Goal: Contribute content: Add original content to the website for others to see

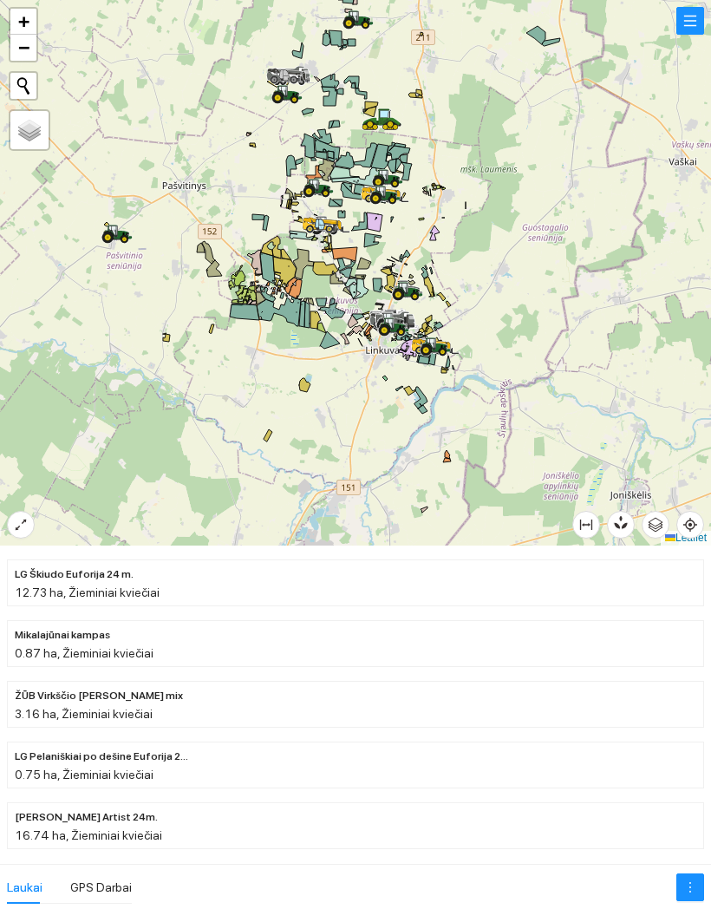
click at [109, 235] on icon at bounding box center [108, 237] width 6 height 6
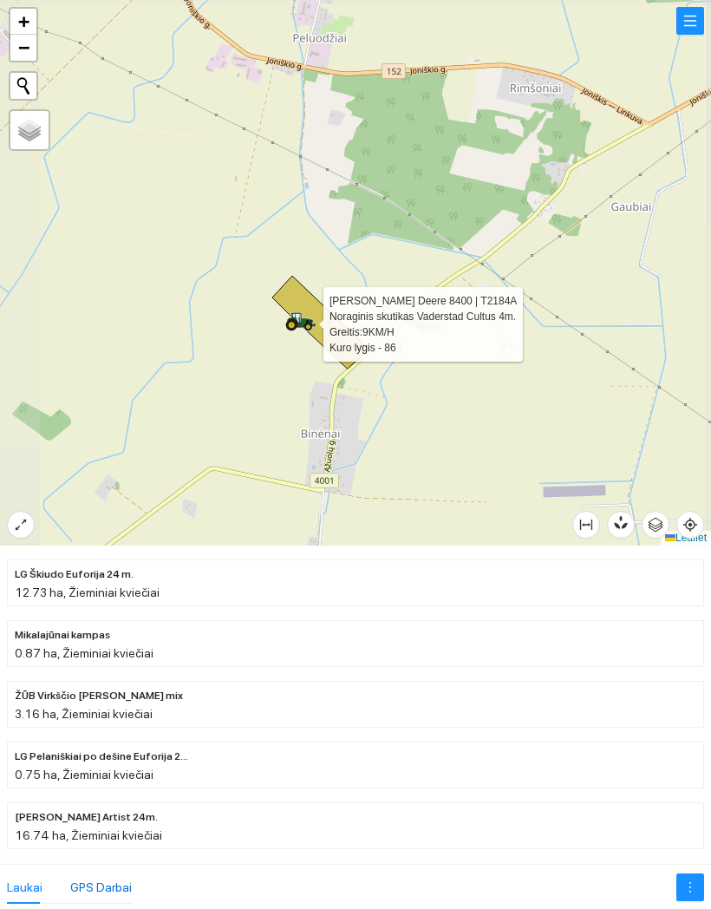
click at [89, 893] on div "GPS Darbai" at bounding box center [101, 887] width 62 height 19
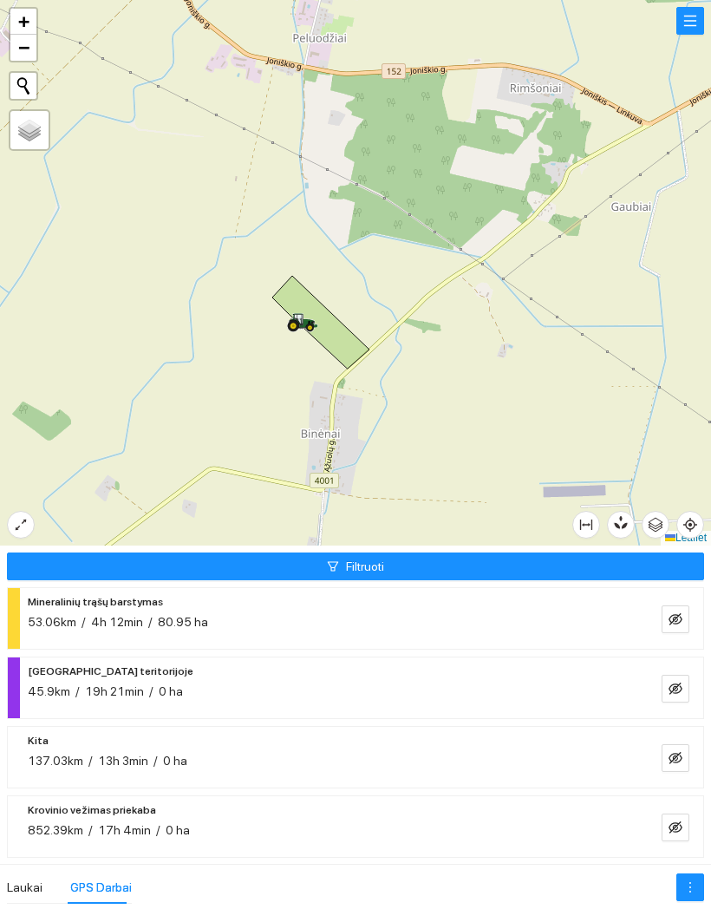
click at [684, 612] on button "button" at bounding box center [676, 619] width 28 height 28
click at [678, 620] on icon "eye" at bounding box center [676, 619] width 14 height 10
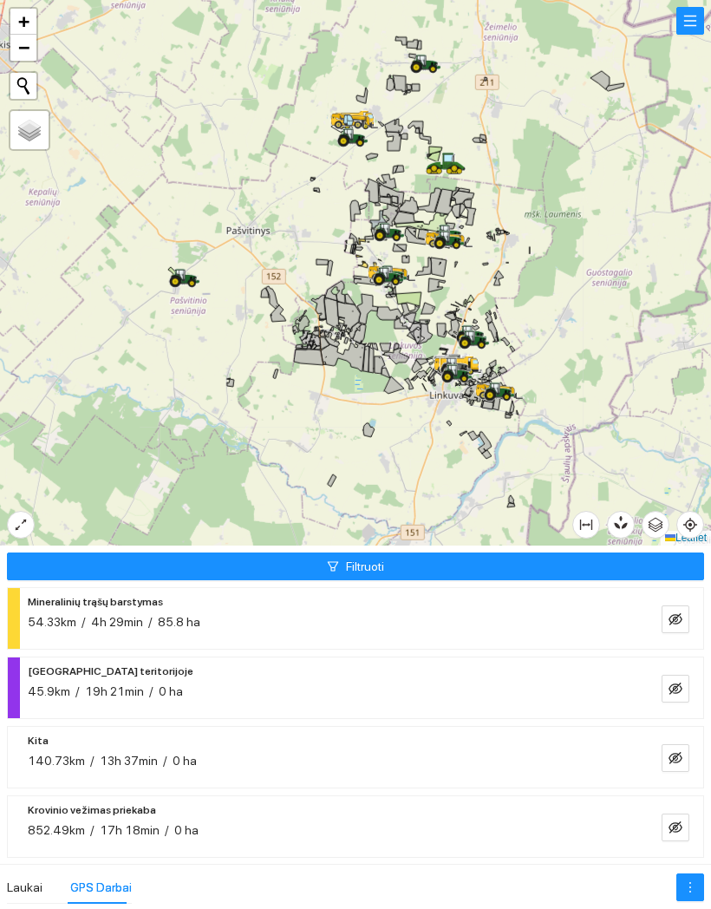
click at [677, 30] on button "button" at bounding box center [691, 21] width 28 height 28
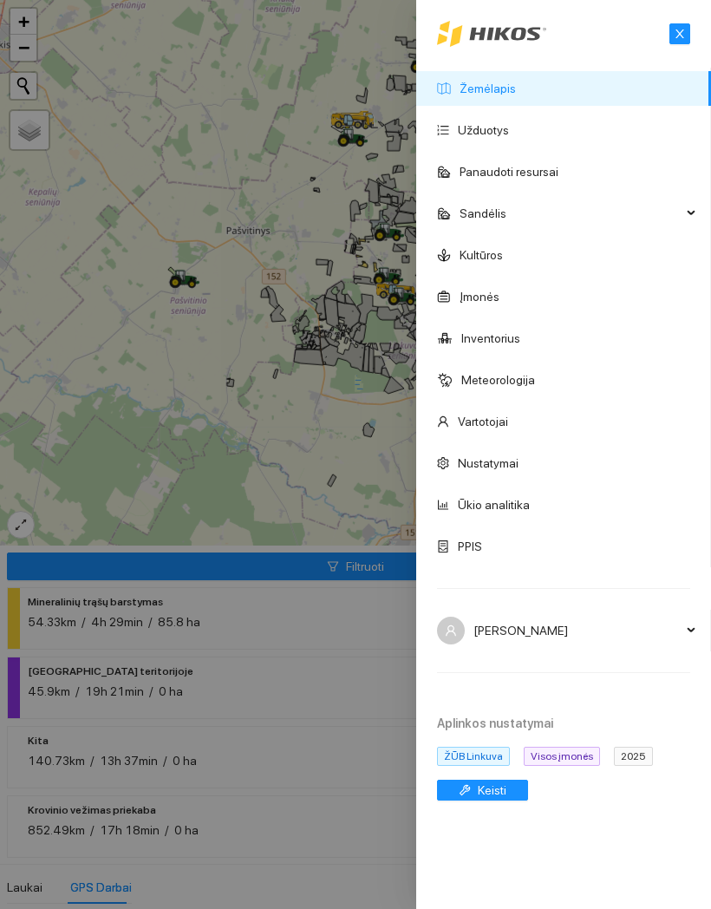
click at [620, 746] on div "Aplinkos nustatymai ŽŪB Linkuva Visos įmonės 2025 Keisti" at bounding box center [548, 758] width 265 height 128
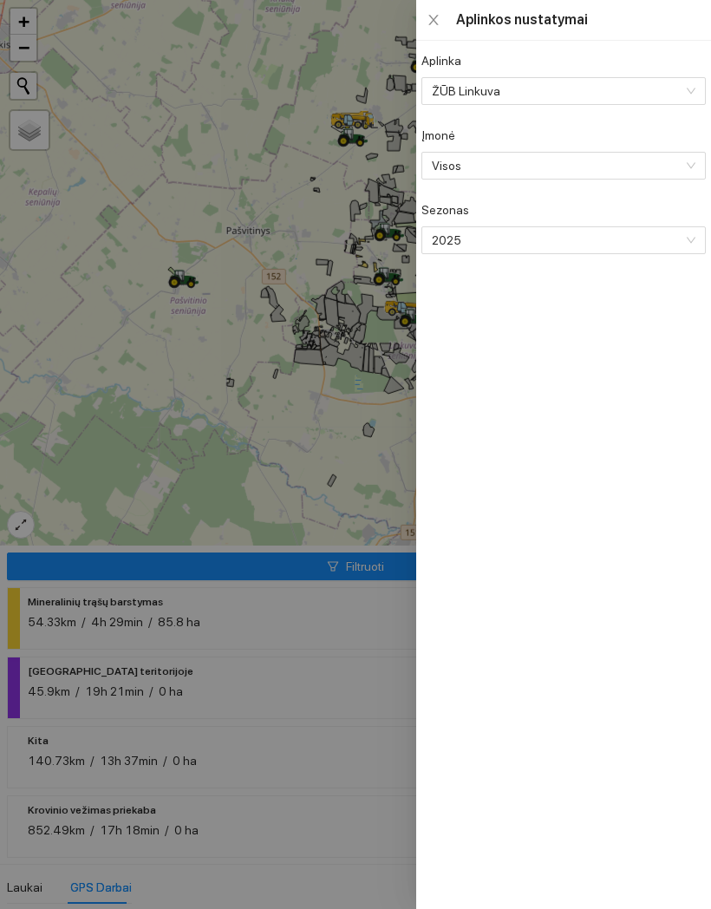
click at [631, 230] on span "2025" at bounding box center [562, 240] width 260 height 26
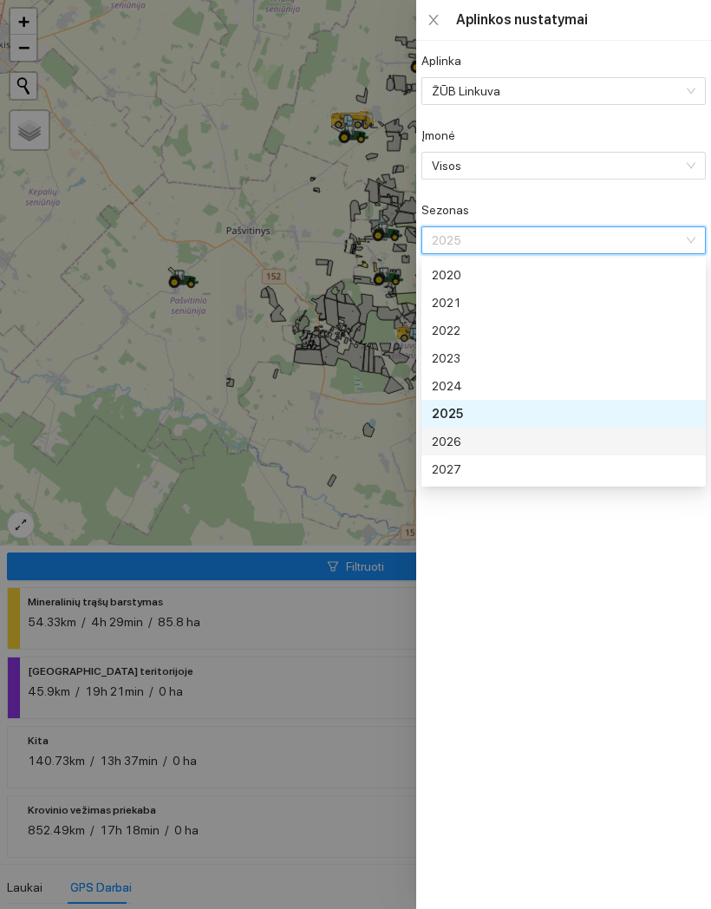
click at [519, 432] on div "2026" at bounding box center [562, 441] width 260 height 19
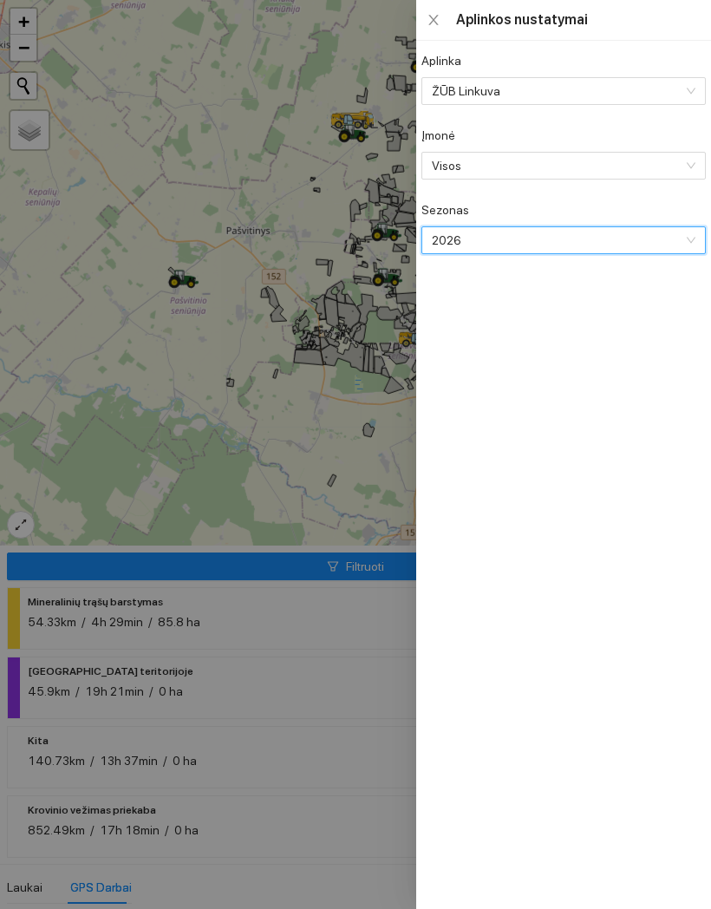
click at [348, 464] on div at bounding box center [355, 454] width 711 height 909
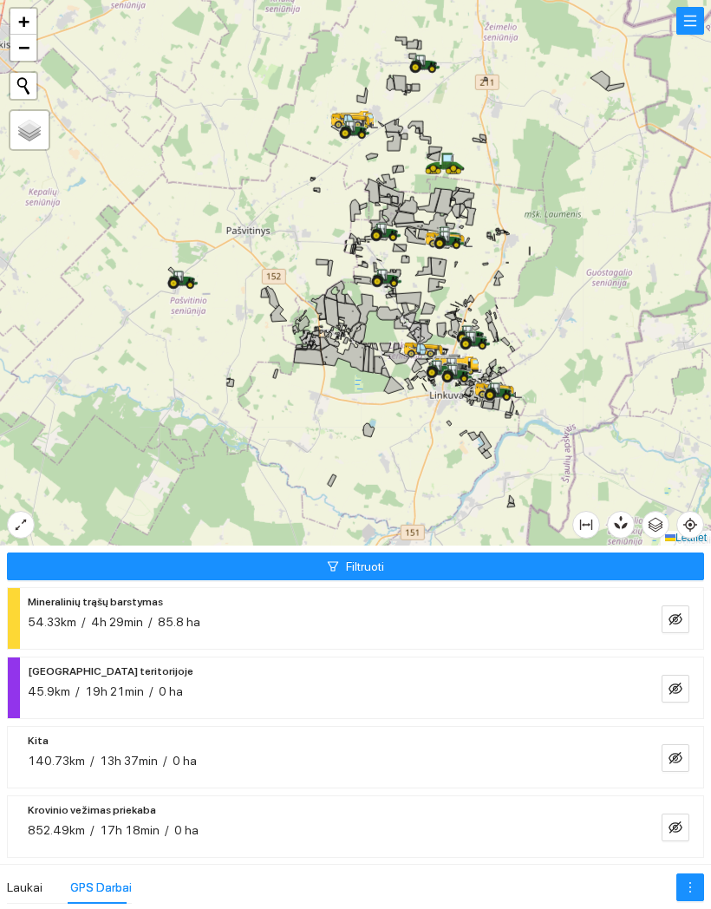
click at [28, 871] on div "Laukai" at bounding box center [25, 887] width 36 height 33
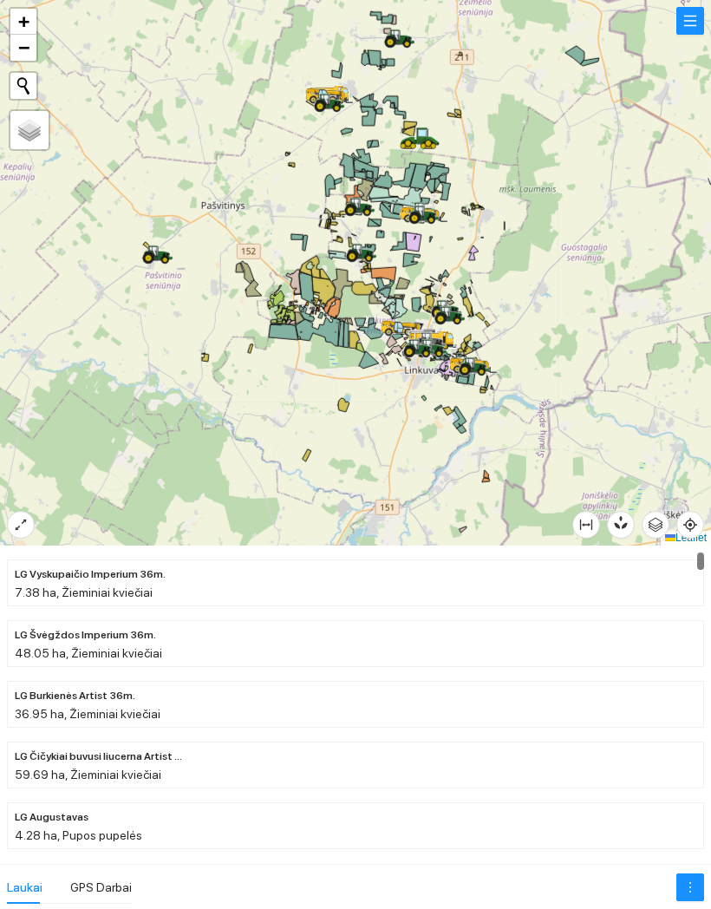
click at [686, 21] on button "button" at bounding box center [691, 21] width 28 height 28
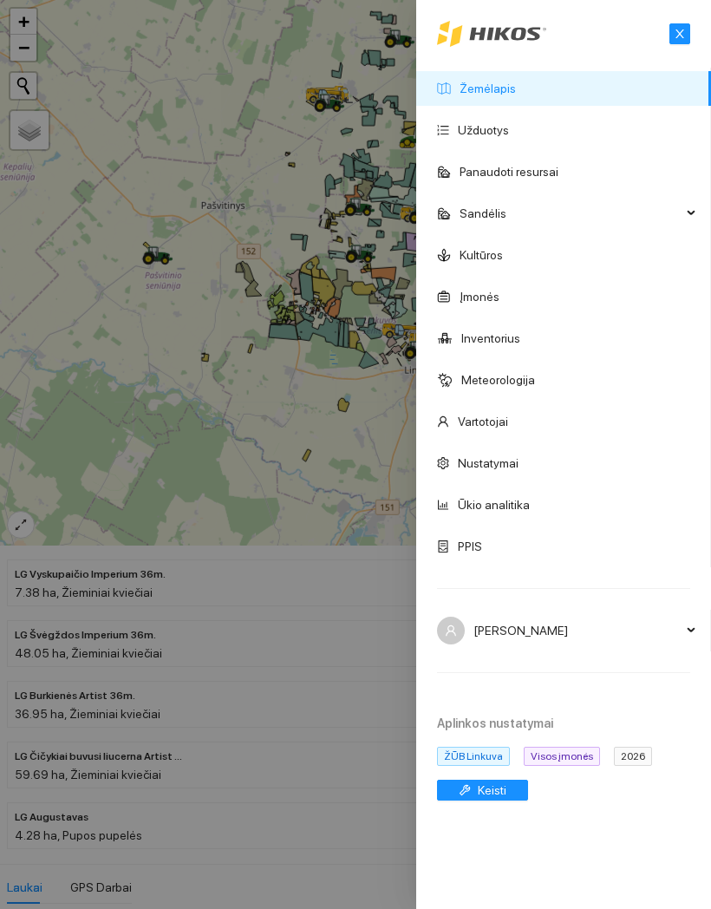
click at [503, 256] on link "Kultūros" at bounding box center [481, 255] width 43 height 14
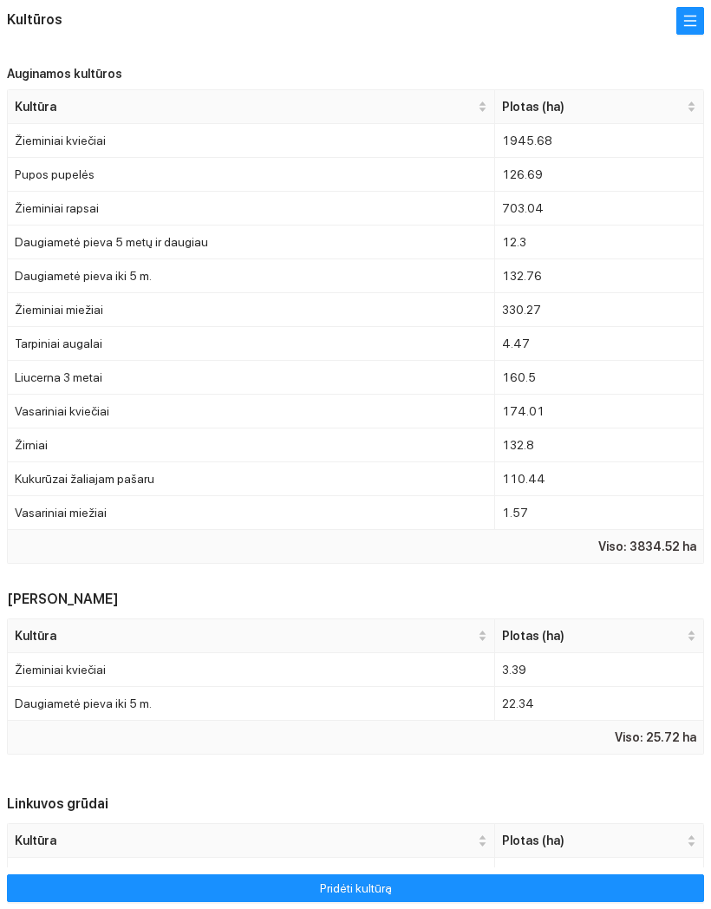
click at [688, 12] on button "button" at bounding box center [691, 21] width 28 height 28
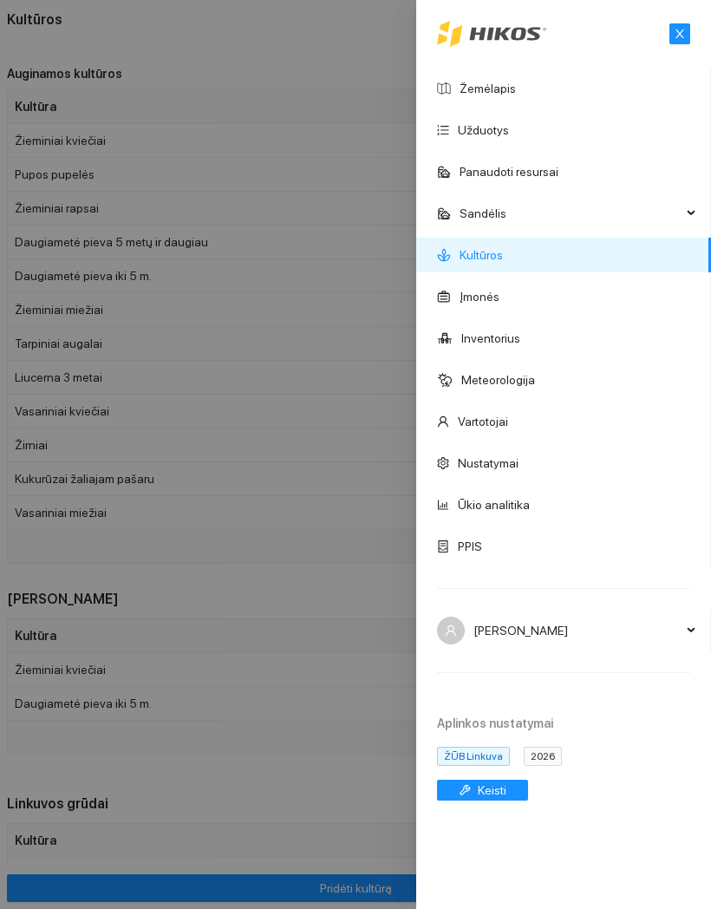
click at [684, 29] on icon "close" at bounding box center [680, 34] width 12 height 12
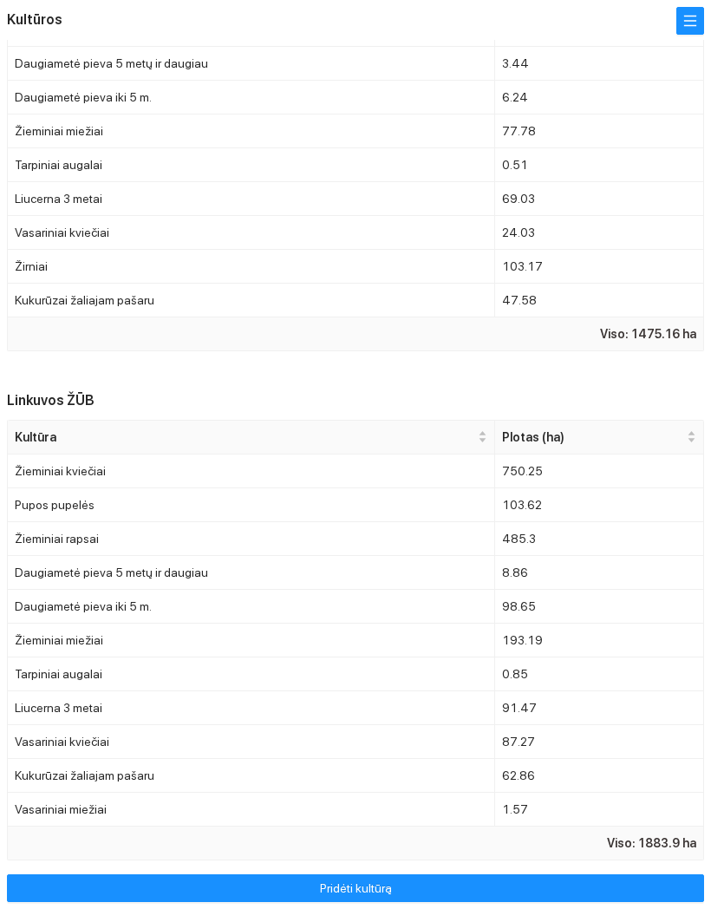
scroll to position [1819, 0]
click at [681, 26] on button "button" at bounding box center [691, 21] width 28 height 28
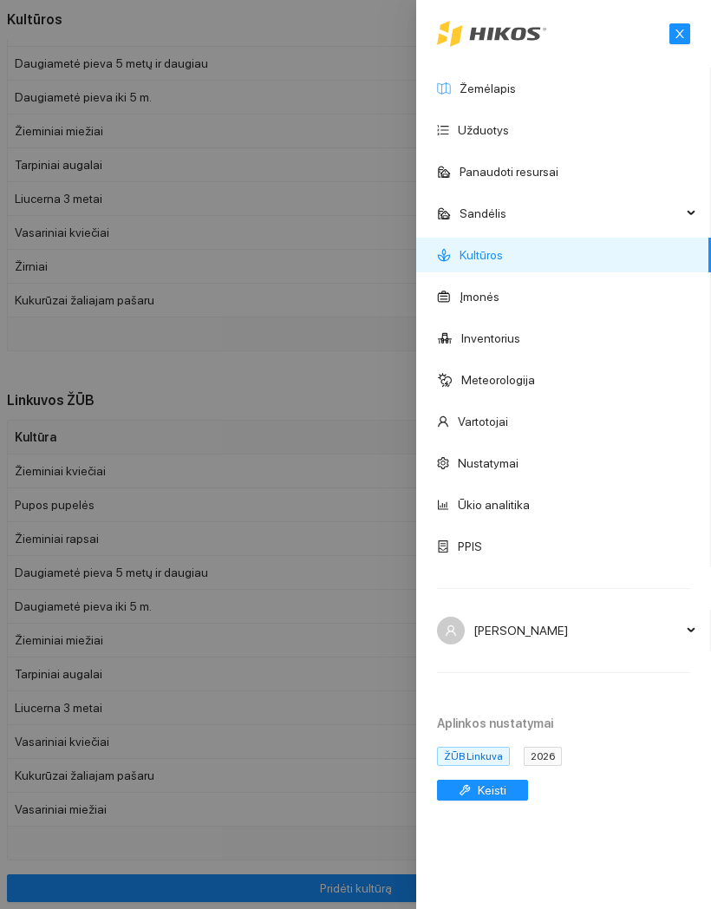
click at [516, 94] on link "Žemėlapis" at bounding box center [488, 89] width 56 height 14
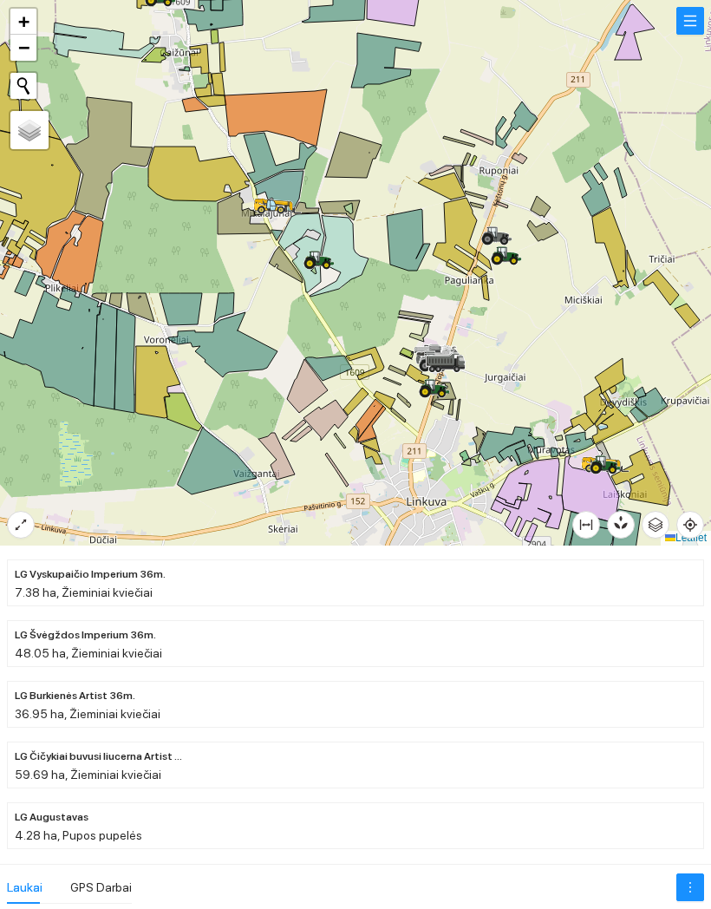
click at [695, 8] on button "button" at bounding box center [691, 21] width 28 height 28
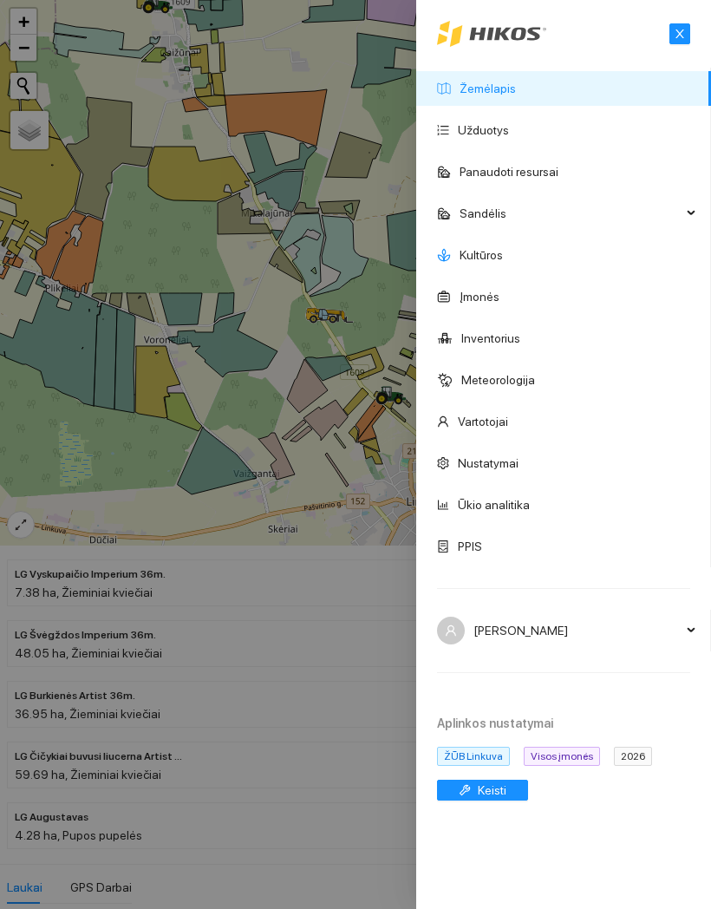
click at [503, 262] on link "Kultūros" at bounding box center [481, 255] width 43 height 14
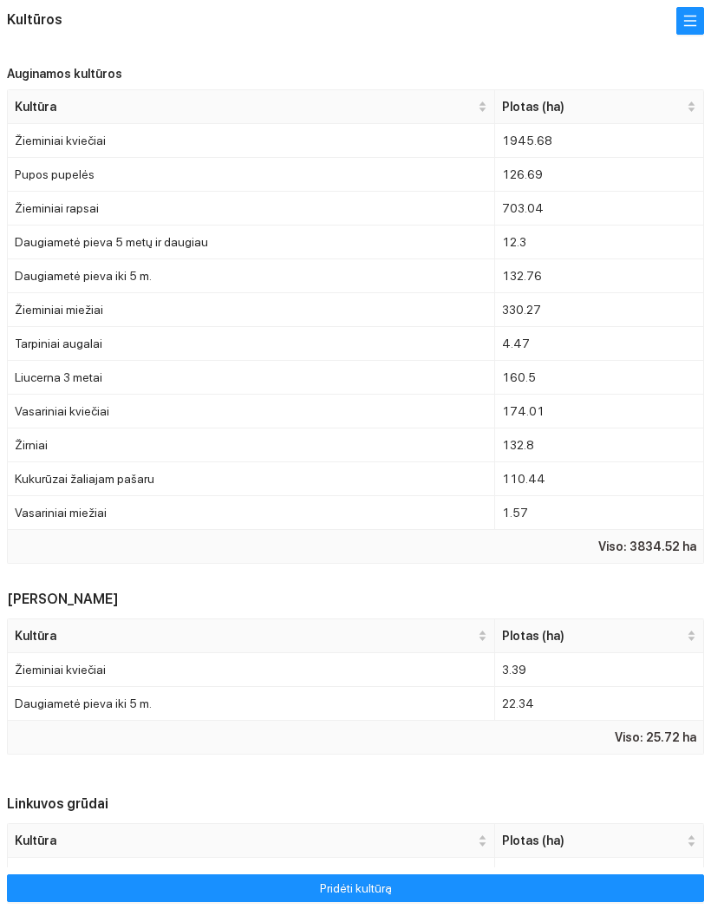
click at [452, 874] on button "Pridėti kultūrą" at bounding box center [355, 888] width 697 height 28
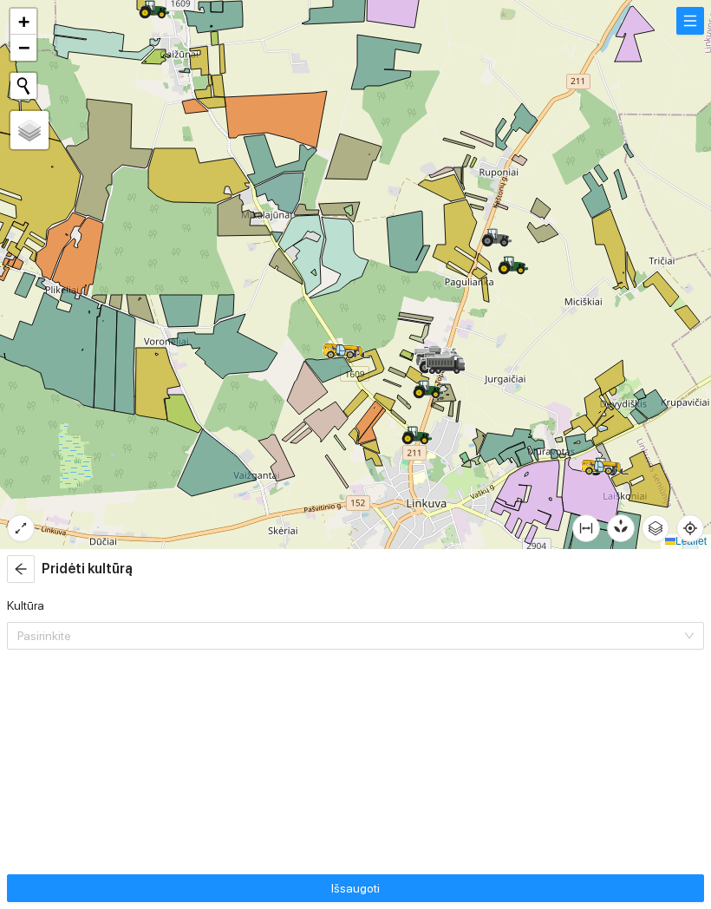
click at [455, 623] on input "Kultūra" at bounding box center [349, 636] width 664 height 26
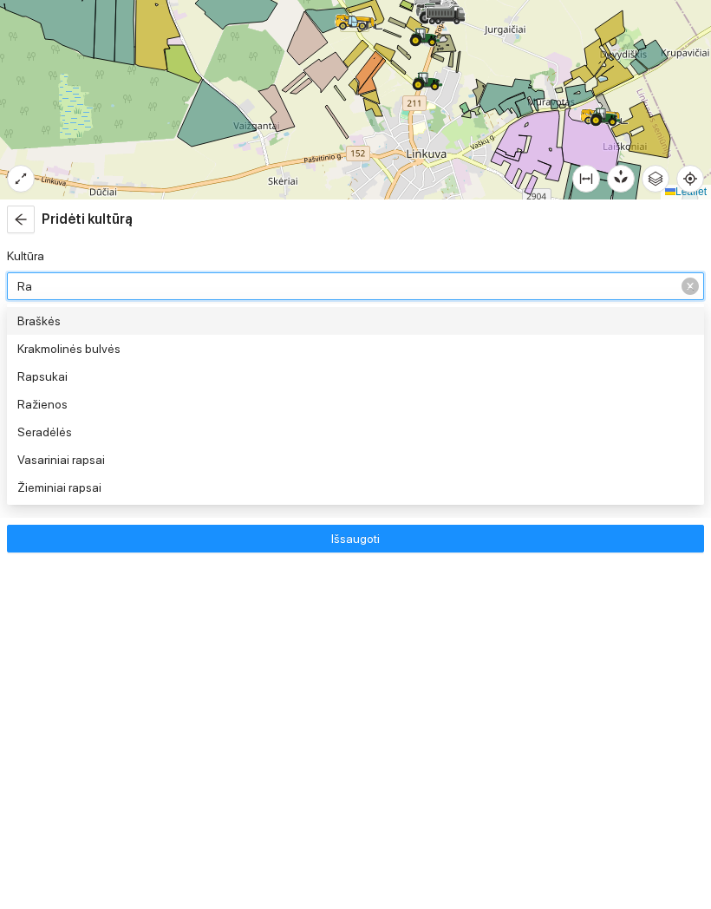
type input "Rap"
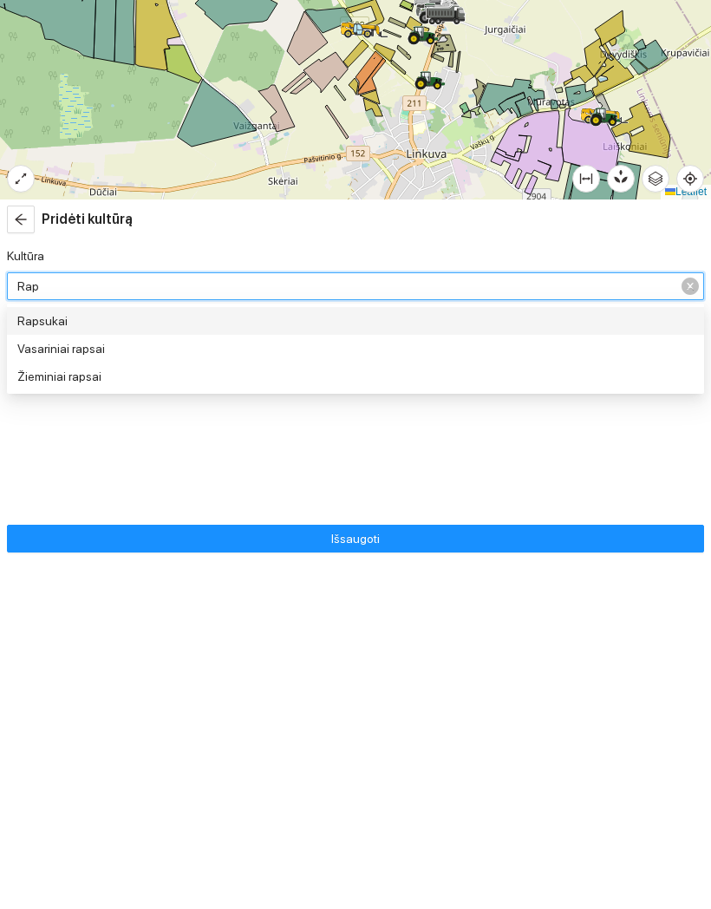
click at [559, 712] on div "Žieminiai rapsai" at bounding box center [355, 726] width 697 height 28
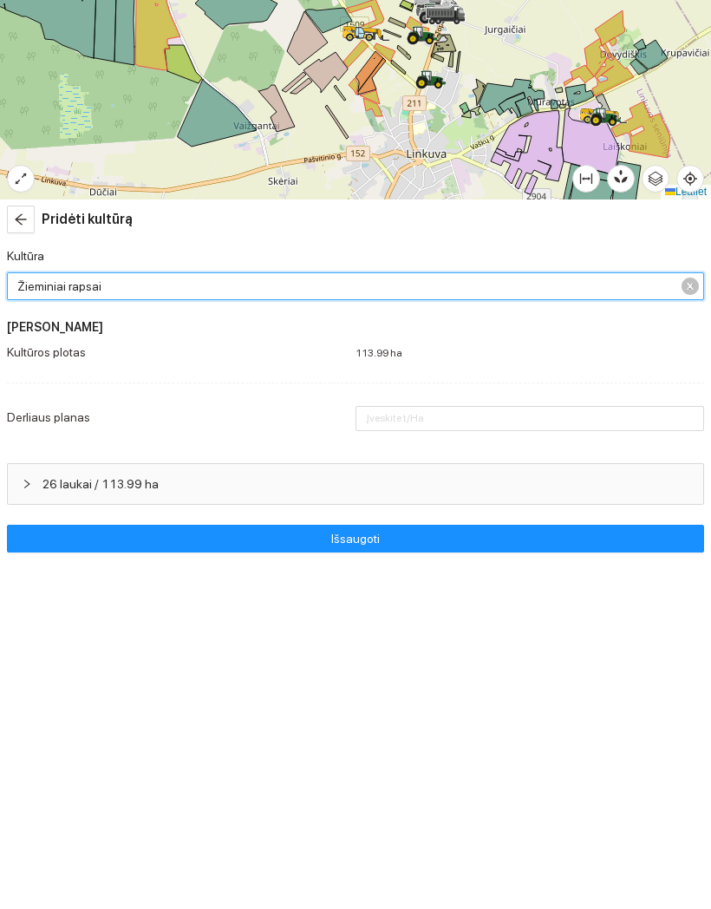
type input "4"
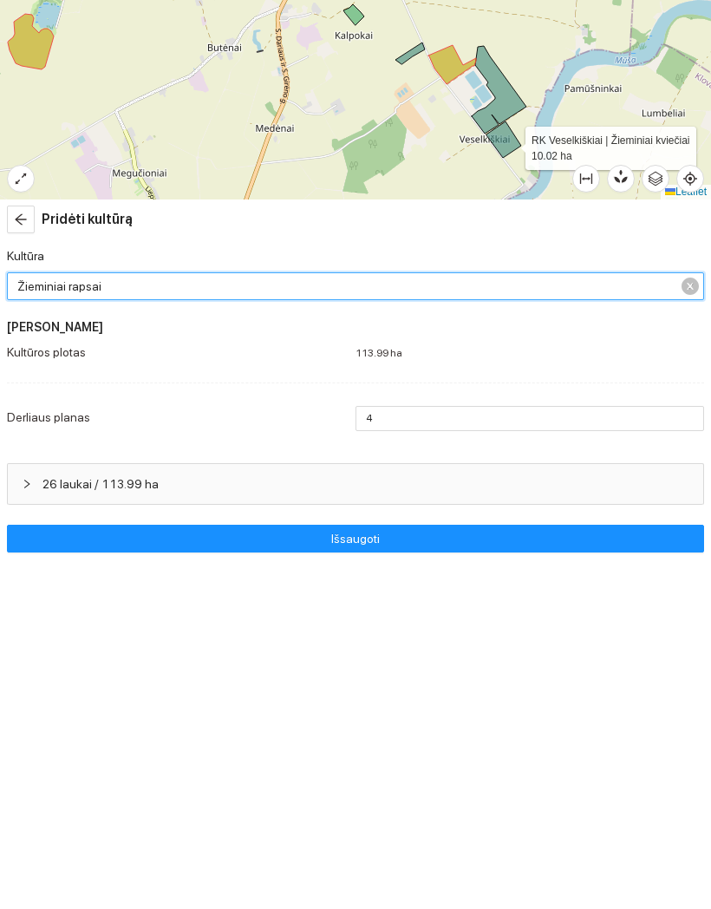
click at [507, 471] on icon at bounding box center [504, 489] width 35 height 36
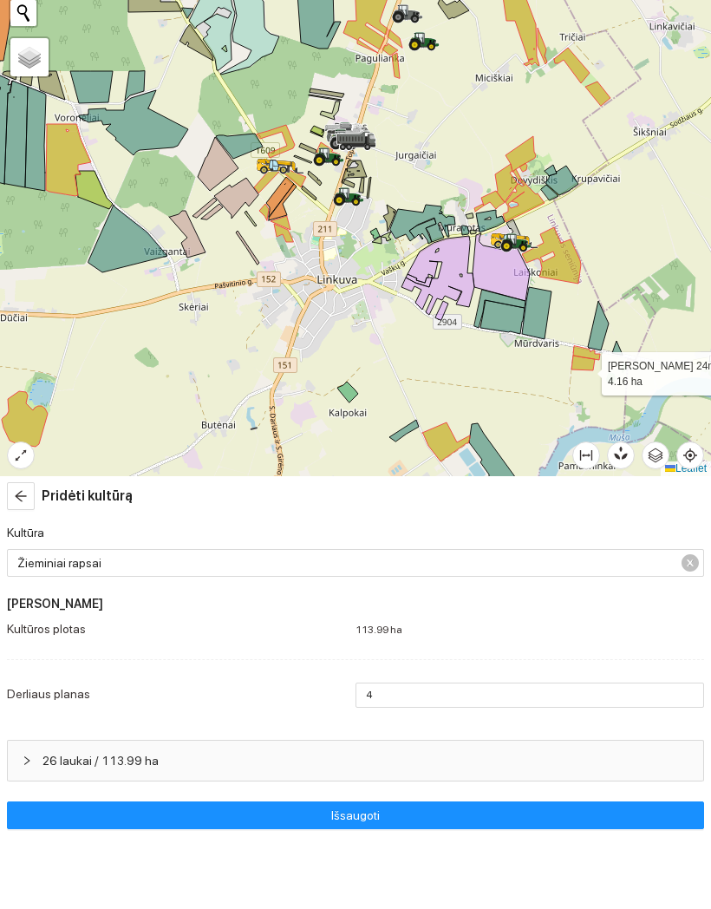
click at [586, 429] on icon at bounding box center [583, 436] width 23 height 15
click at [582, 419] on icon at bounding box center [586, 426] width 27 height 14
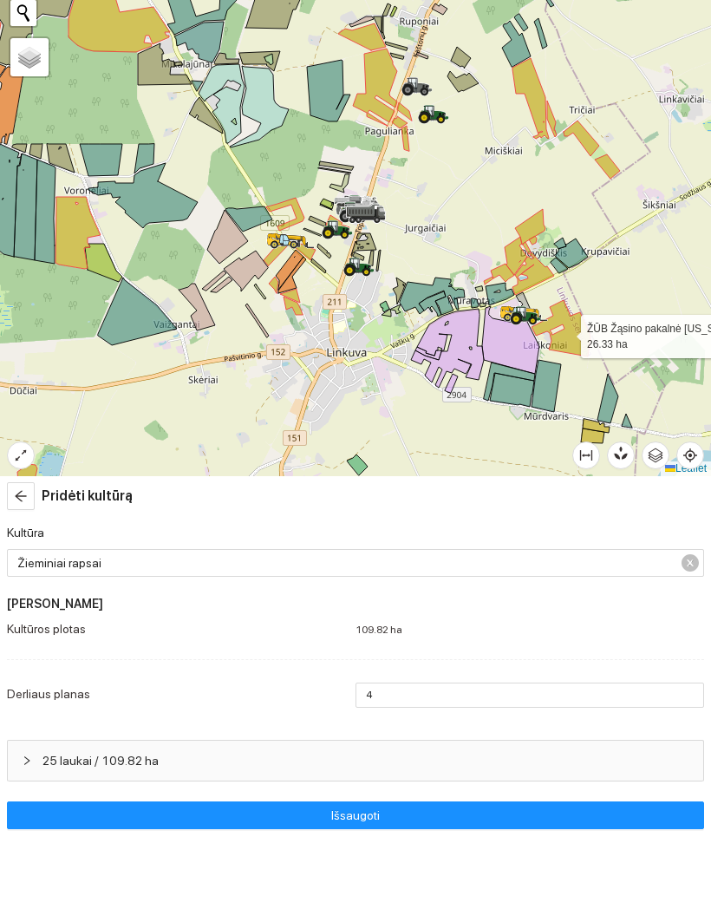
click at [566, 373] on icon at bounding box center [561, 401] width 59 height 56
click at [539, 325] on icon at bounding box center [534, 346] width 42 height 43
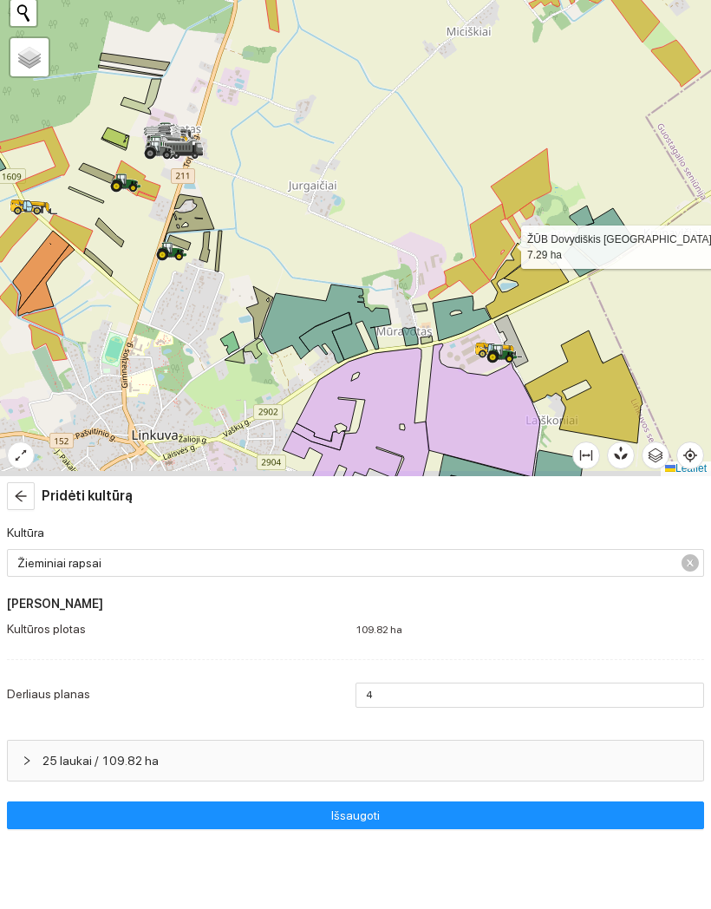
click at [505, 277] on icon at bounding box center [492, 315] width 45 height 76
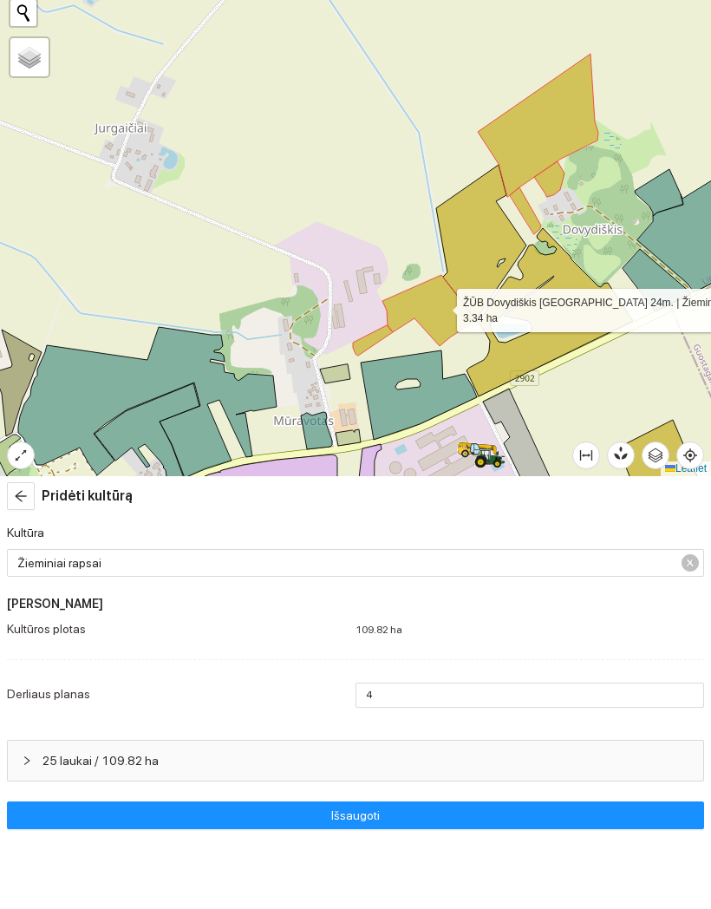
click at [441, 348] on icon at bounding box center [430, 383] width 94 height 71
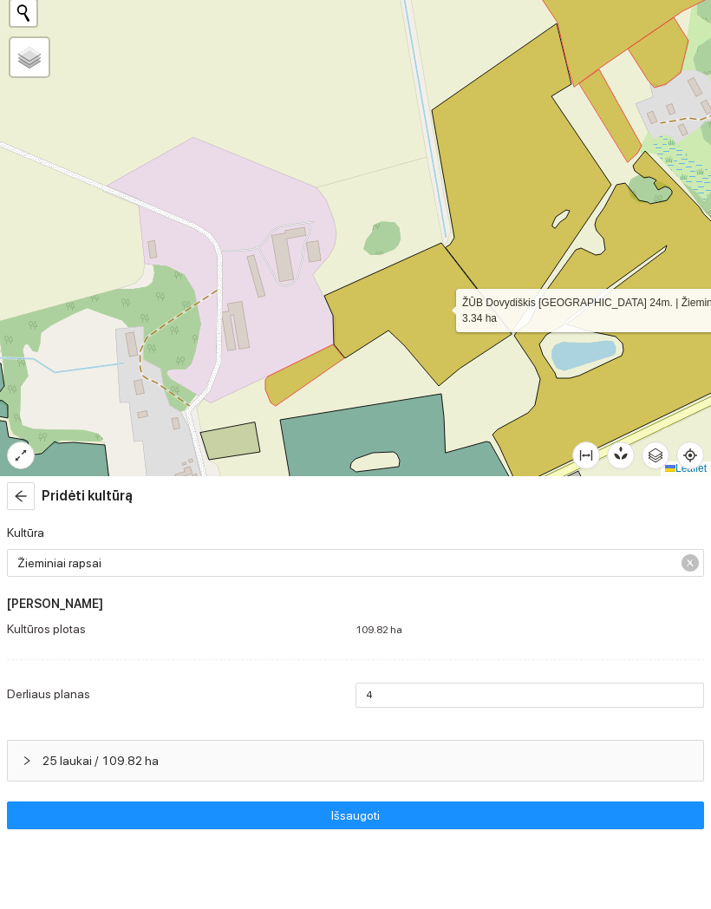
click at [304, 417] on icon at bounding box center [304, 448] width 79 height 62
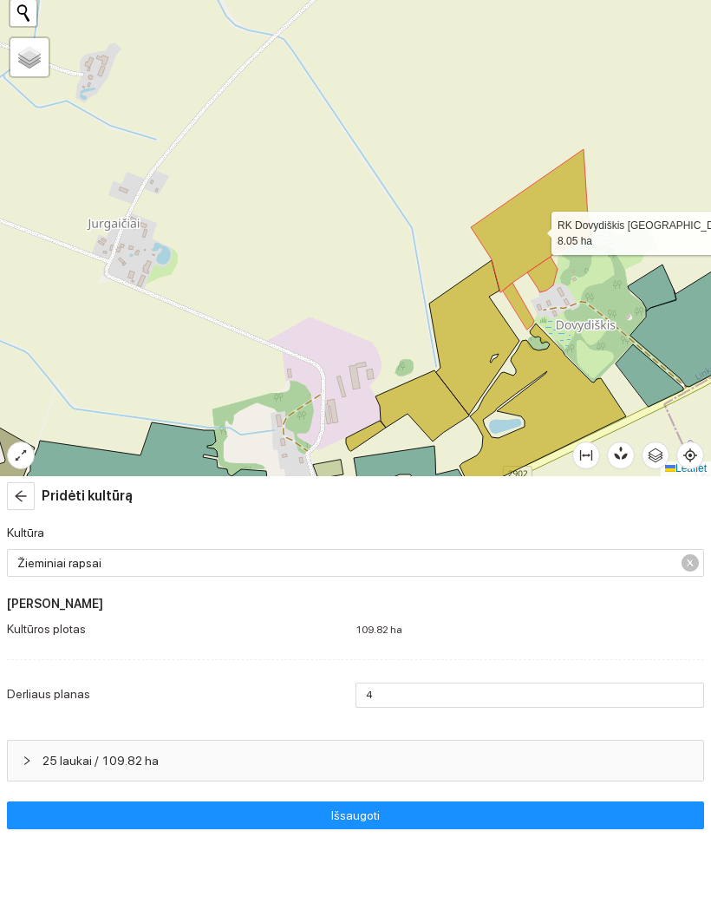
click at [535, 229] on icon at bounding box center [531, 293] width 121 height 143
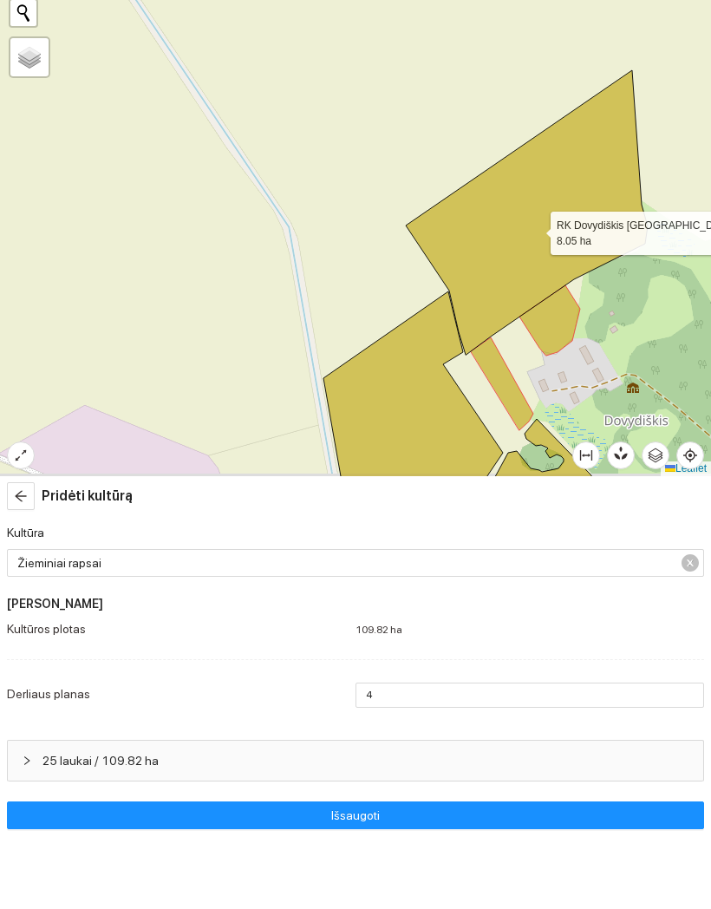
click at [550, 358] on icon at bounding box center [550, 393] width 61 height 70
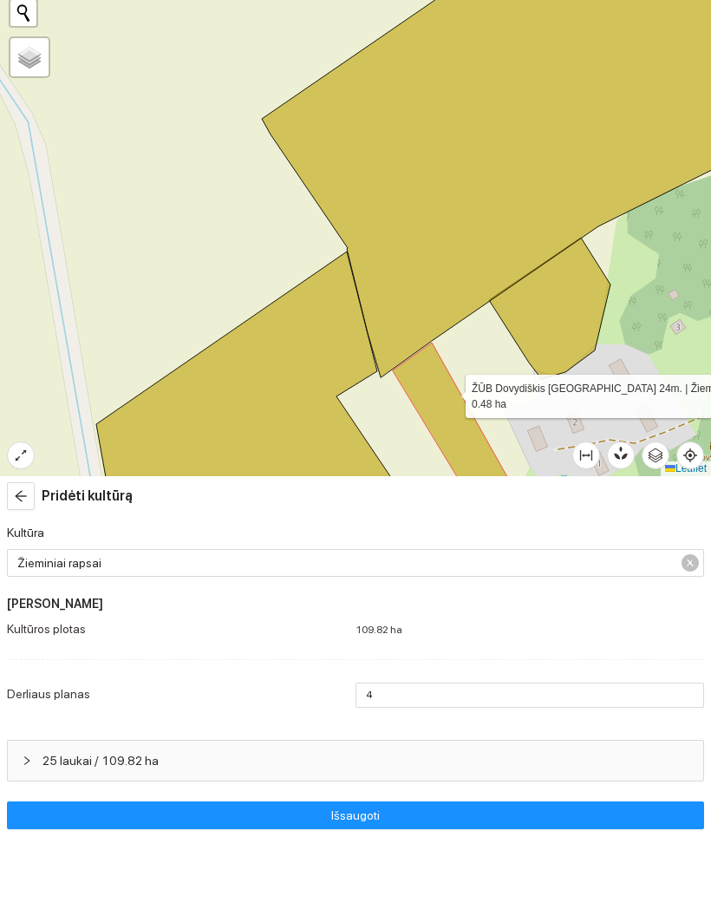
click at [449, 415] on icon at bounding box center [455, 501] width 125 height 173
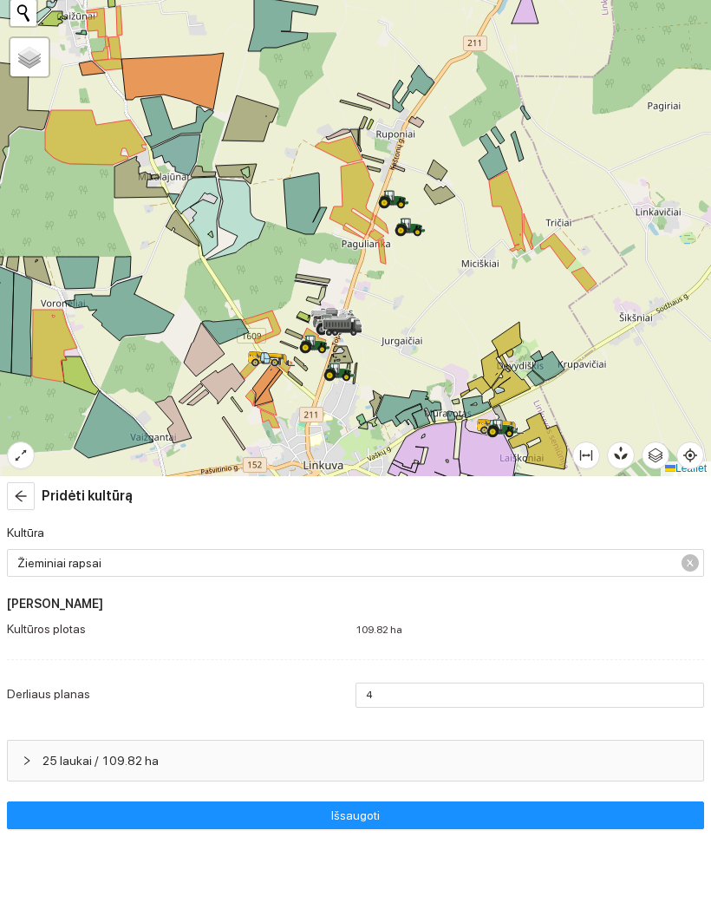
click at [579, 283] on div at bounding box center [355, 274] width 711 height 549
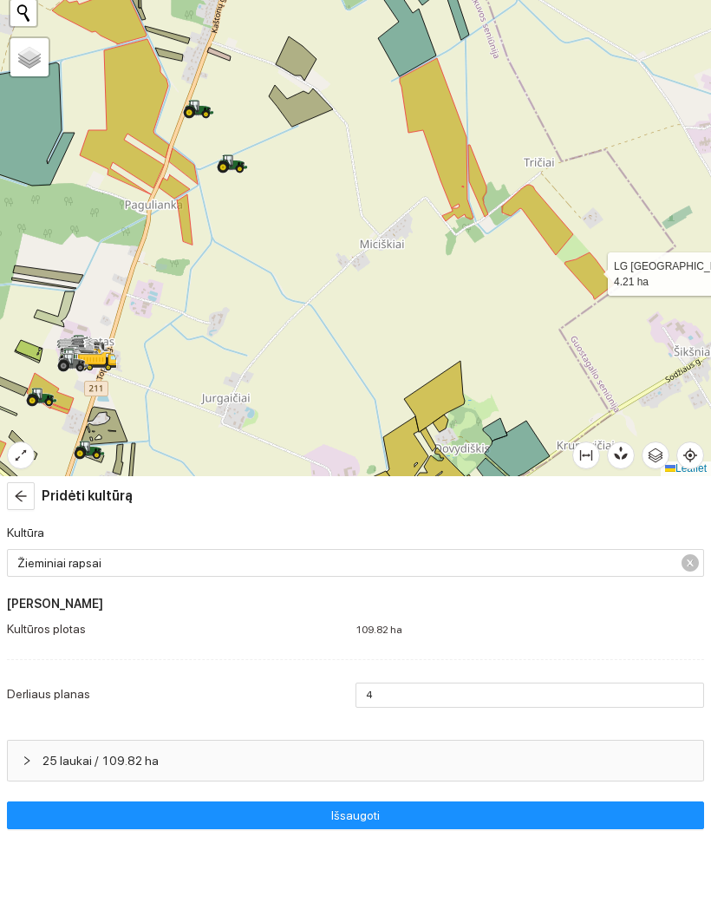
click at [592, 325] on icon at bounding box center [589, 348] width 49 height 47
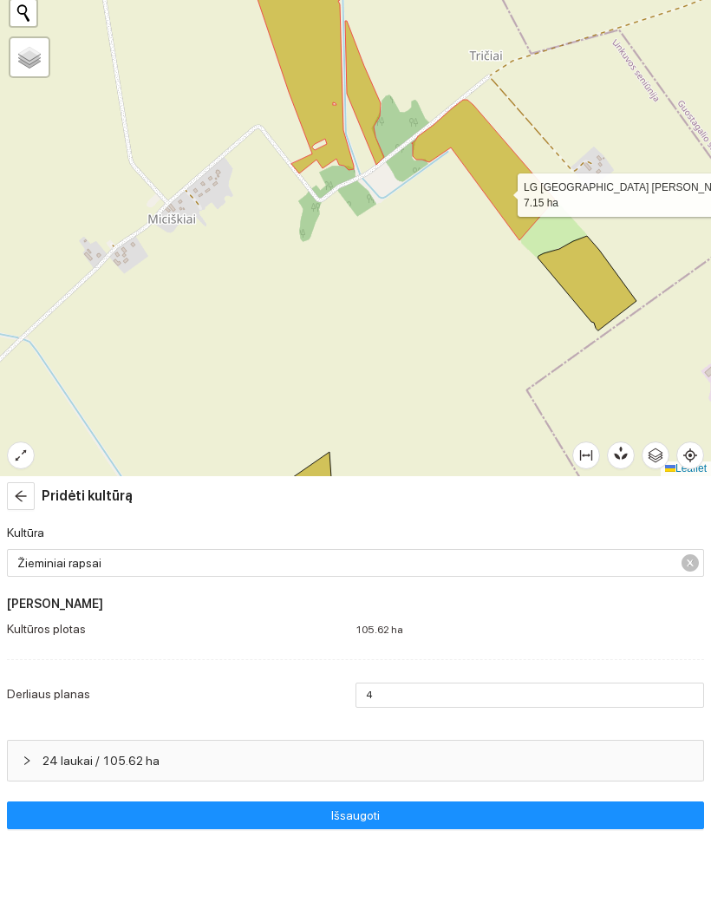
click at [501, 191] on icon at bounding box center [483, 243] width 143 height 141
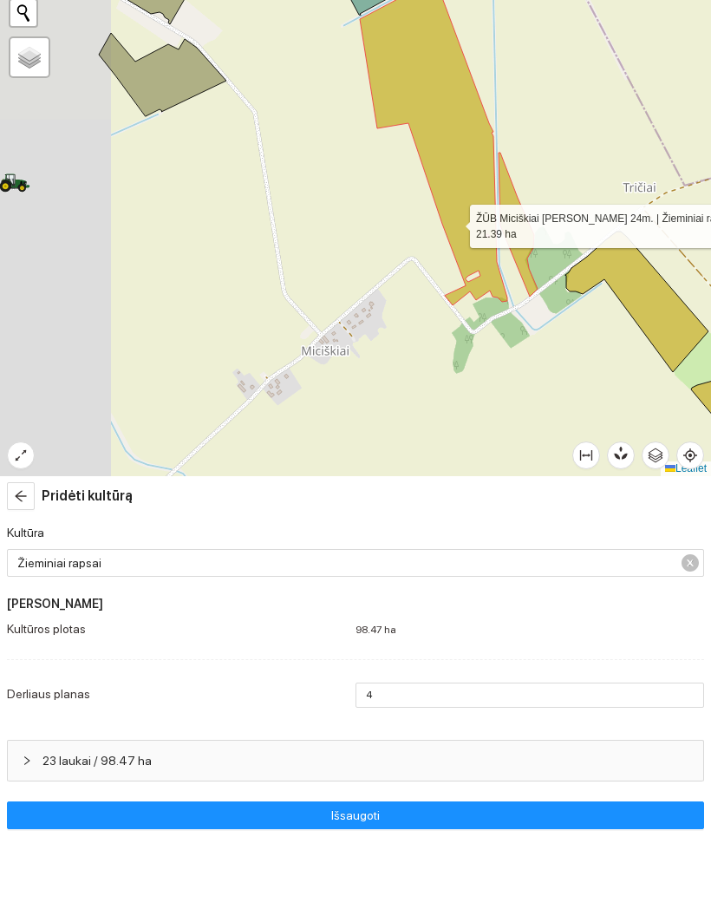
click at [455, 221] on icon at bounding box center [433, 215] width 147 height 326
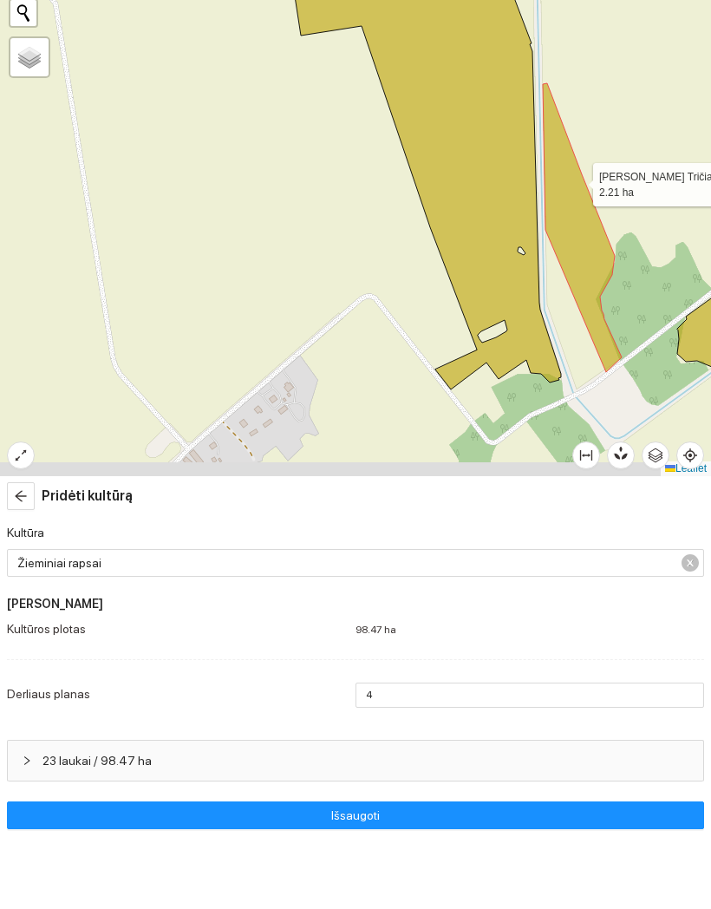
click at [577, 180] on icon at bounding box center [582, 300] width 79 height 289
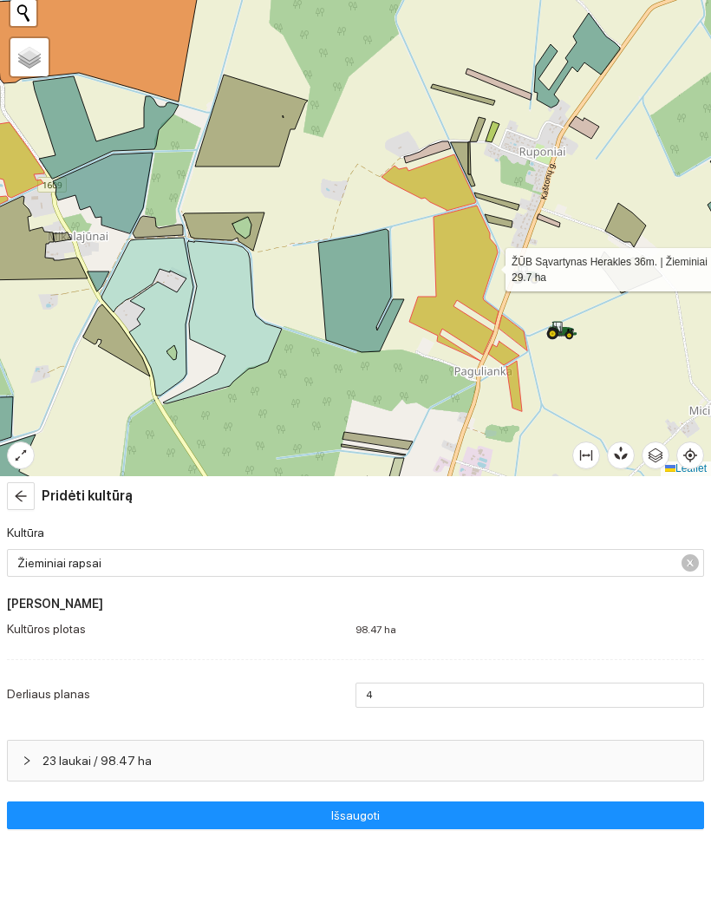
click at [490, 278] on icon at bounding box center [453, 355] width 89 height 155
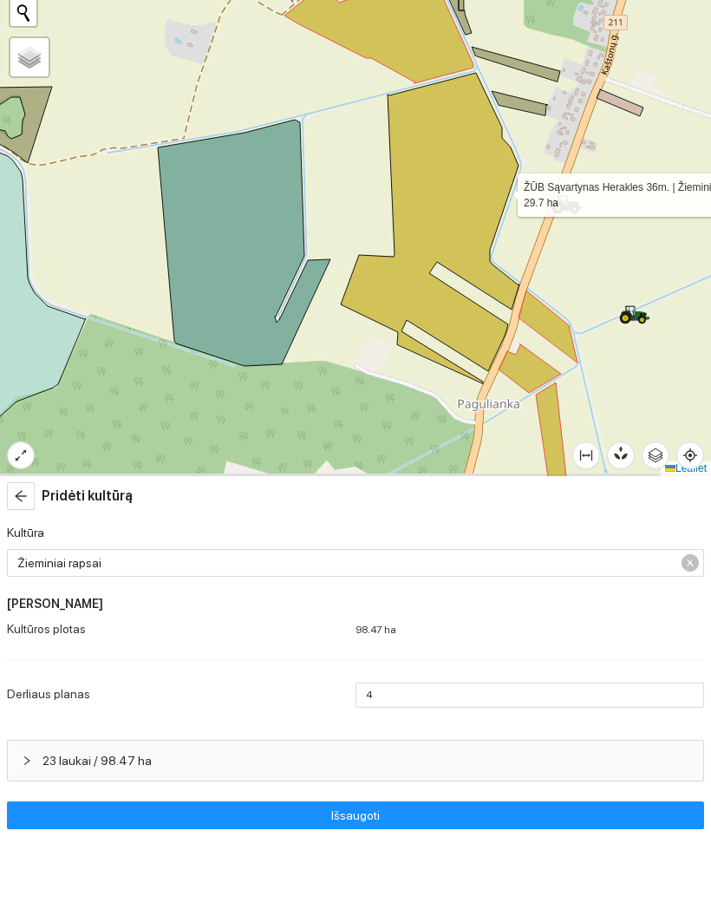
click at [540, 363] on icon at bounding box center [548, 399] width 59 height 72
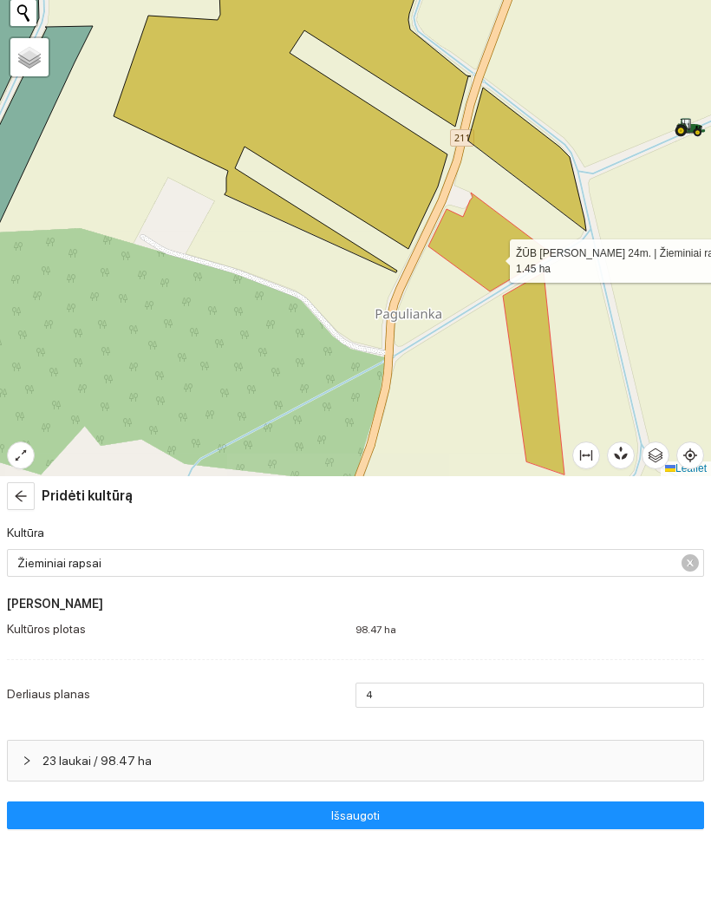
click at [494, 265] on icon at bounding box center [491, 314] width 124 height 99
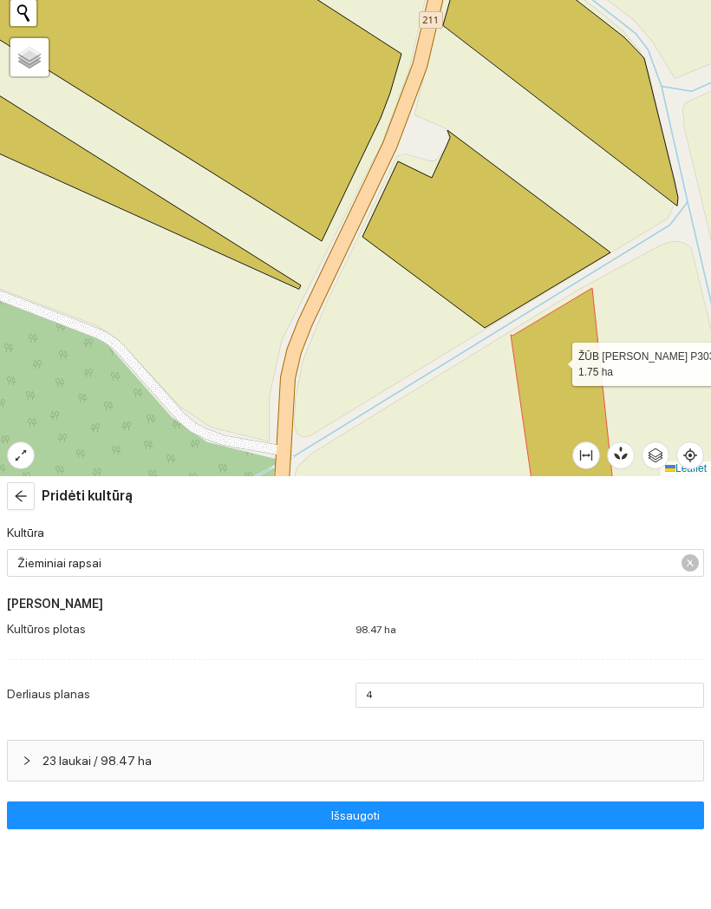
click at [557, 361] on icon at bounding box center [564, 475] width 106 height 228
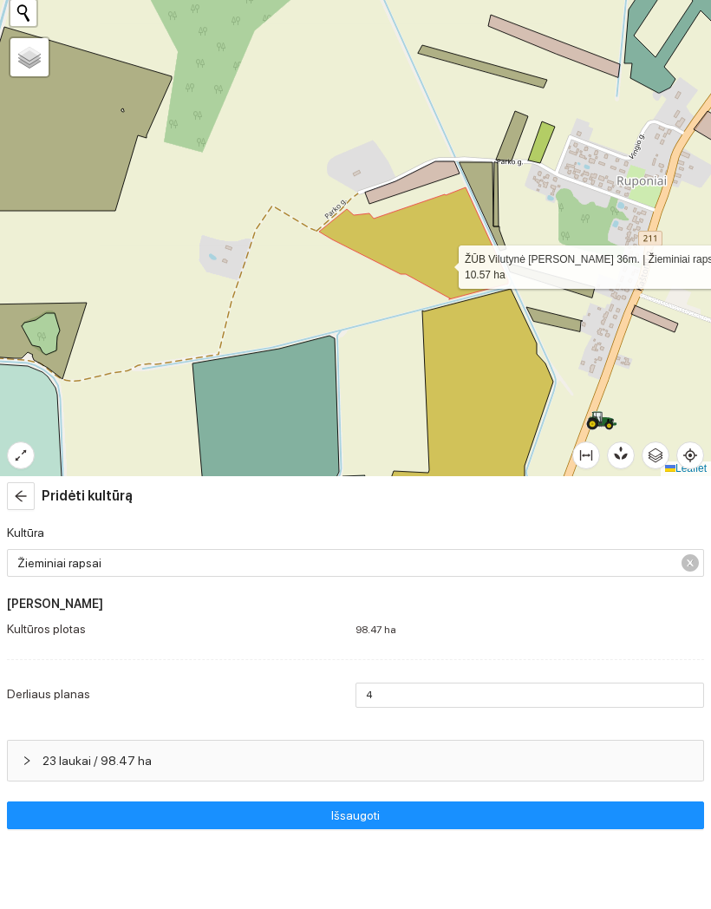
click at [443, 263] on icon at bounding box center [413, 316] width 189 height 112
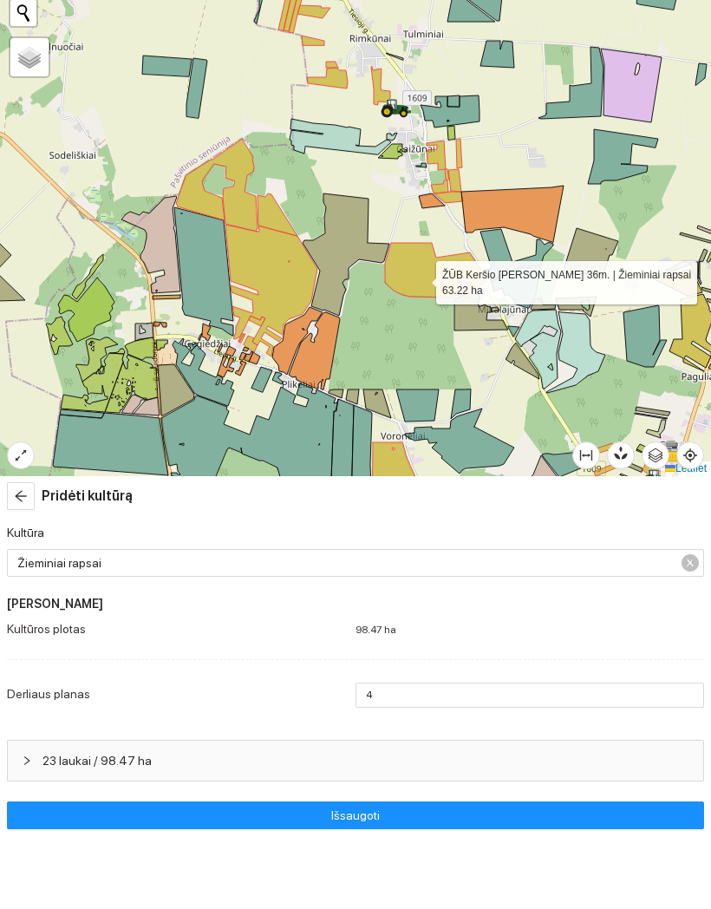
click at [421, 316] on icon at bounding box center [435, 343] width 101 height 55
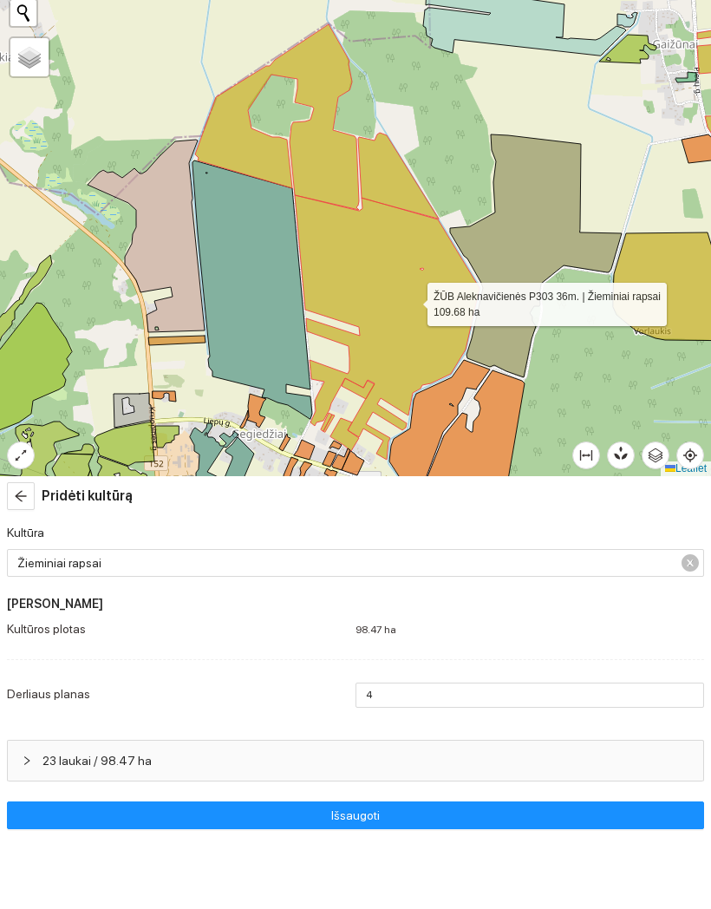
click at [412, 299] on icon at bounding box center [387, 400] width 185 height 265
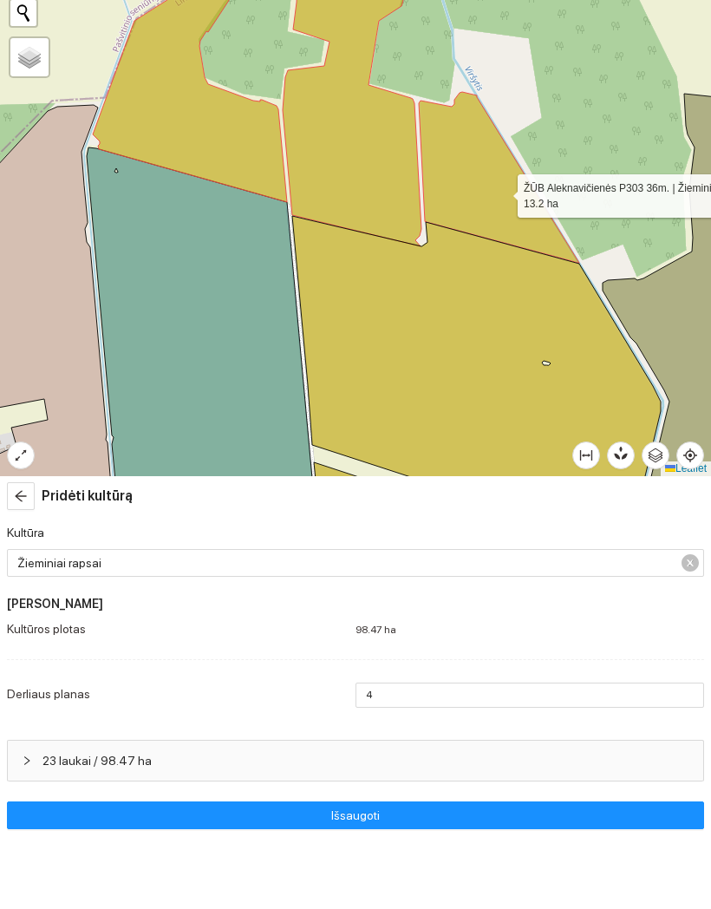
click at [502, 191] on icon at bounding box center [499, 250] width 160 height 171
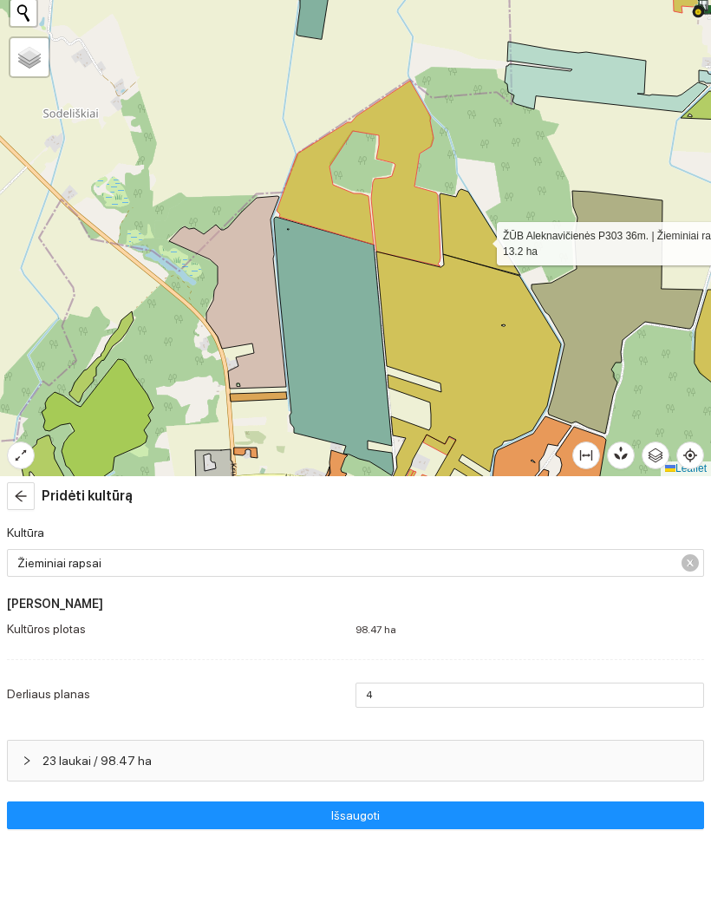
click at [409, 238] on icon at bounding box center [359, 247] width 164 height 186
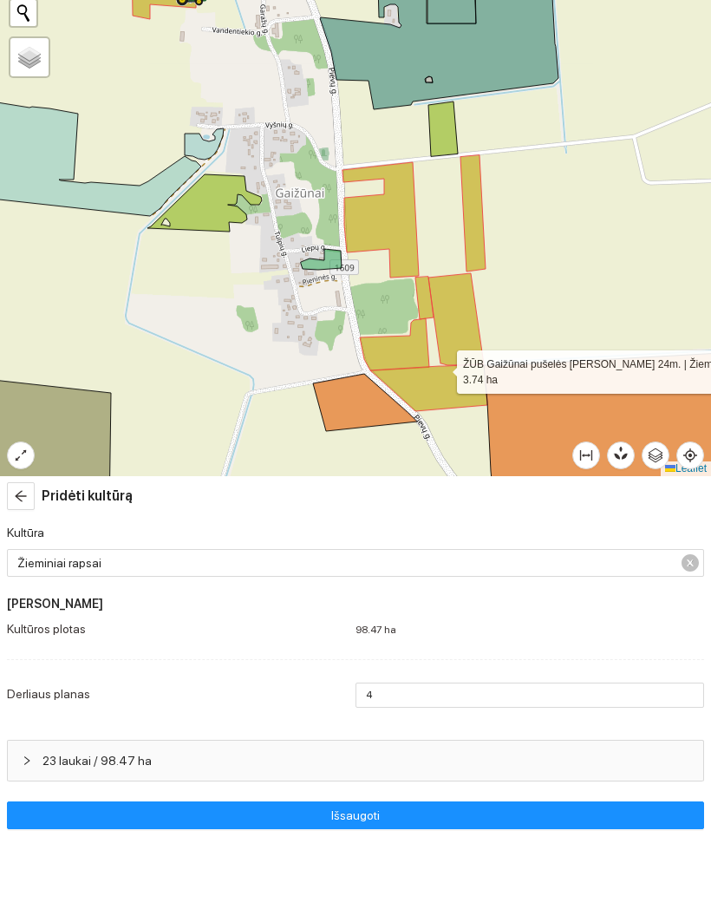
click at [442, 437] on icon at bounding box center [428, 460] width 117 height 47
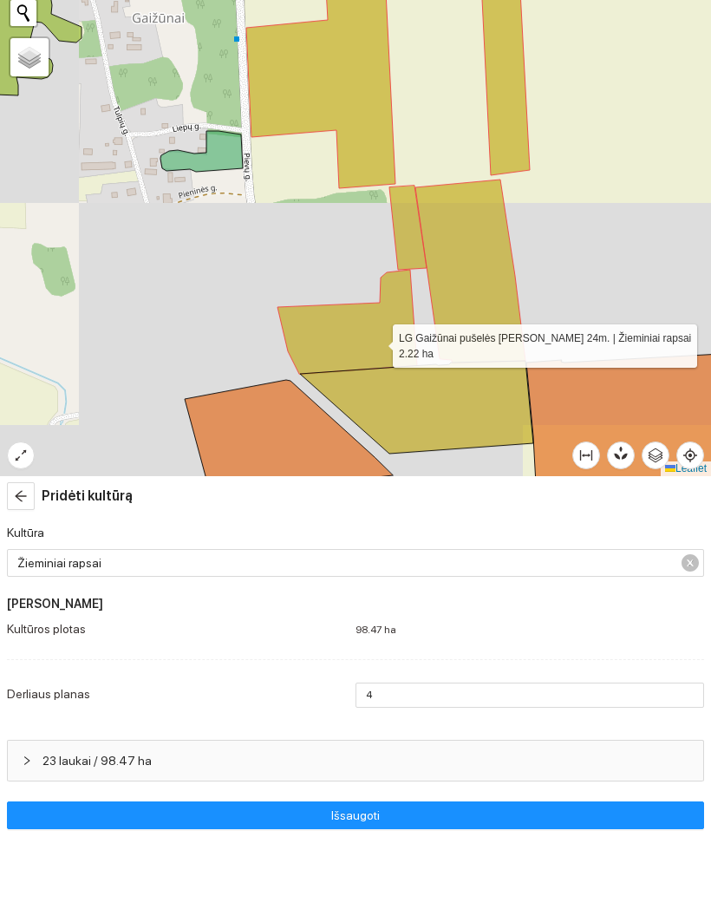
click at [376, 343] on icon at bounding box center [348, 395] width 140 height 104
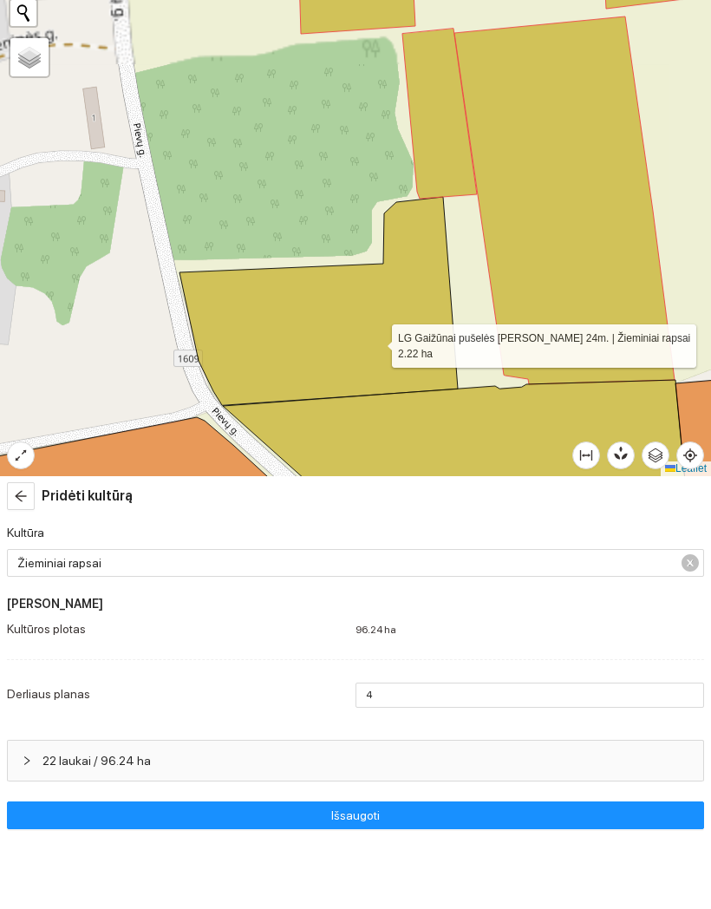
click at [564, 235] on icon at bounding box center [565, 273] width 220 height 368
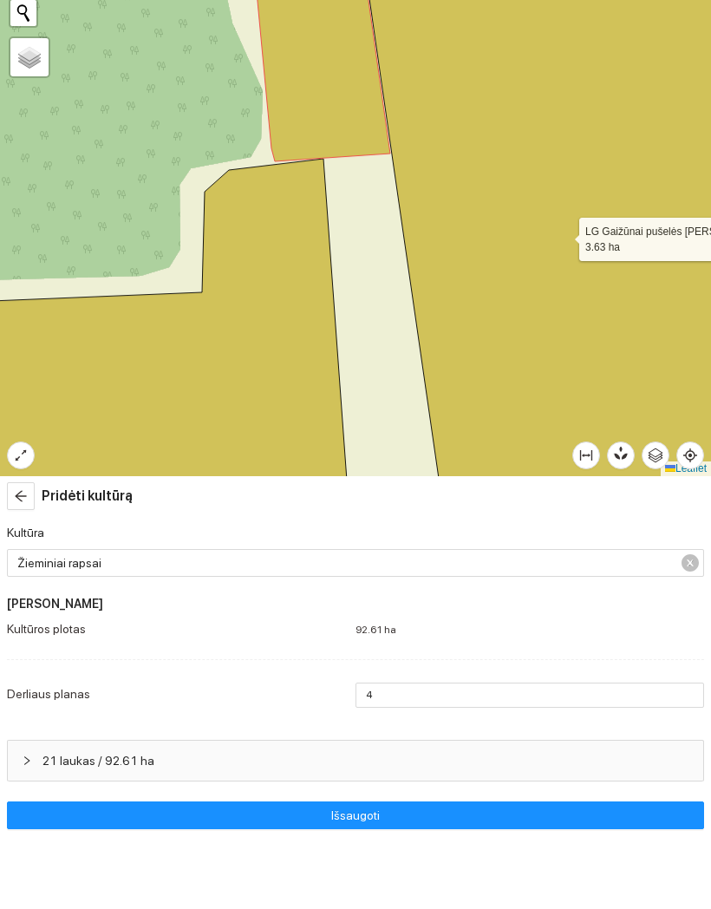
click at [363, 128] on icon at bounding box center [317, 89] width 145 height 289
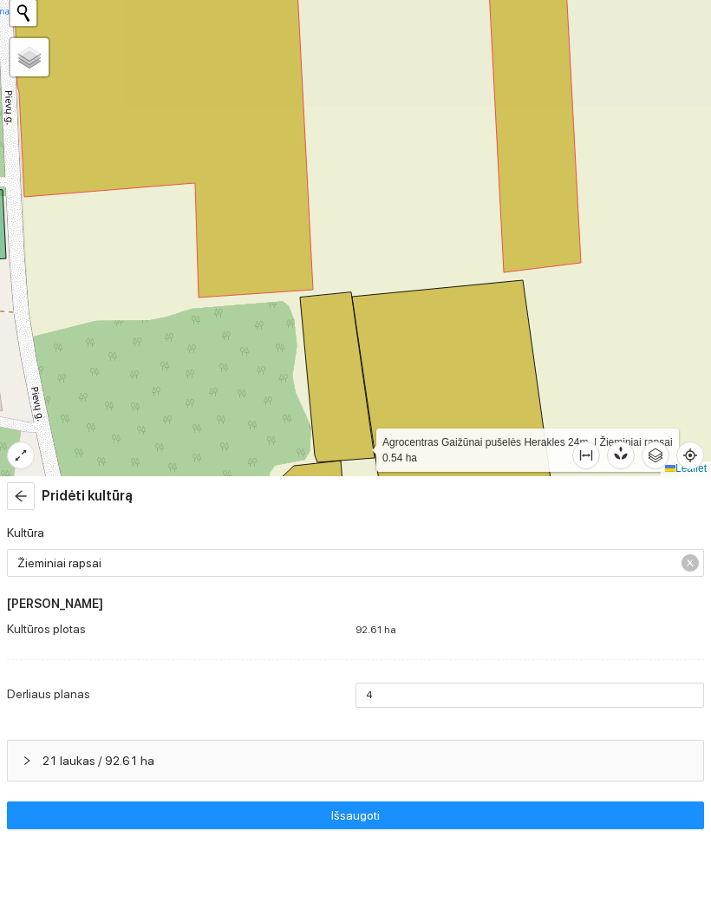
click at [549, 215] on icon at bounding box center [532, 145] width 98 height 400
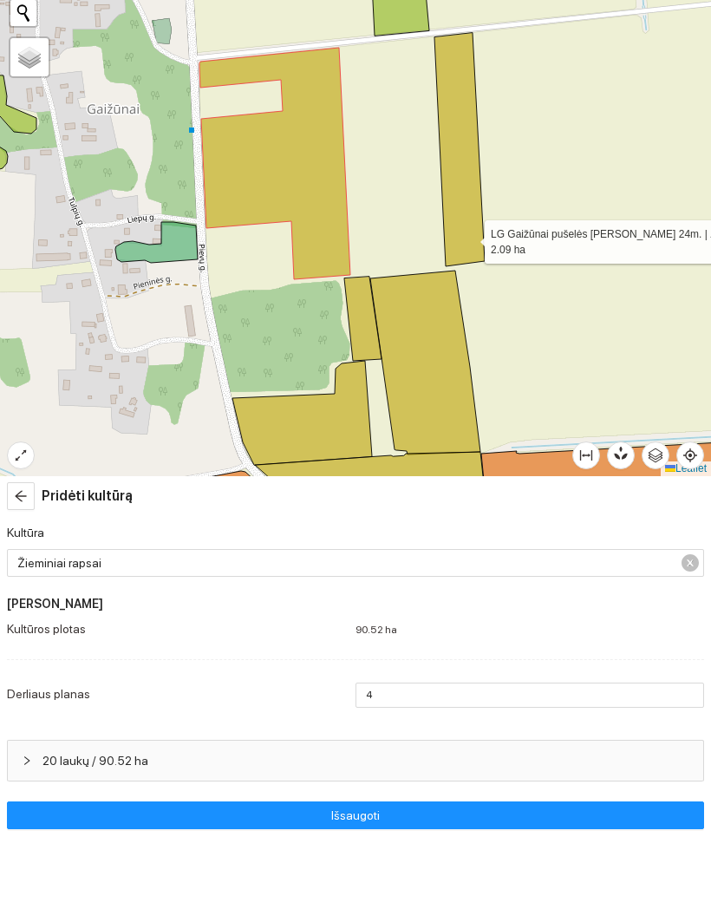
click at [304, 224] on icon at bounding box center [275, 237] width 151 height 232
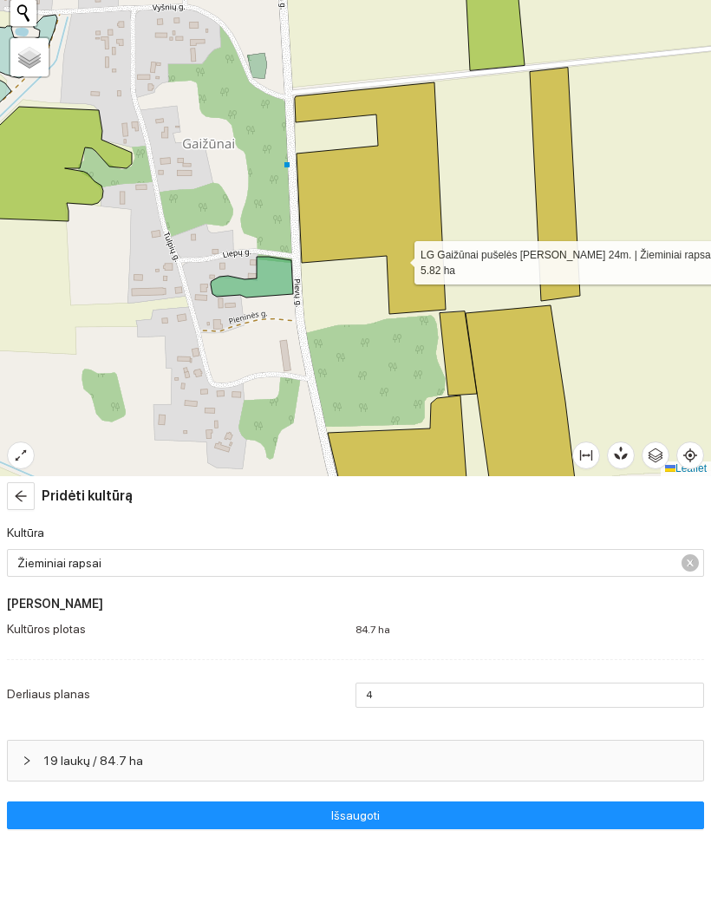
click at [650, 824] on span "19 laukų / 84.7 ha" at bounding box center [366, 833] width 647 height 19
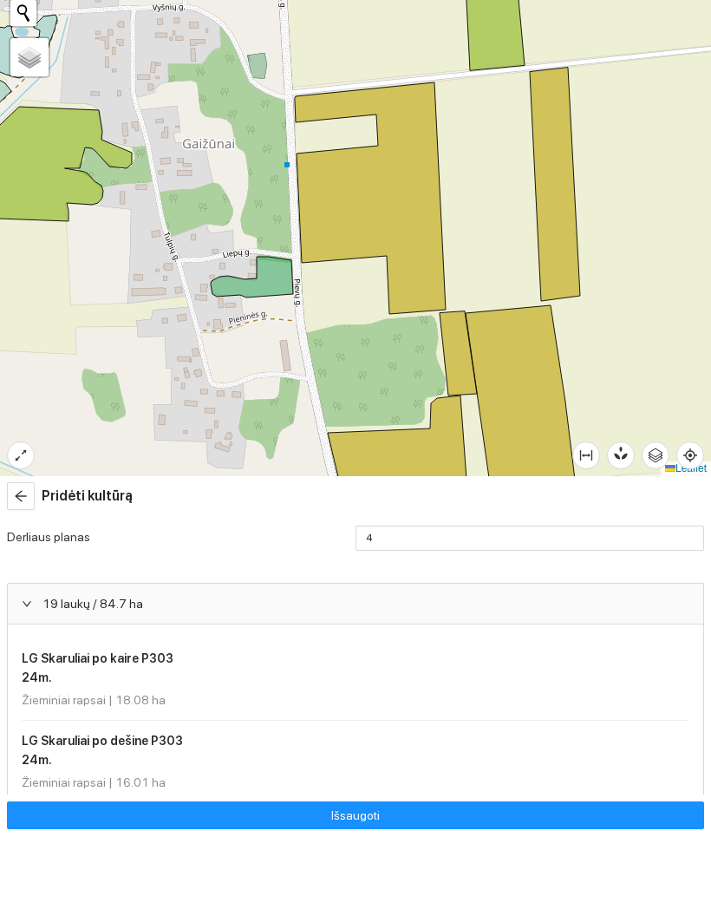
scroll to position [156, 0]
click at [553, 668] on span "19 laukų / 84.7 ha" at bounding box center [366, 677] width 647 height 19
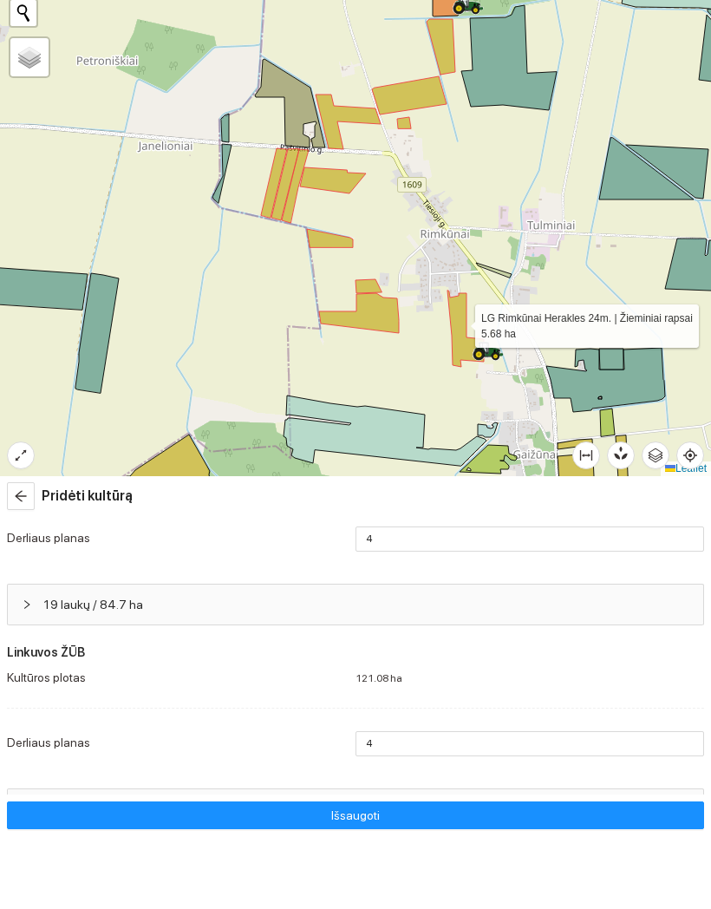
click at [460, 363] on icon at bounding box center [466, 401] width 36 height 76
click at [376, 366] on icon at bounding box center [359, 386] width 80 height 40
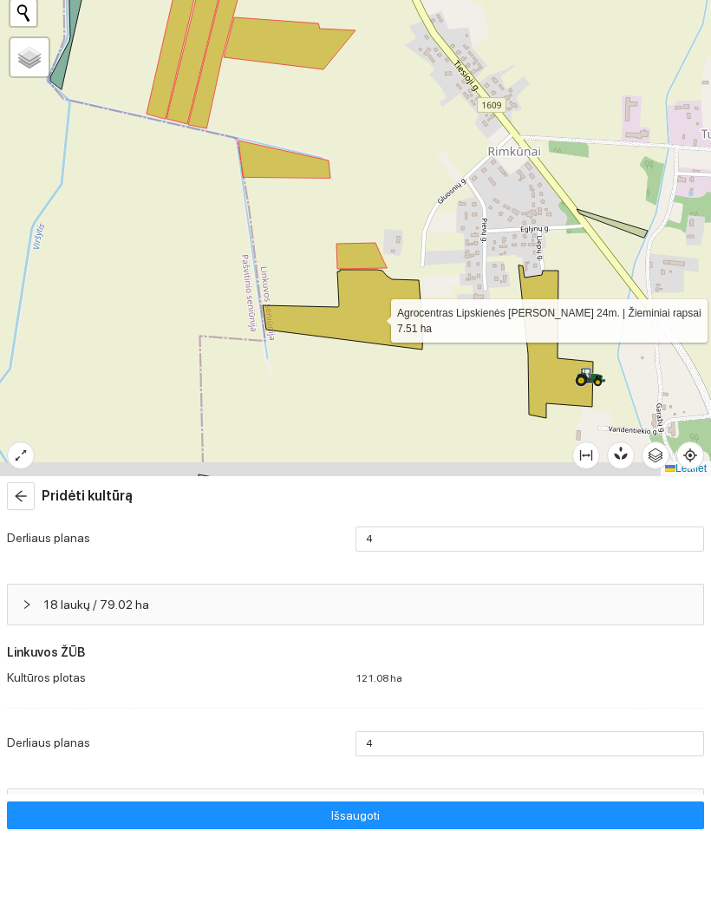
click at [363, 316] on icon at bounding box center [362, 329] width 50 height 26
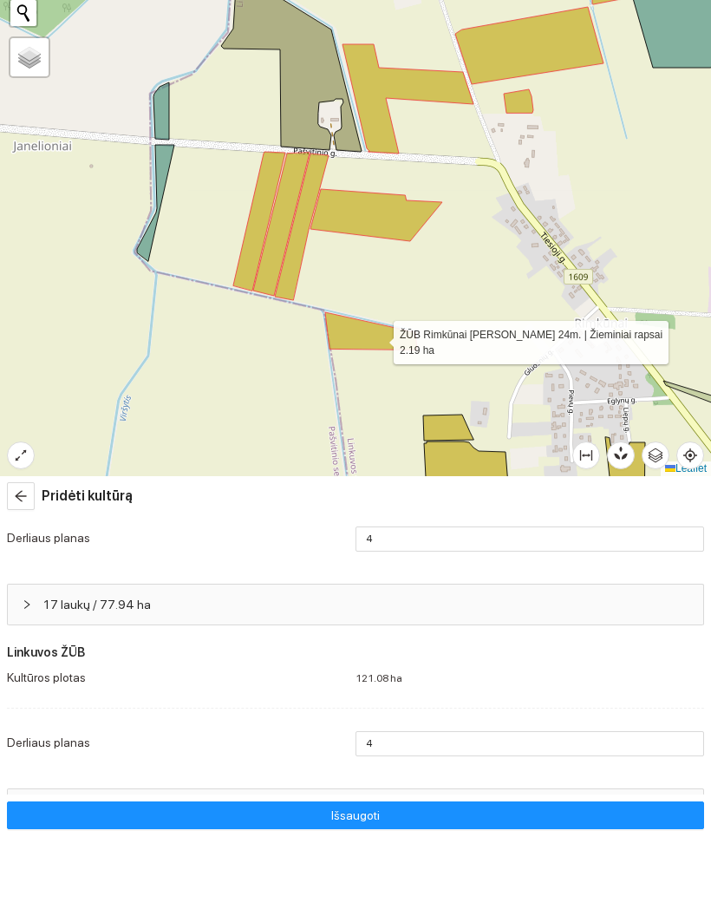
click at [378, 385] on icon at bounding box center [371, 403] width 92 height 37
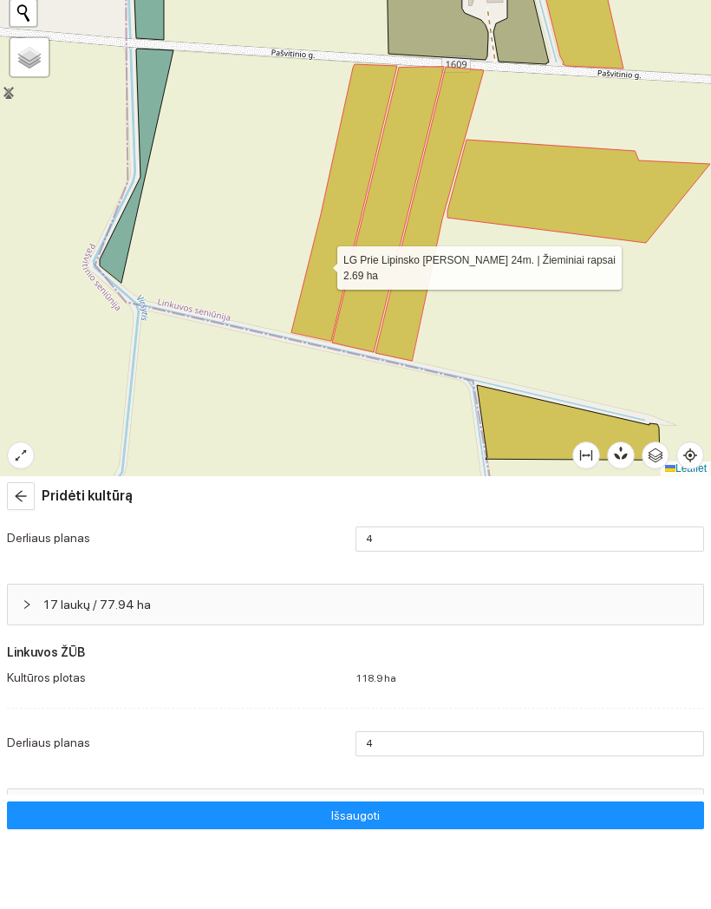
click at [322, 264] on icon at bounding box center [344, 275] width 106 height 277
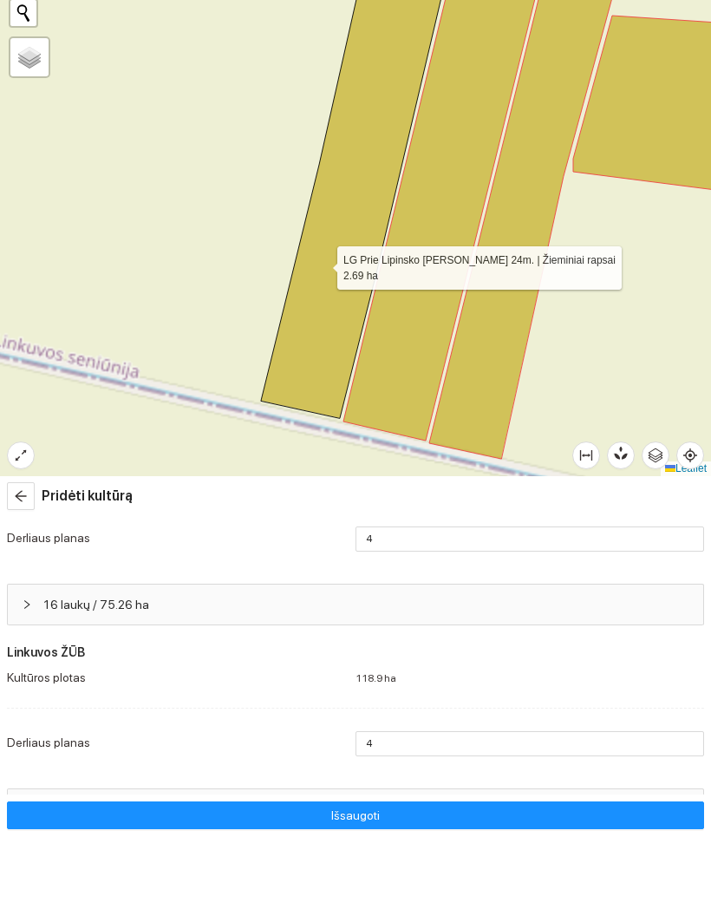
click at [422, 334] on icon at bounding box center [454, 229] width 223 height 568
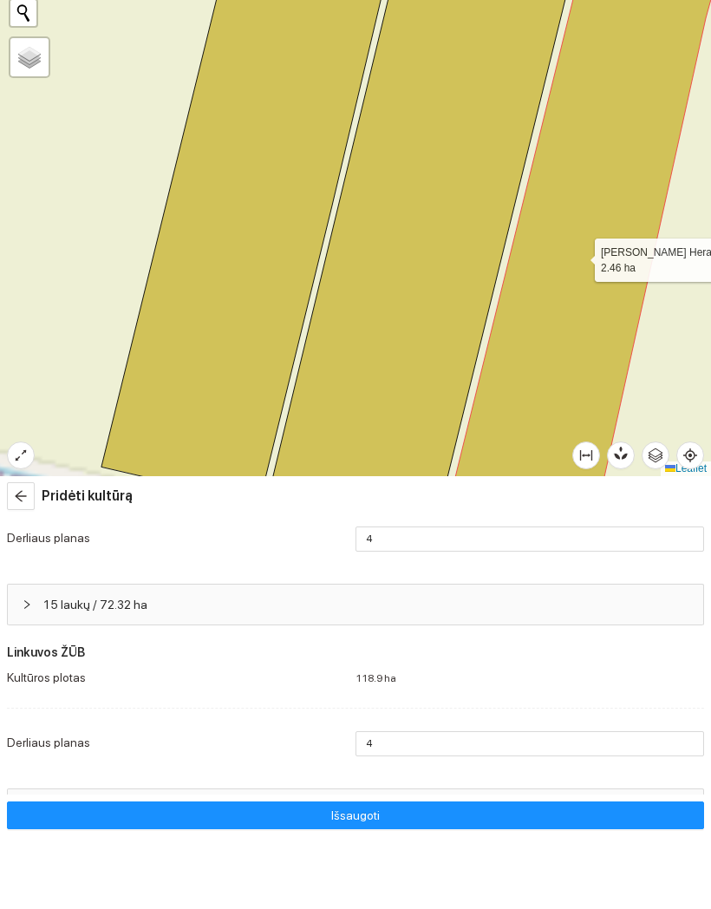
click at [579, 255] on icon at bounding box center [596, 267] width 300 height 644
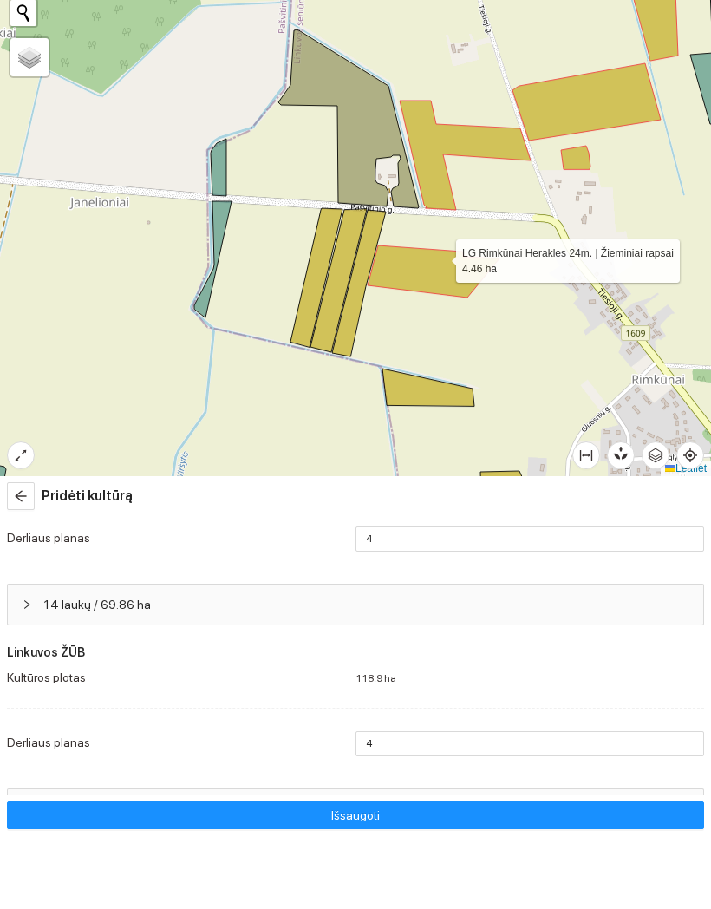
click at [441, 318] on icon at bounding box center [434, 344] width 132 height 52
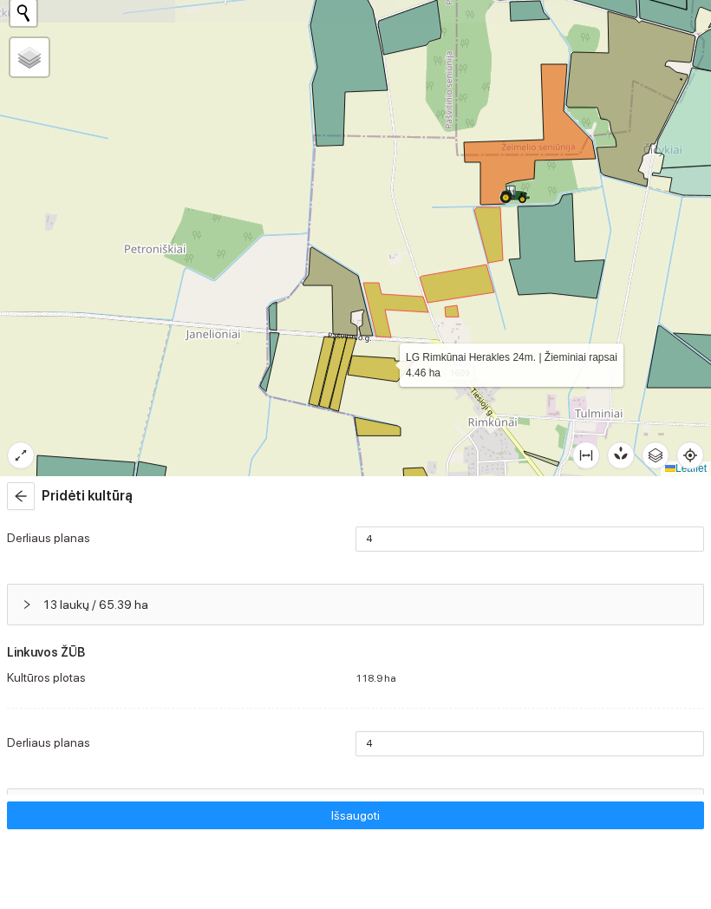
click at [401, 356] on icon at bounding box center [395, 383] width 65 height 55
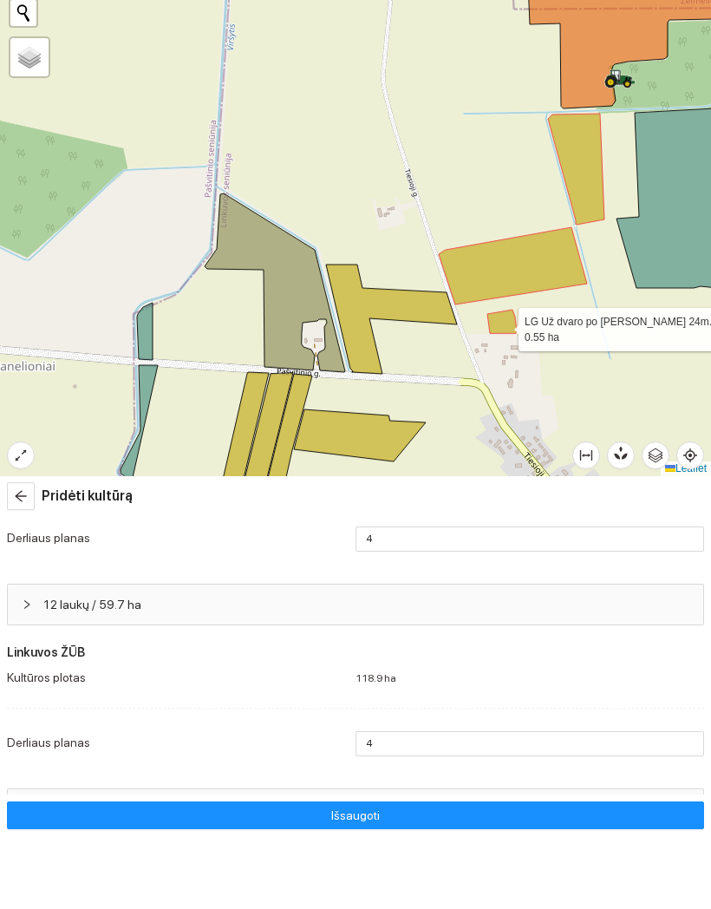
click at [502, 383] on icon at bounding box center [501, 394] width 29 height 23
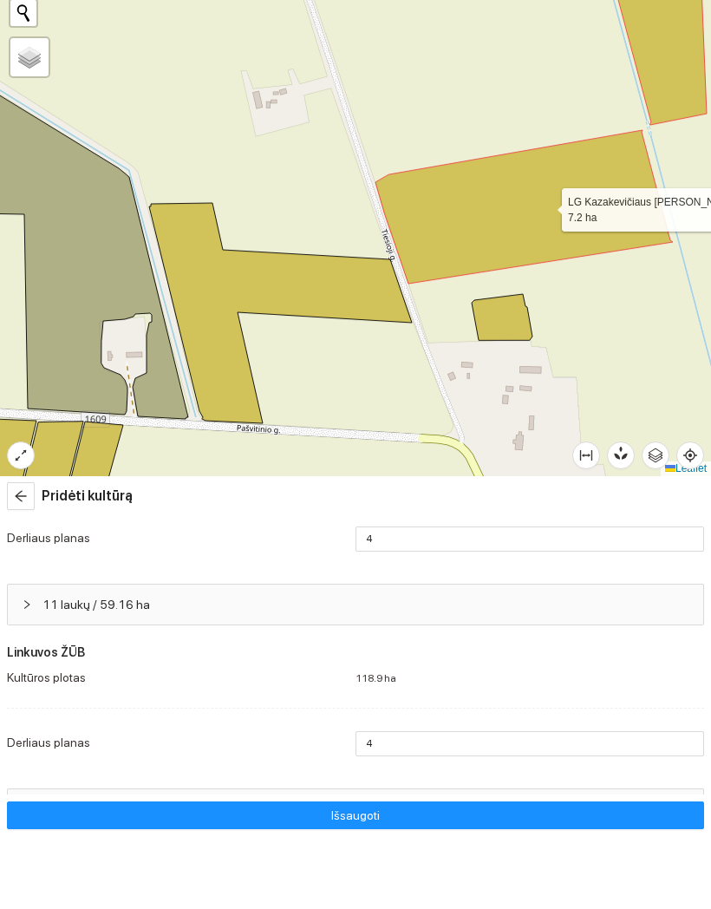
click at [546, 205] on icon at bounding box center [525, 280] width 298 height 154
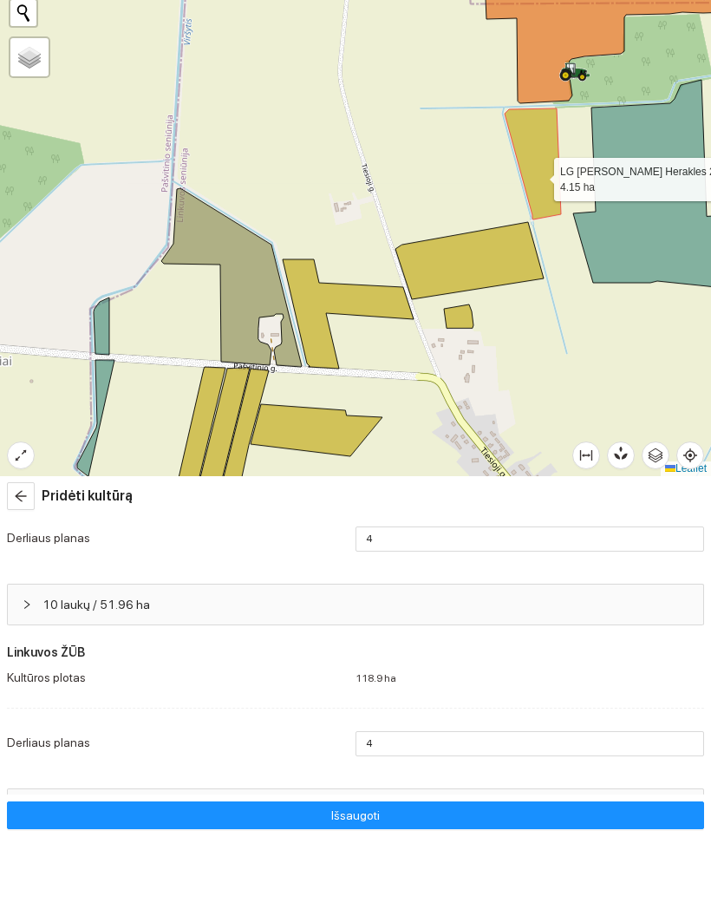
click at [538, 181] on icon at bounding box center [533, 236] width 56 height 111
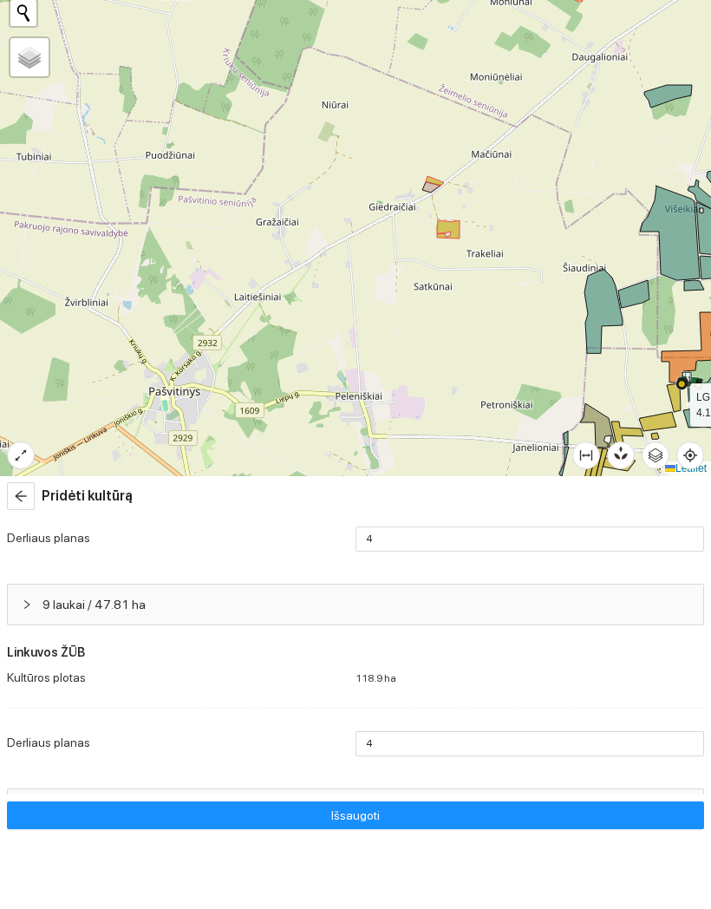
click at [448, 293] on icon at bounding box center [448, 302] width 23 height 18
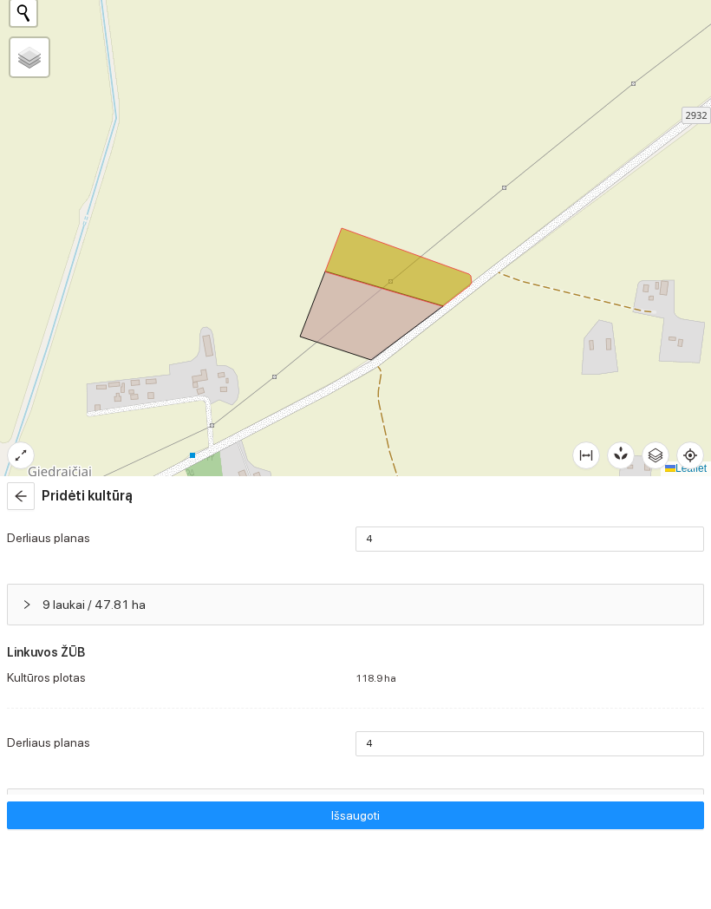
click at [433, 301] on icon at bounding box center [398, 340] width 147 height 78
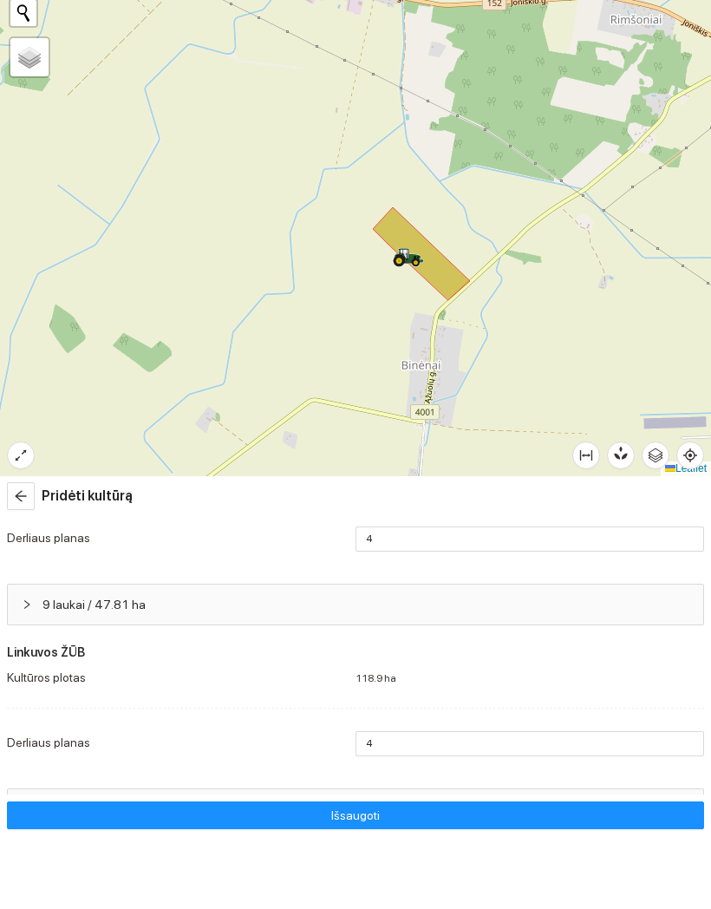
click at [444, 280] on icon at bounding box center [421, 326] width 97 height 93
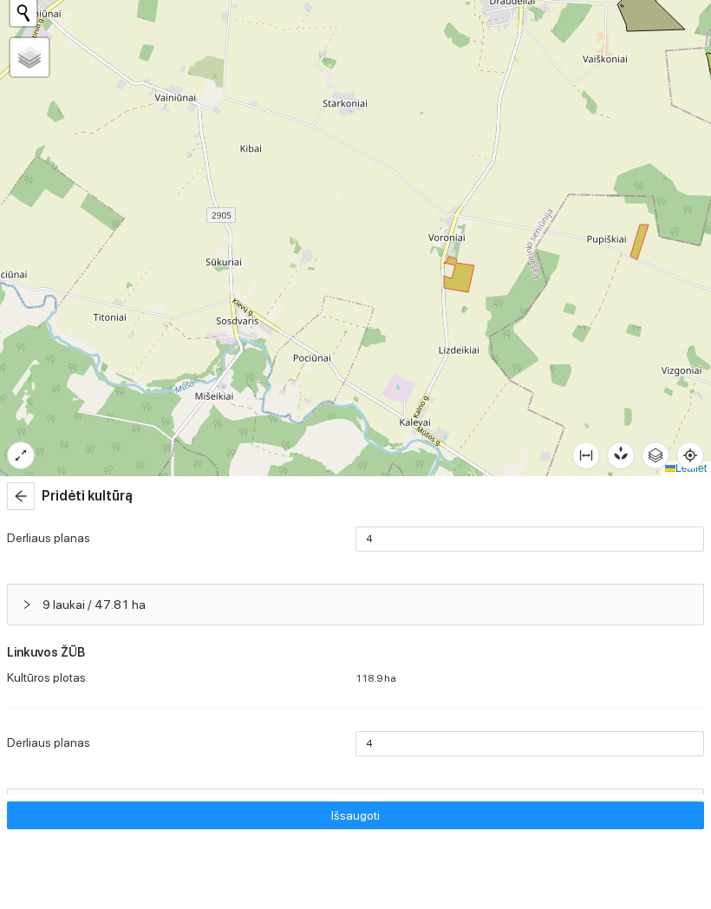
click at [465, 330] on icon at bounding box center [459, 348] width 30 height 36
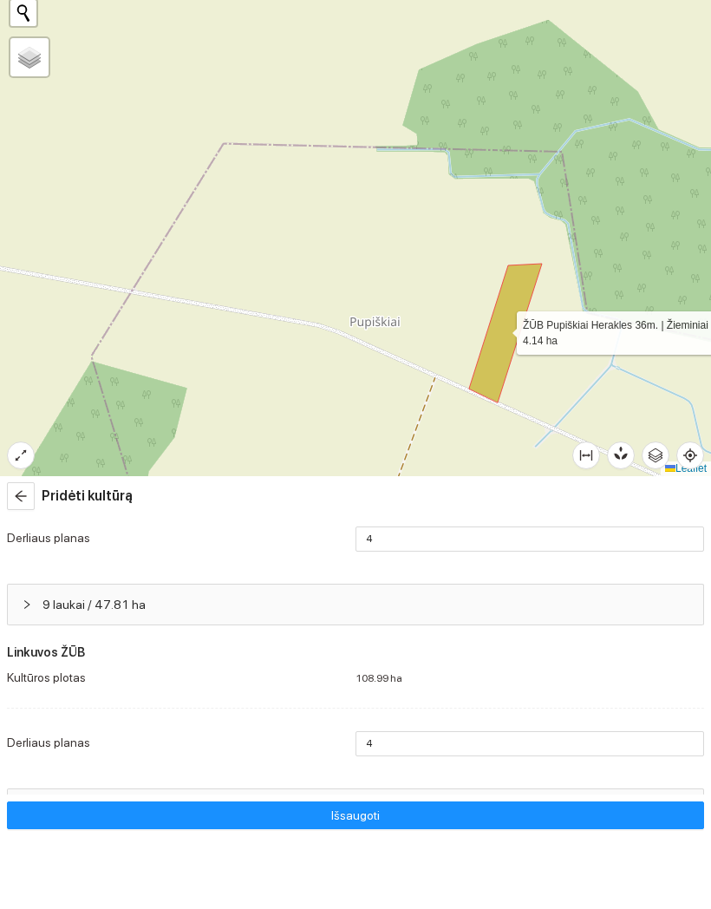
click at [501, 337] on icon at bounding box center [505, 406] width 73 height 139
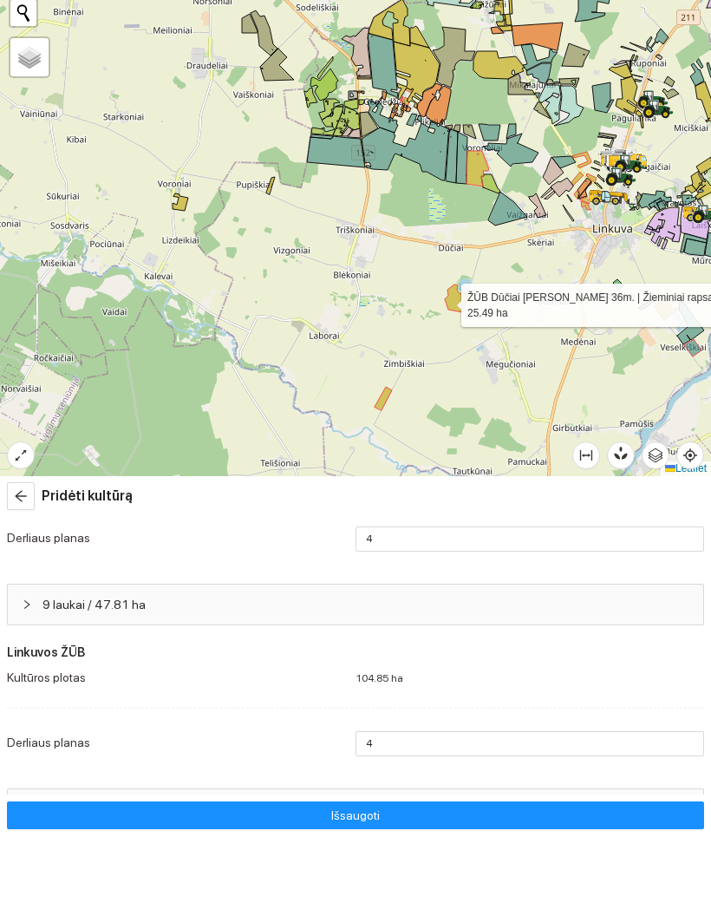
click at [445, 301] on div at bounding box center [355, 274] width 711 height 549
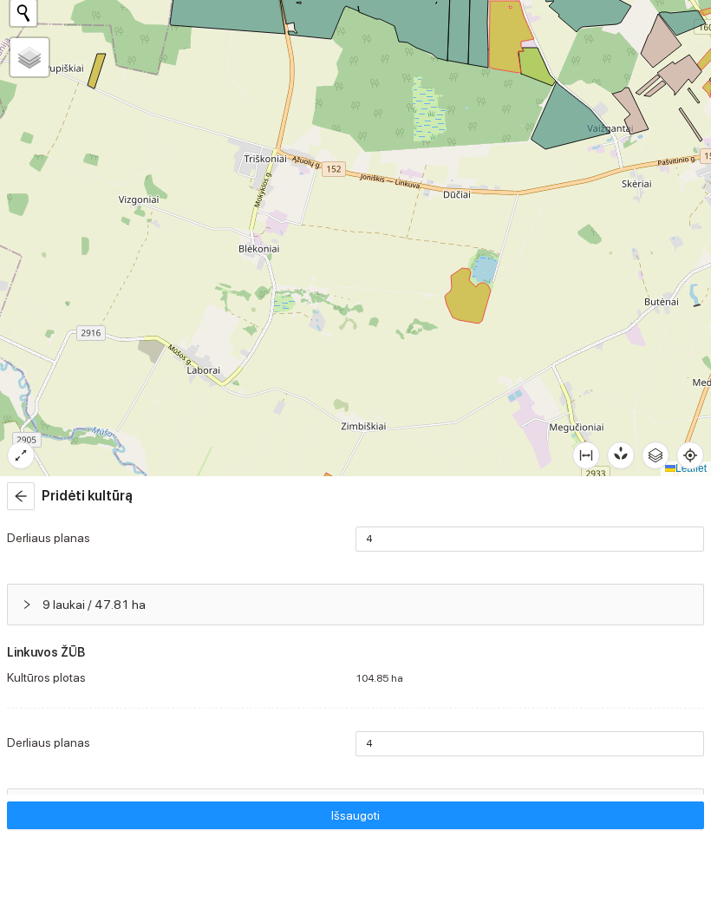
click at [482, 341] on icon at bounding box center [468, 369] width 46 height 56
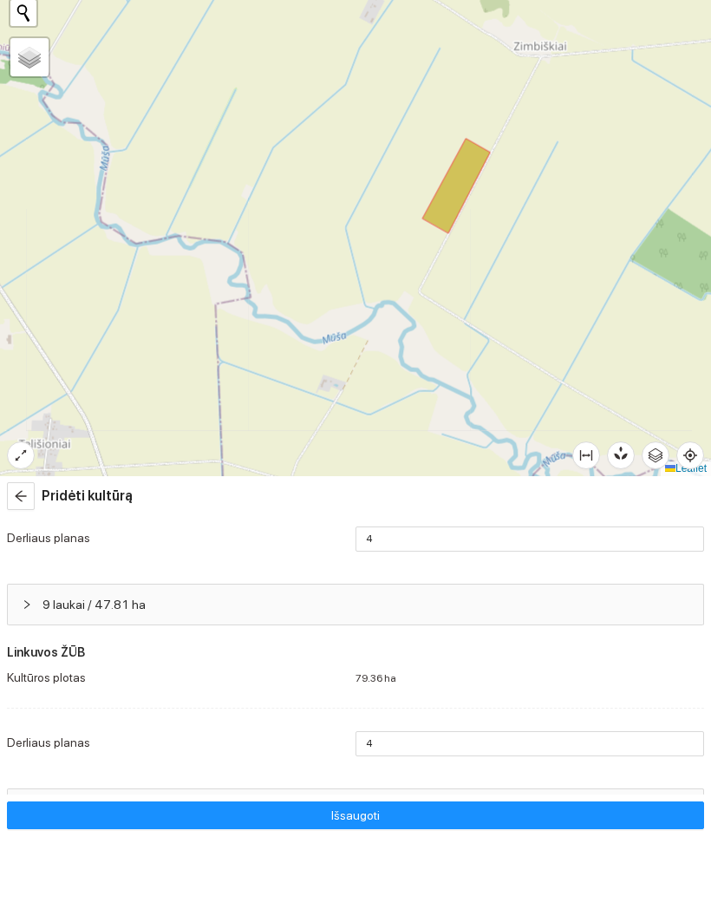
click at [451, 212] on icon at bounding box center [456, 259] width 68 height 95
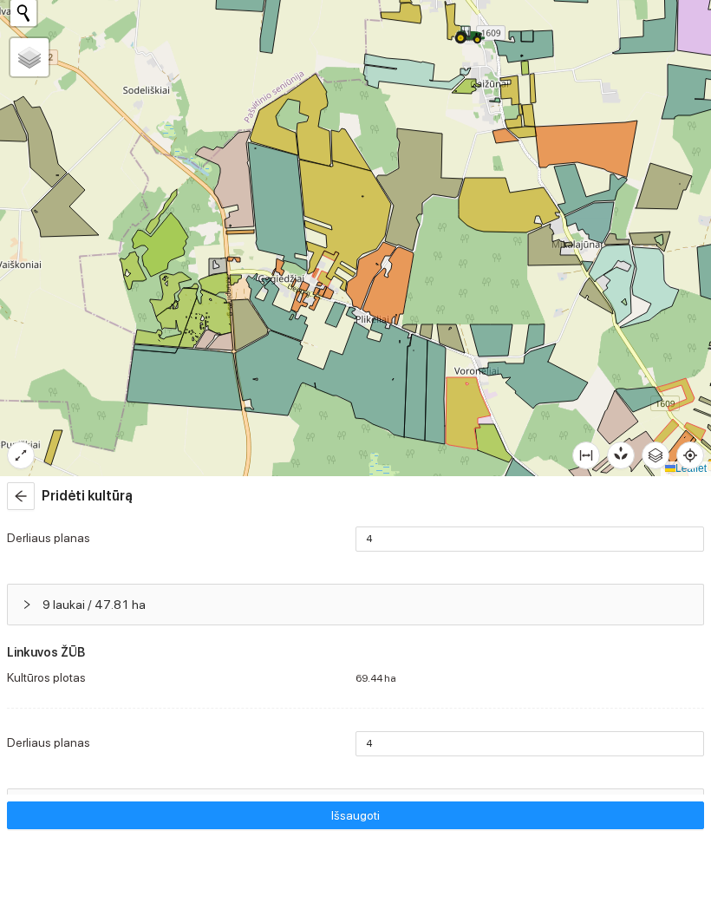
click at [468, 450] on icon at bounding box center [468, 486] width 45 height 72
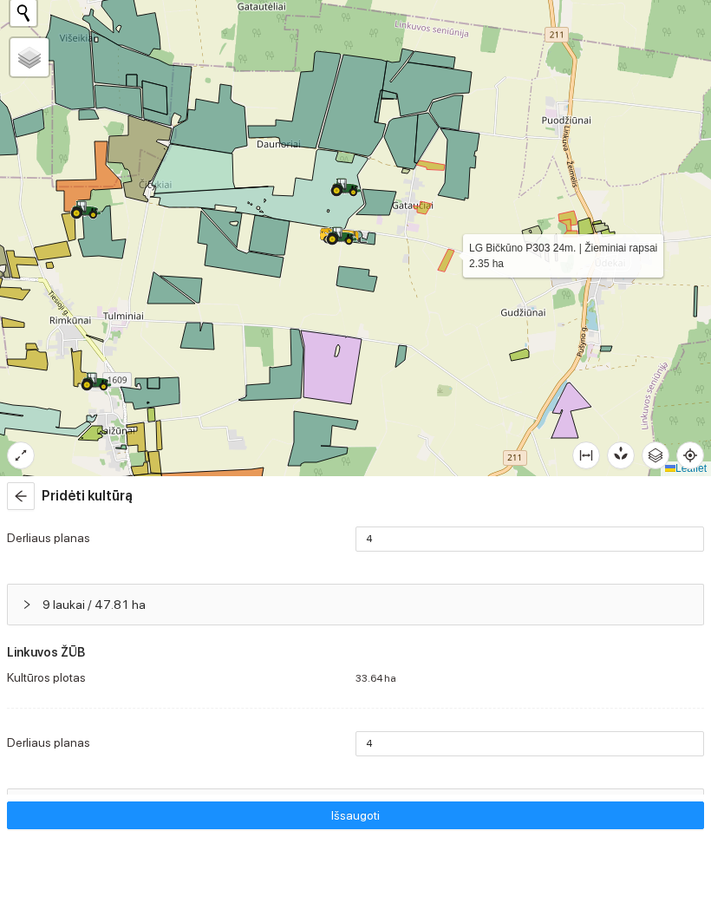
click at [447, 322] on icon at bounding box center [446, 333] width 16 height 23
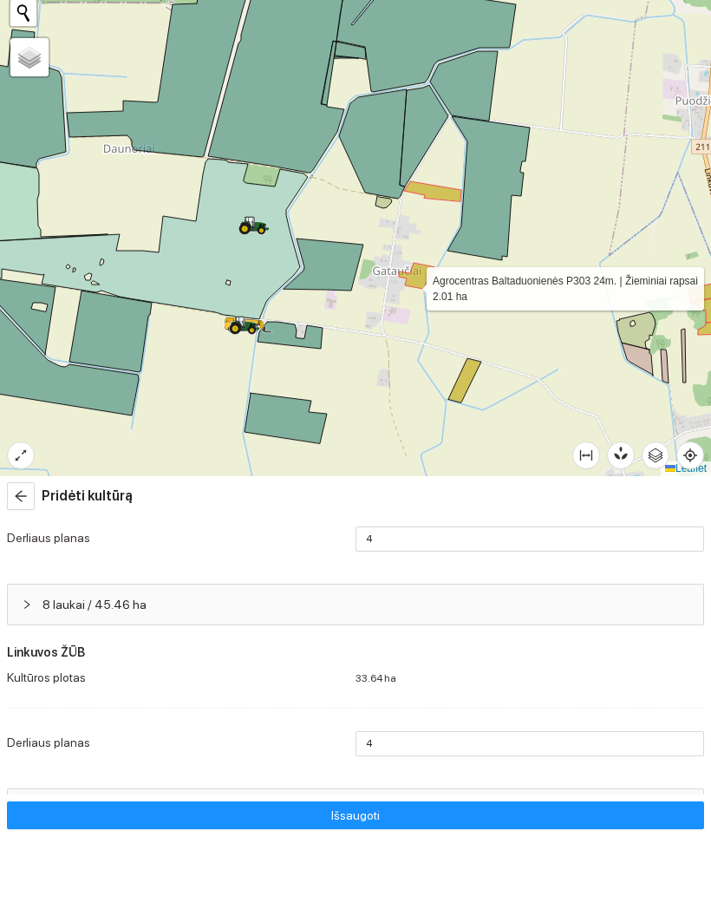
click at [411, 336] on icon at bounding box center [417, 349] width 36 height 26
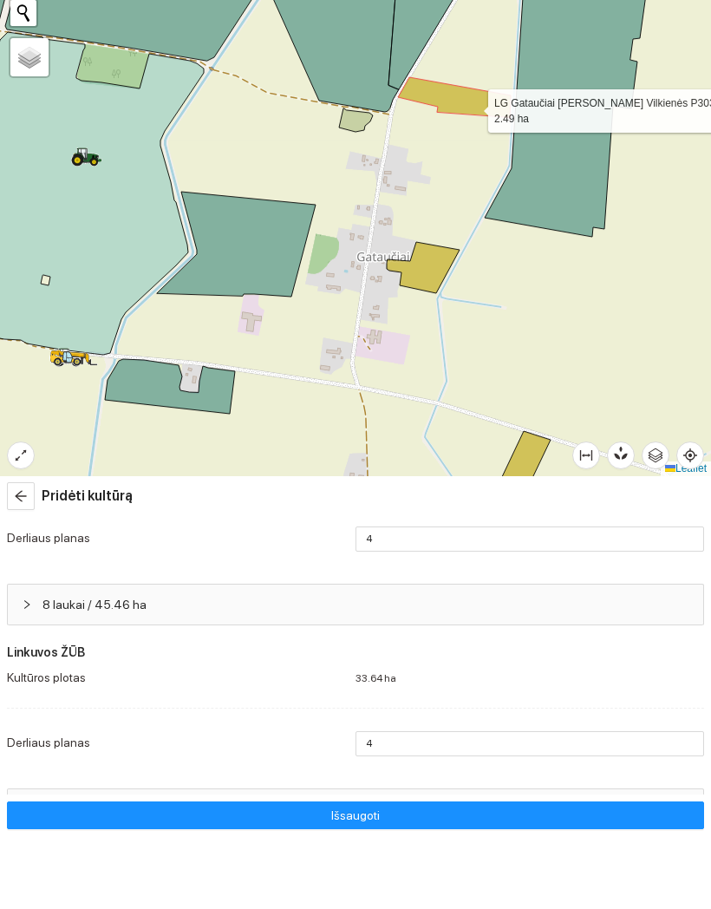
click at [472, 150] on icon at bounding box center [454, 170] width 113 height 40
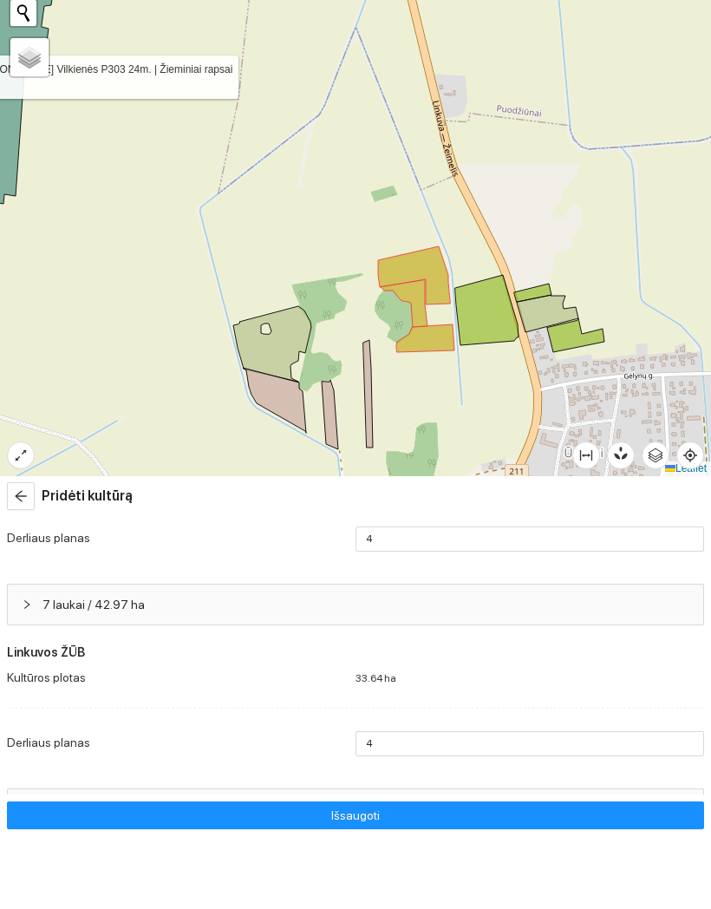
click at [429, 397] on icon at bounding box center [425, 411] width 58 height 28
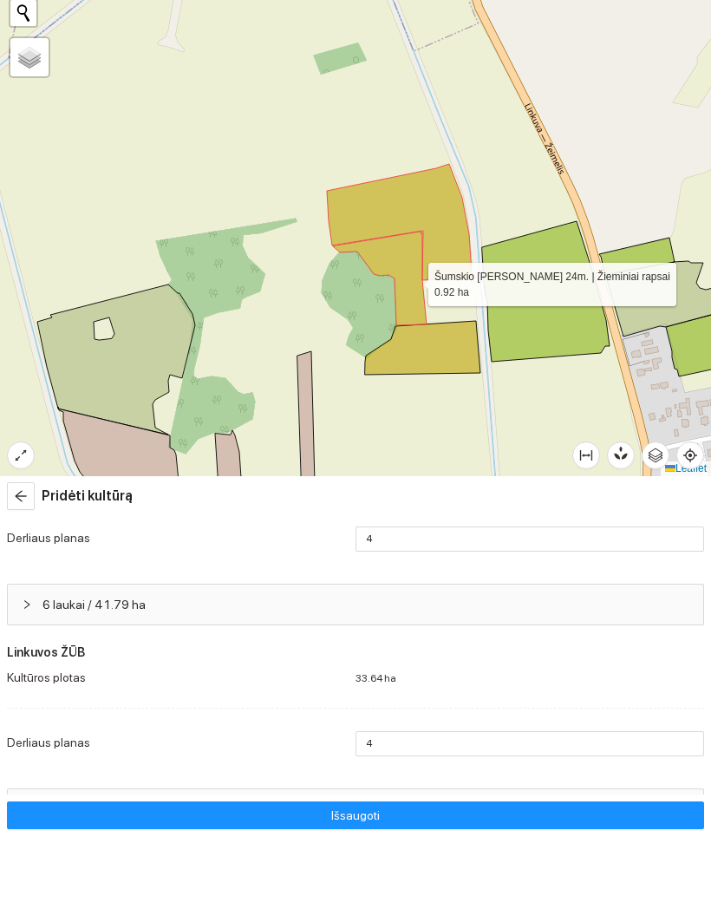
click at [413, 304] on icon at bounding box center [380, 351] width 94 height 94
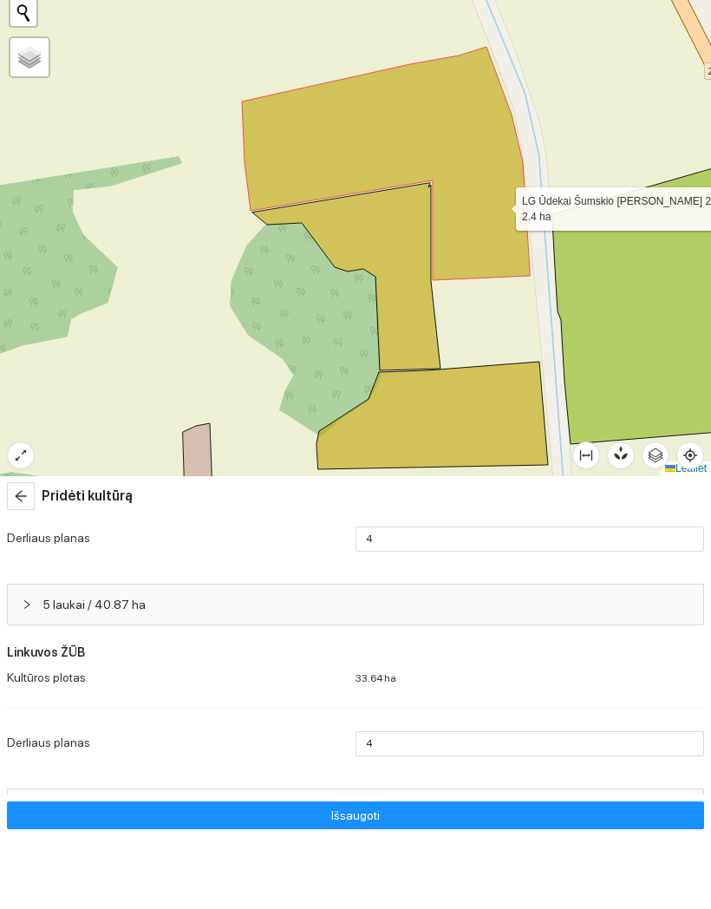
click at [500, 205] on icon at bounding box center [386, 236] width 288 height 233
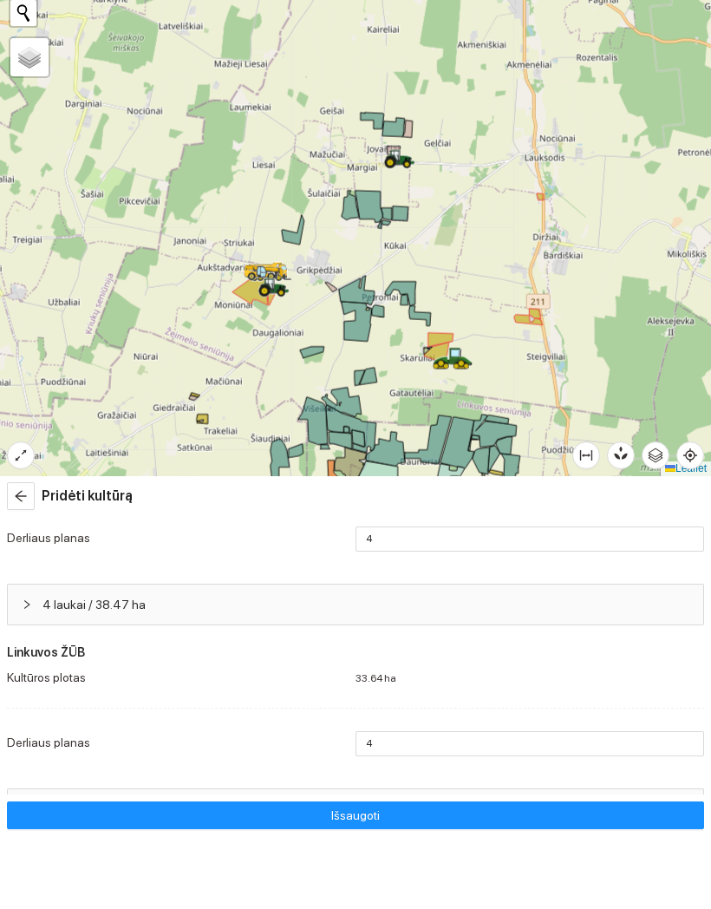
click at [545, 195] on div at bounding box center [355, 274] width 711 height 549
click at [540, 185] on div at bounding box center [355, 274] width 711 height 549
click at [533, 208] on div at bounding box center [355, 274] width 711 height 549
click at [533, 207] on div at bounding box center [355, 274] width 711 height 549
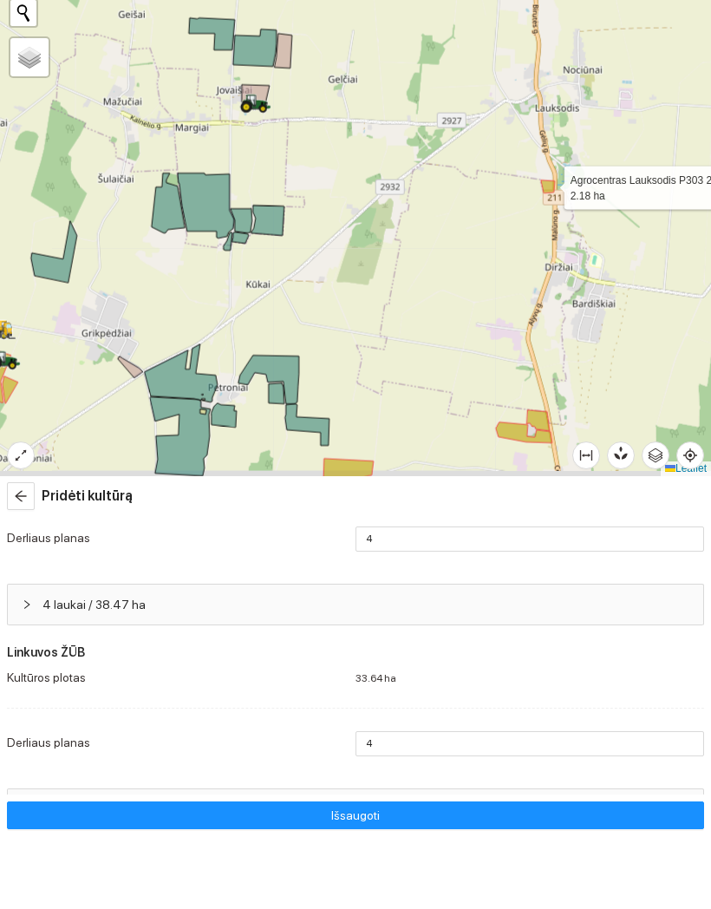
click at [549, 253] on icon at bounding box center [548, 259] width 14 height 13
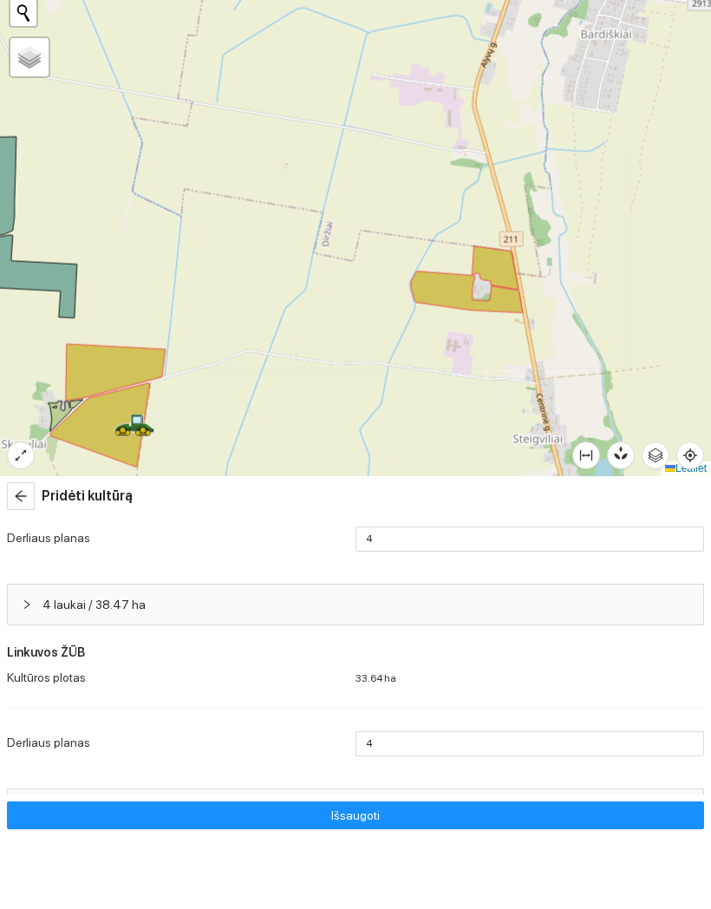
click at [497, 319] on icon at bounding box center [496, 340] width 46 height 43
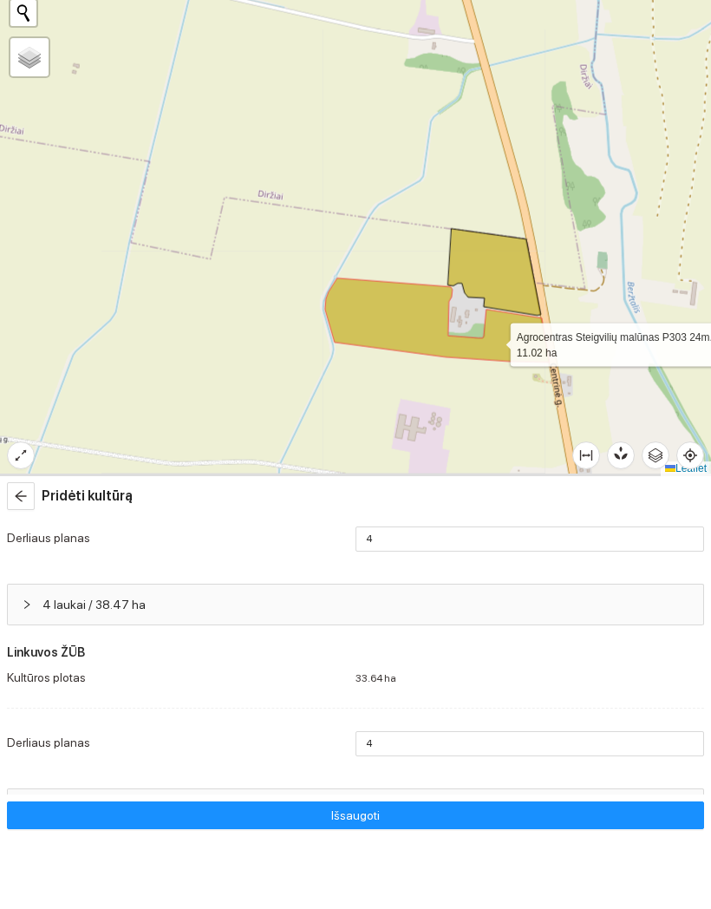
click at [494, 351] on icon at bounding box center [437, 393] width 225 height 84
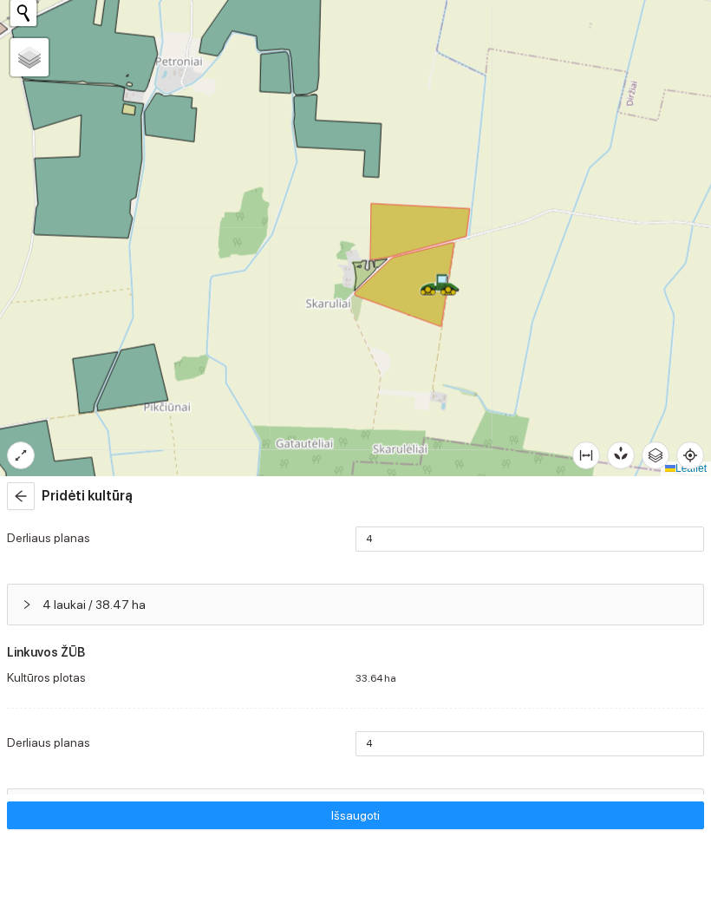
click at [402, 316] on icon at bounding box center [405, 358] width 100 height 84
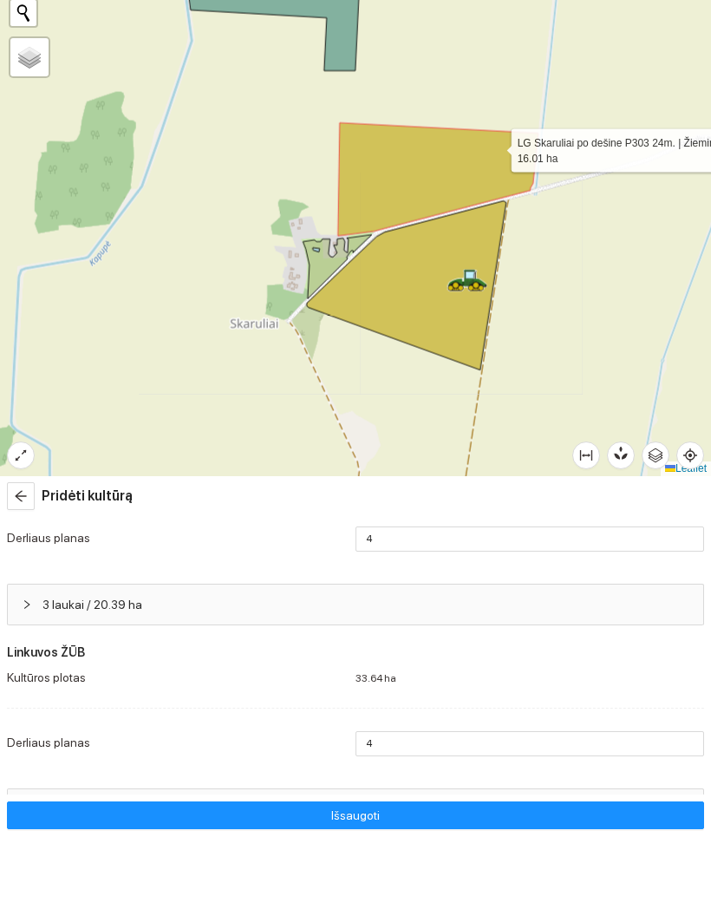
click at [495, 196] on icon at bounding box center [438, 252] width 200 height 113
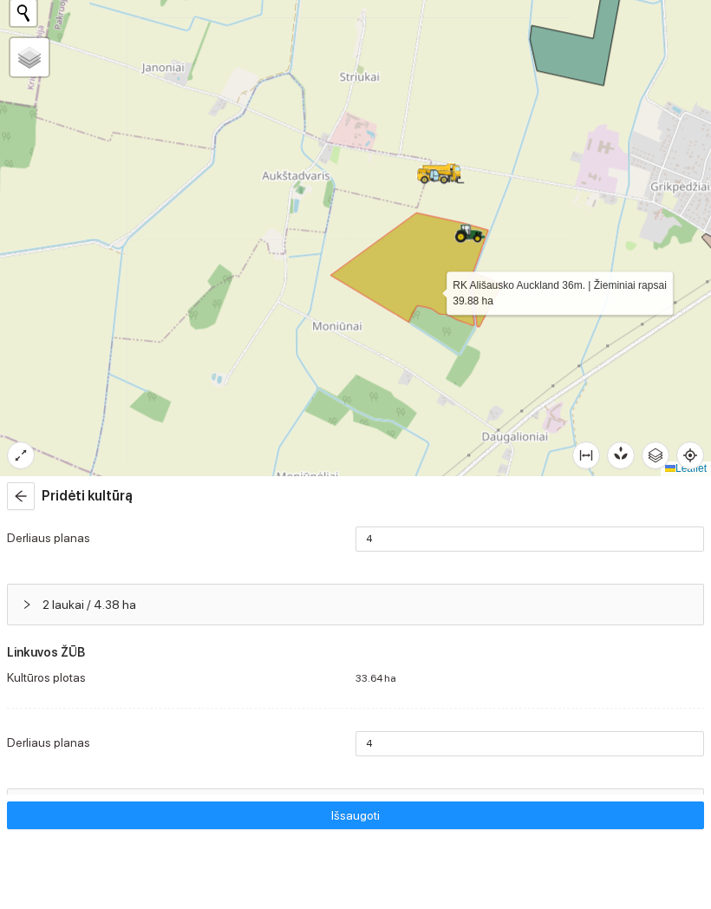
click at [431, 289] on icon at bounding box center [409, 341] width 158 height 113
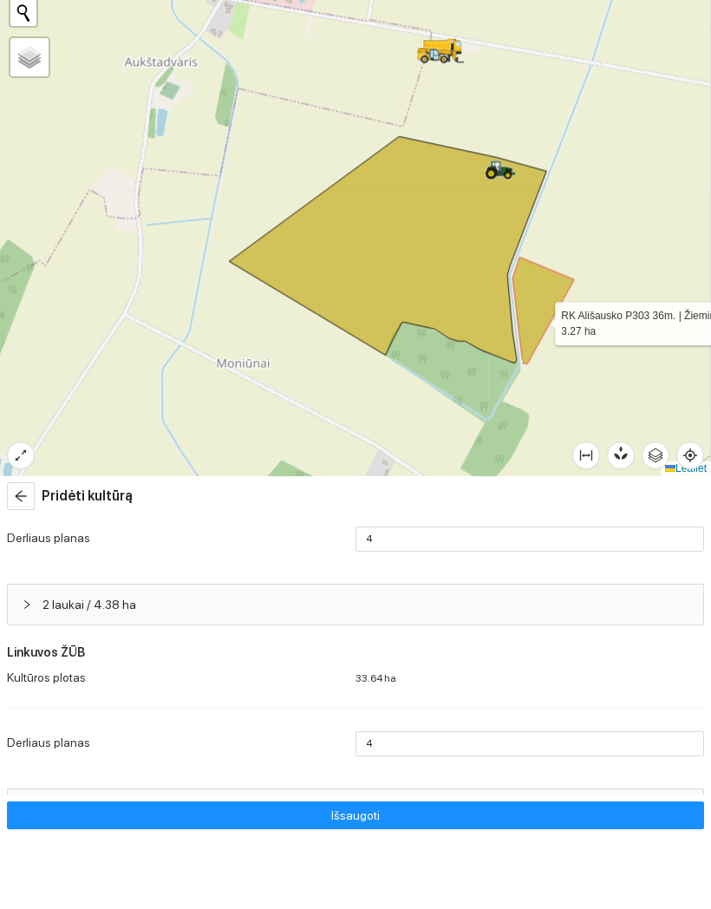
click at [539, 330] on icon at bounding box center [544, 383] width 62 height 107
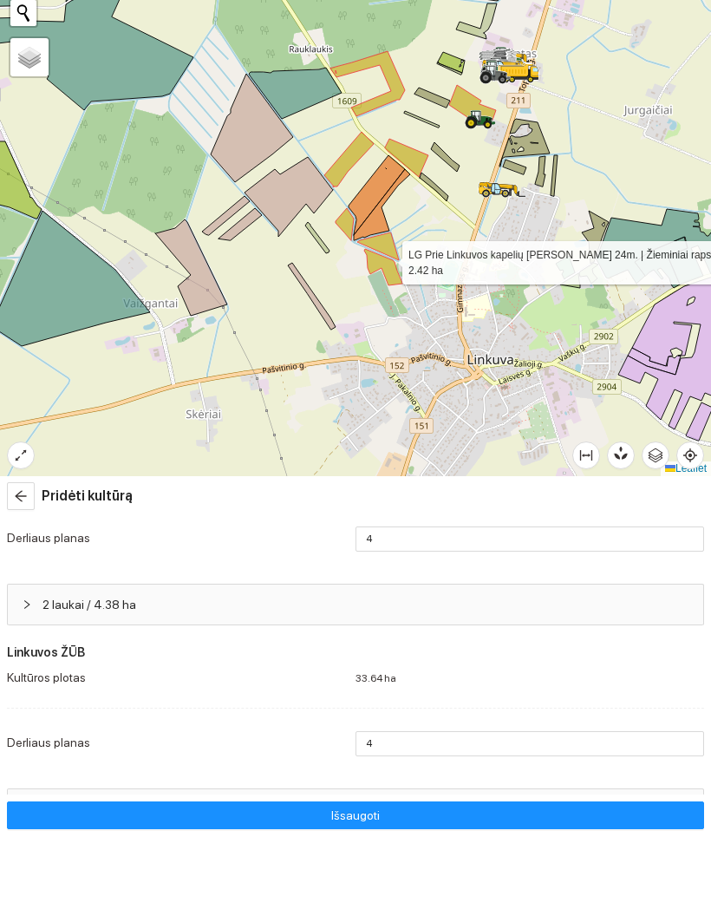
click at [387, 322] on icon at bounding box center [383, 340] width 38 height 36
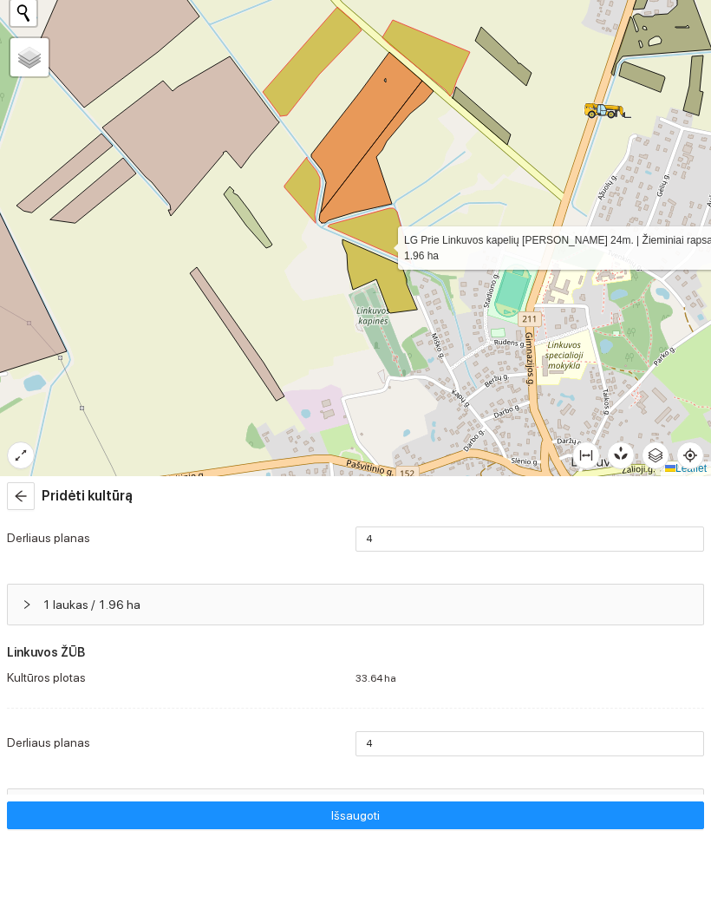
click at [383, 281] on icon at bounding box center [369, 309] width 83 height 56
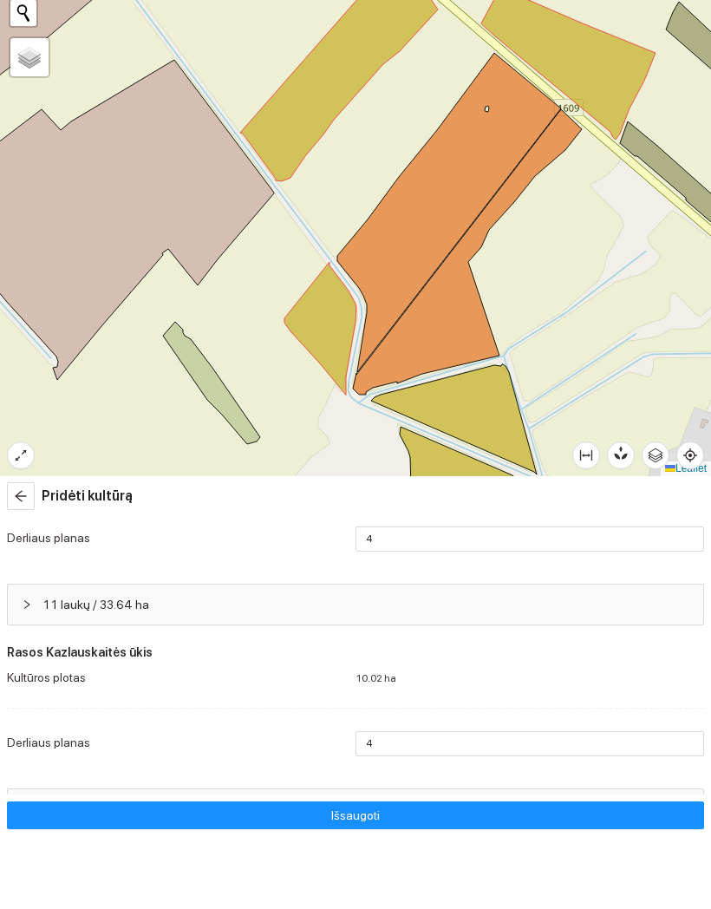
click at [363, 329] on div at bounding box center [355, 274] width 711 height 549
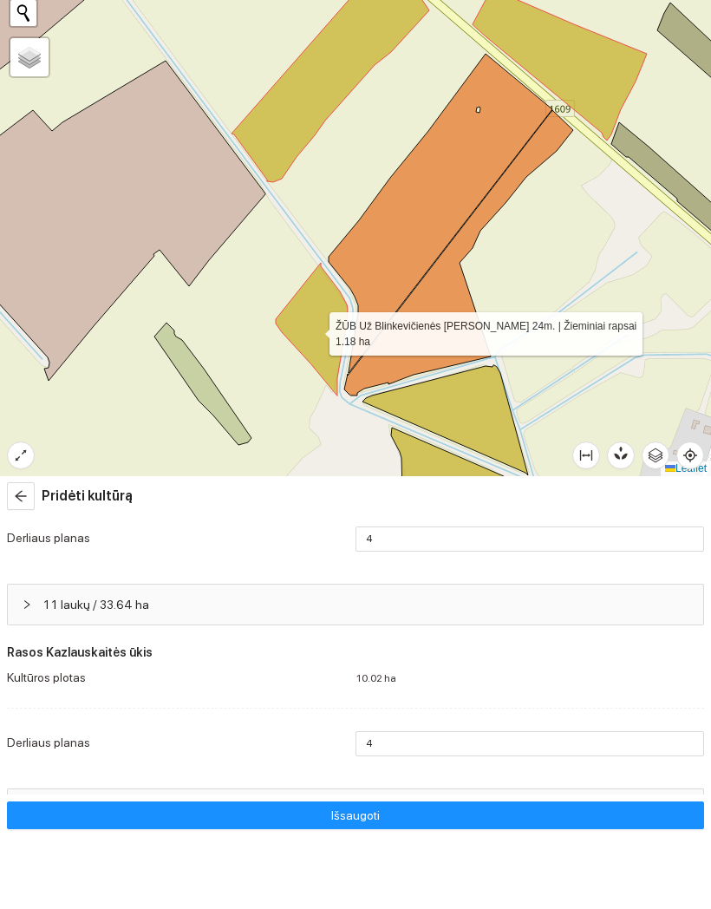
click at [322, 336] on icon at bounding box center [312, 402] width 72 height 133
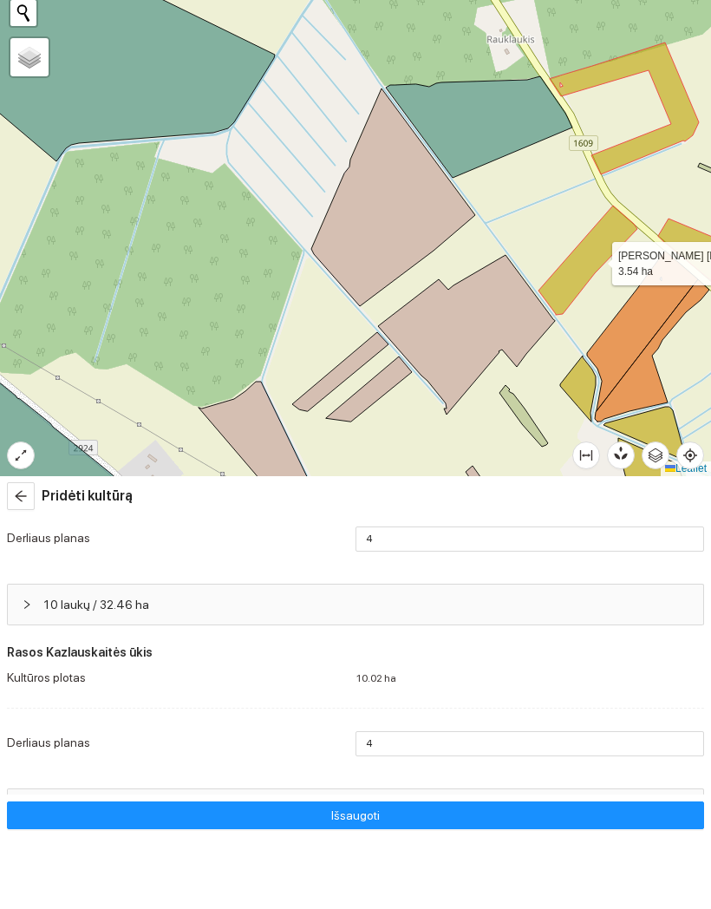
click at [597, 278] on icon at bounding box center [588, 332] width 99 height 109
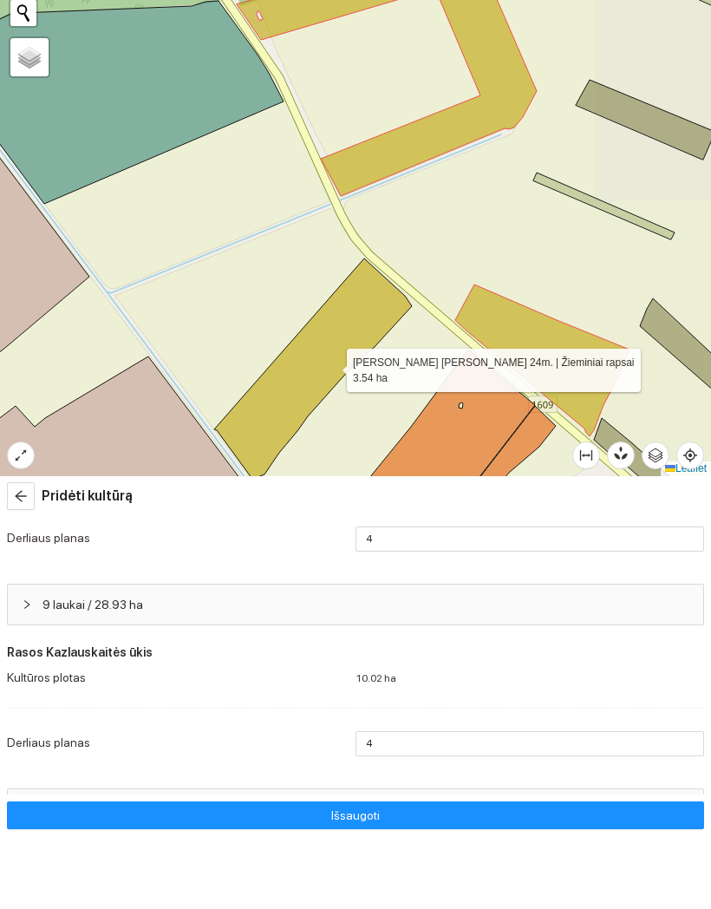
click at [468, 126] on icon at bounding box center [387, 137] width 300 height 263
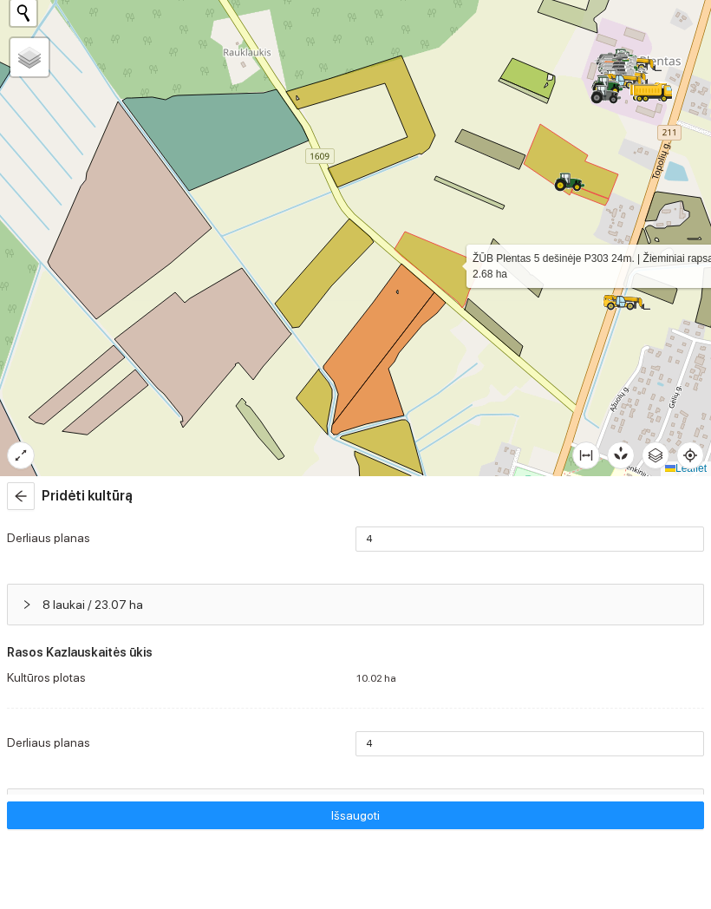
click at [450, 304] on icon at bounding box center [439, 342] width 88 height 76
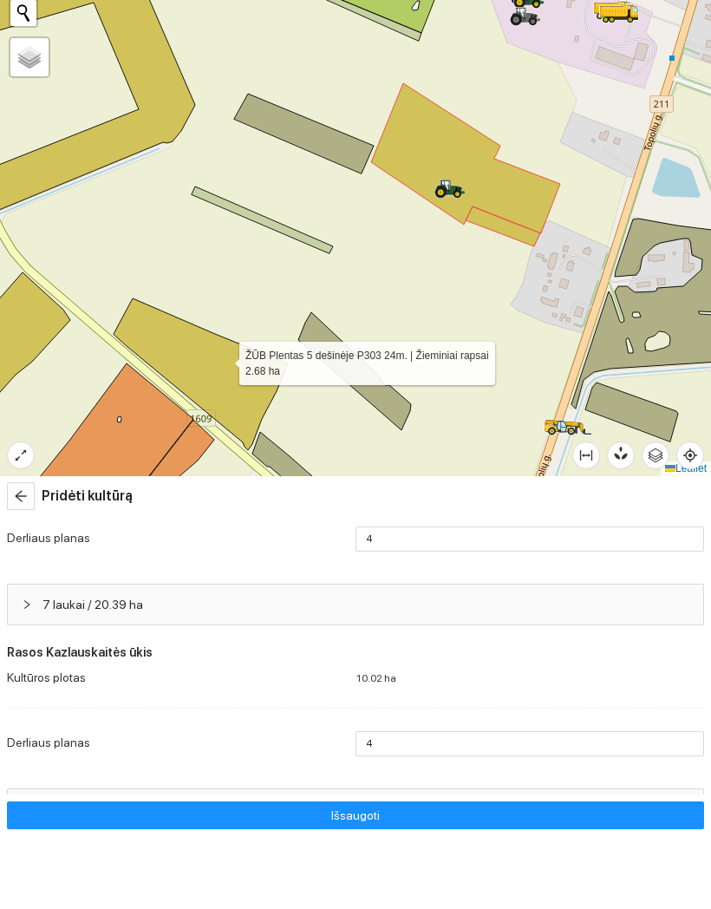
click at [536, 188] on icon at bounding box center [465, 231] width 189 height 150
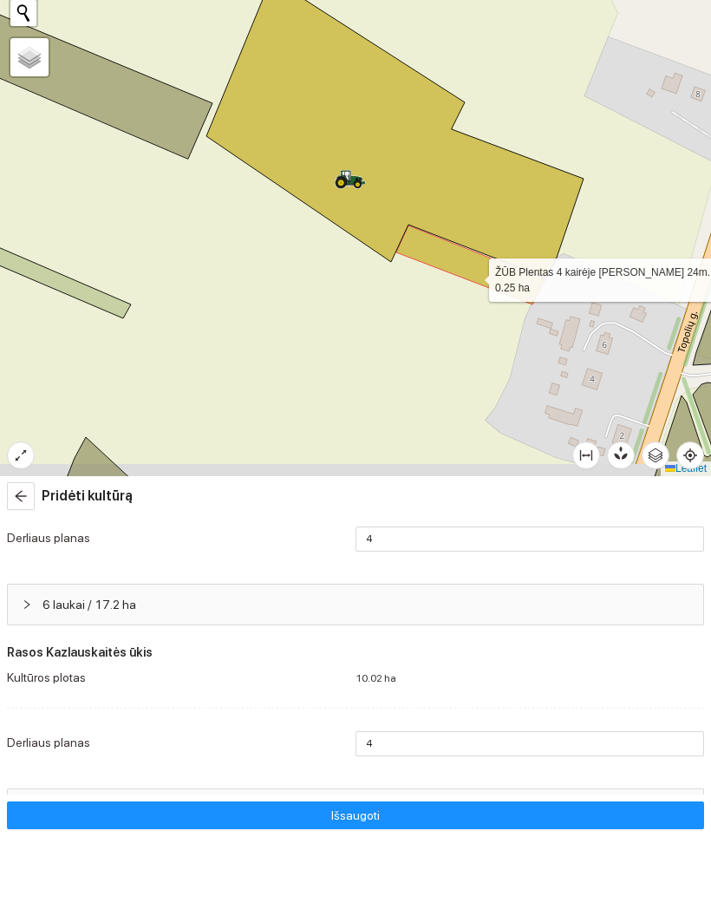
click at [474, 298] on icon at bounding box center [470, 337] width 149 height 79
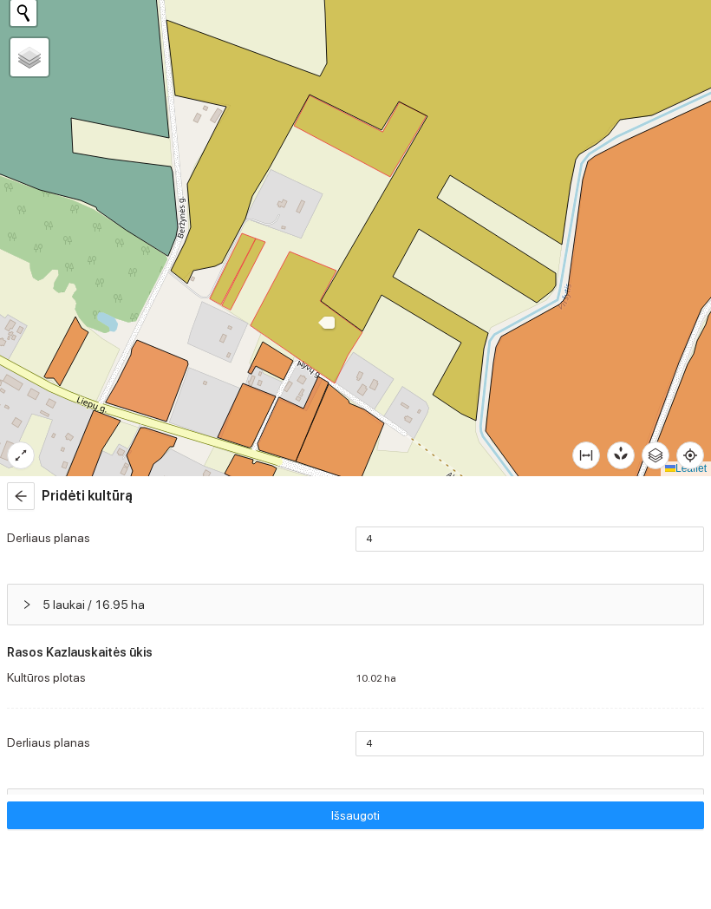
click at [306, 324] on icon at bounding box center [307, 390] width 112 height 132
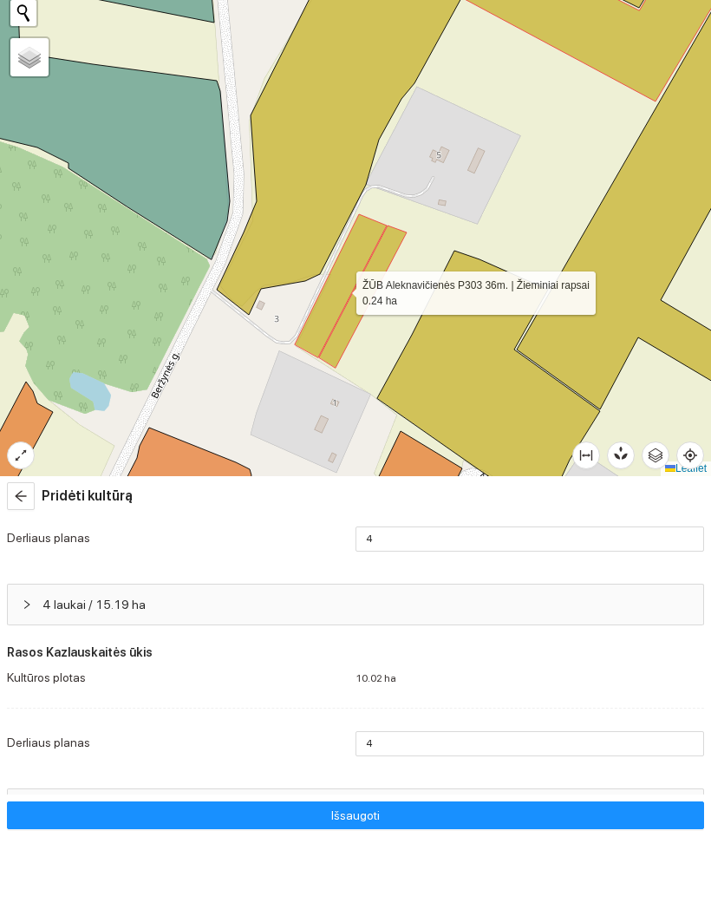
click at [341, 288] on icon at bounding box center [341, 358] width 92 height 143
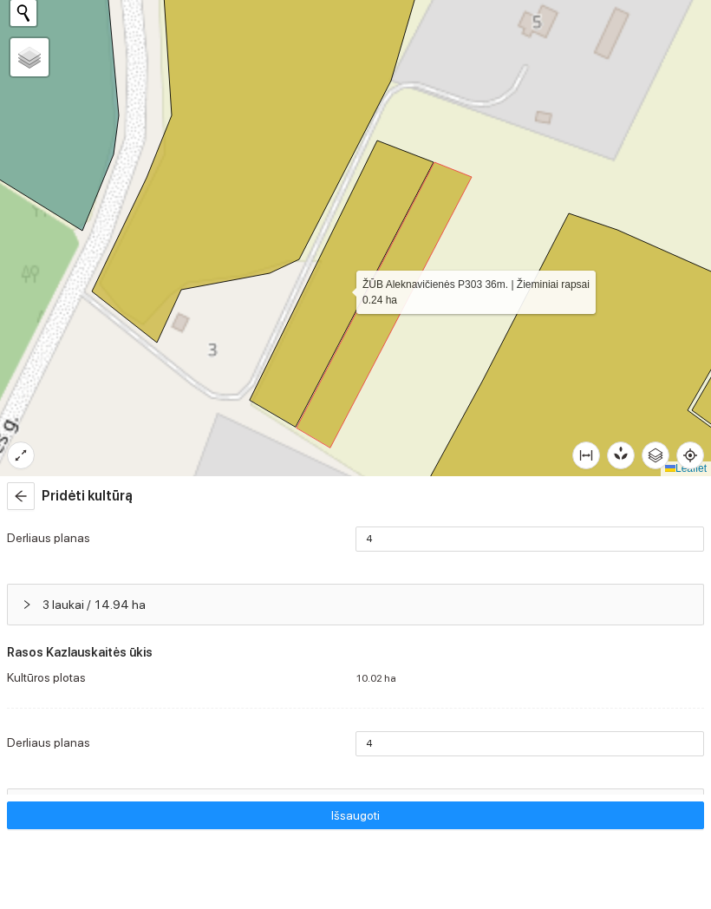
click at [380, 330] on icon at bounding box center [384, 377] width 175 height 285
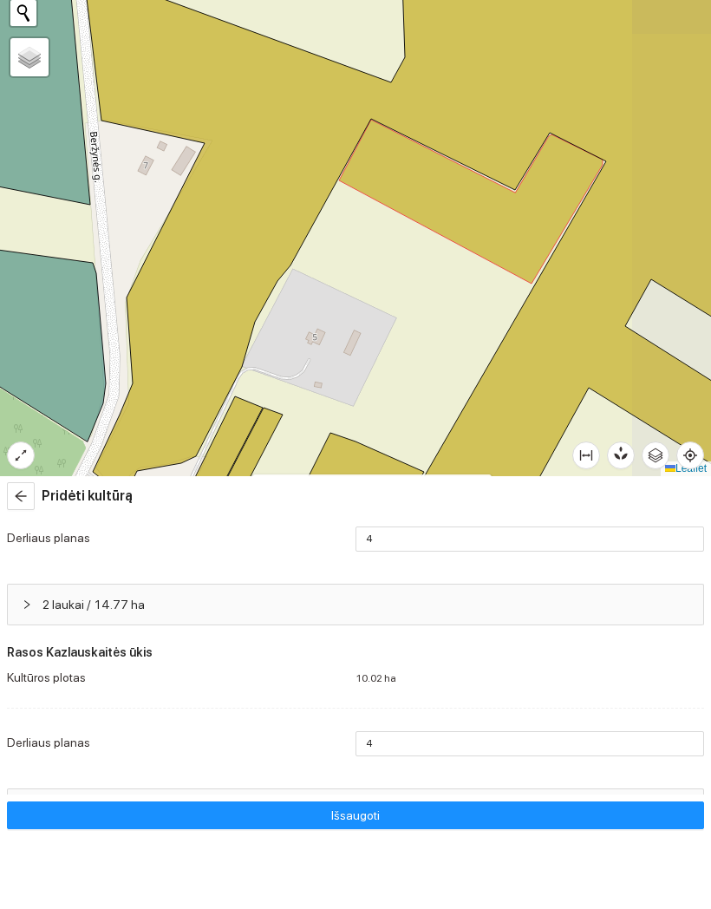
click at [484, 215] on icon at bounding box center [471, 275] width 264 height 164
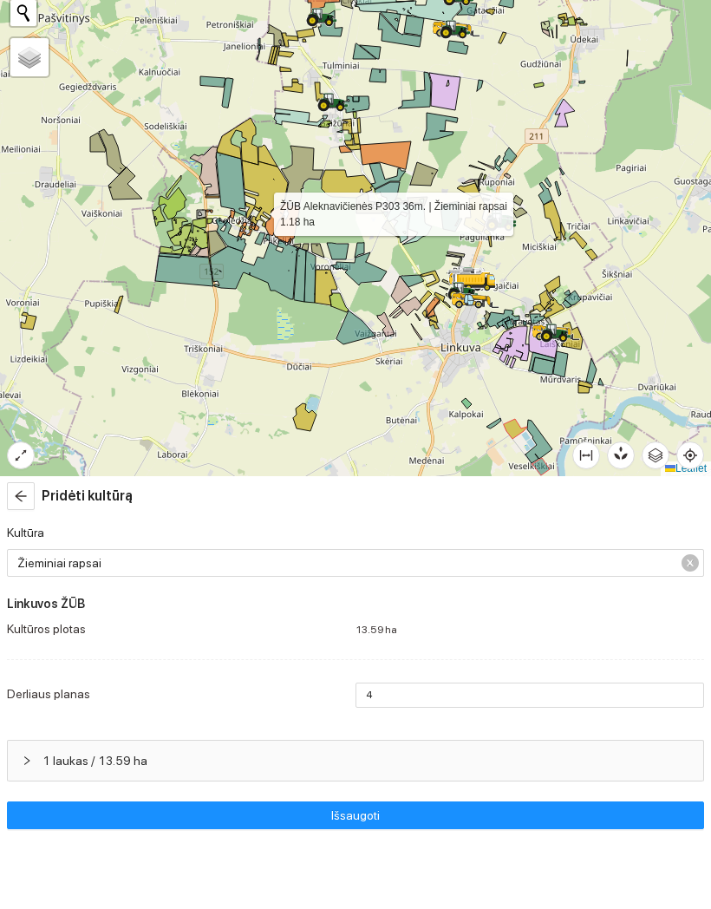
scroll to position [0, 0]
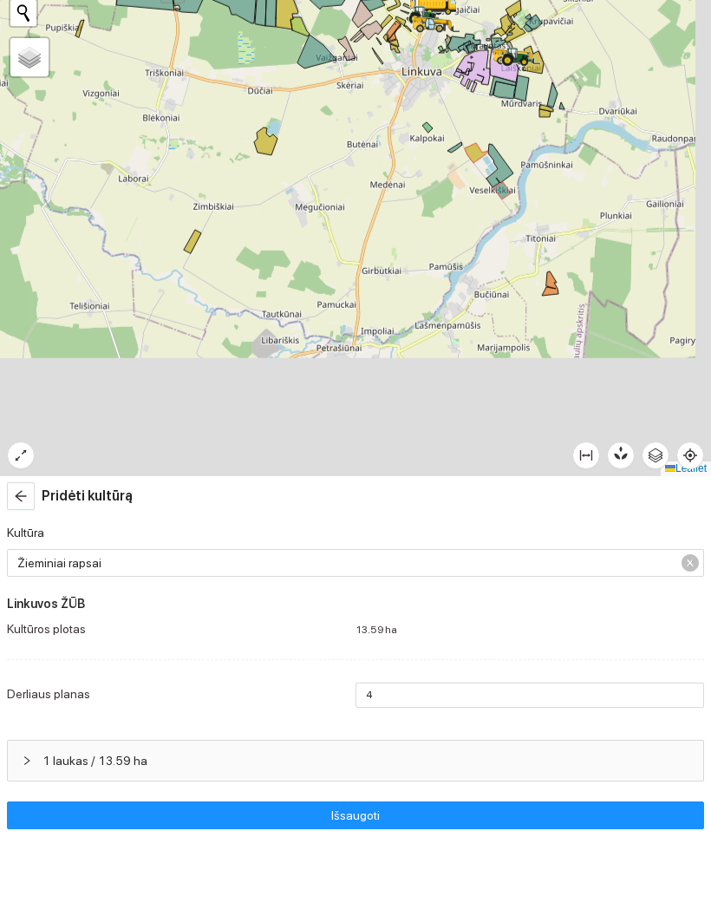
click at [587, 200] on div at bounding box center [355, 274] width 711 height 549
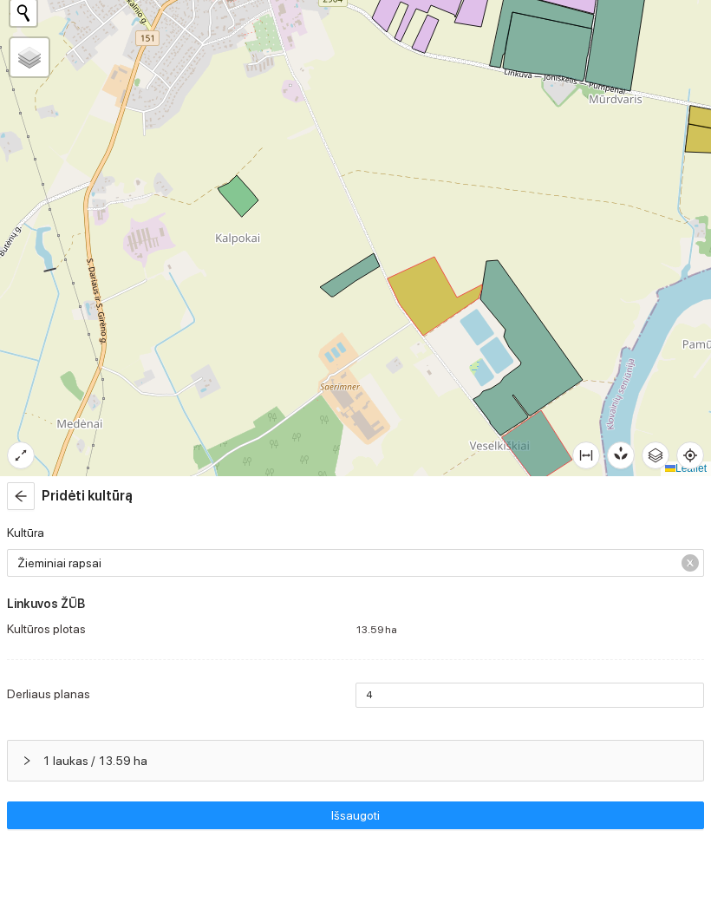
click at [426, 330] on icon at bounding box center [435, 369] width 95 height 79
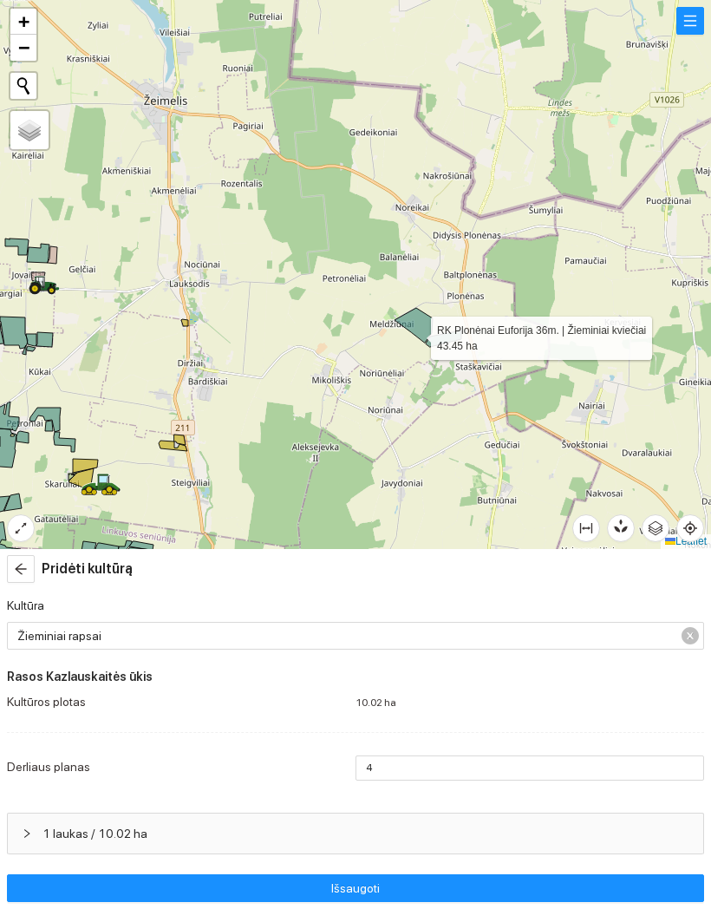
click at [415, 334] on icon at bounding box center [414, 325] width 38 height 35
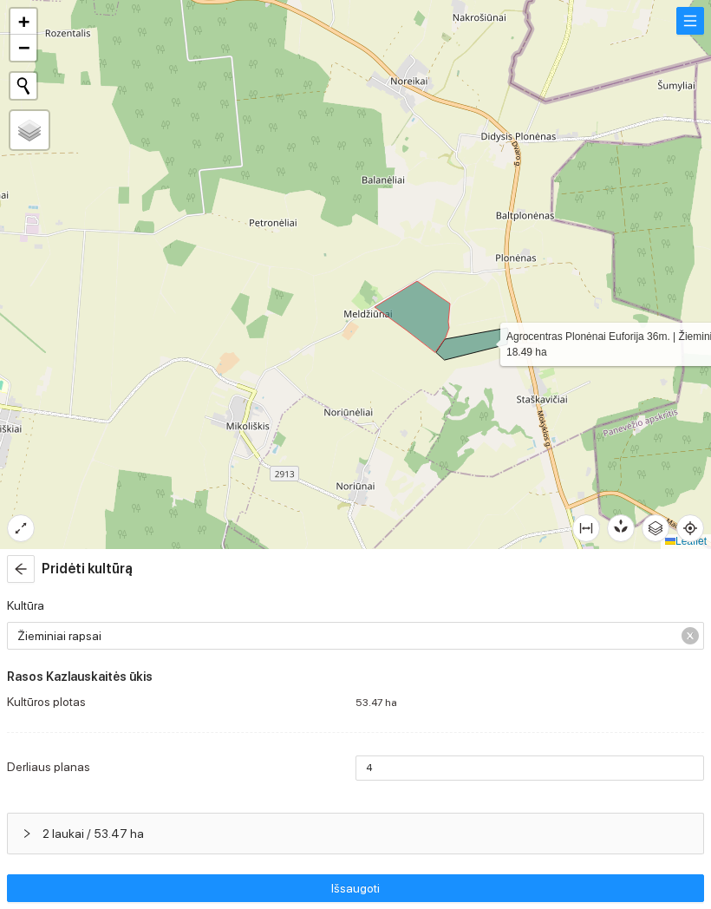
click at [485, 340] on icon at bounding box center [472, 344] width 72 height 32
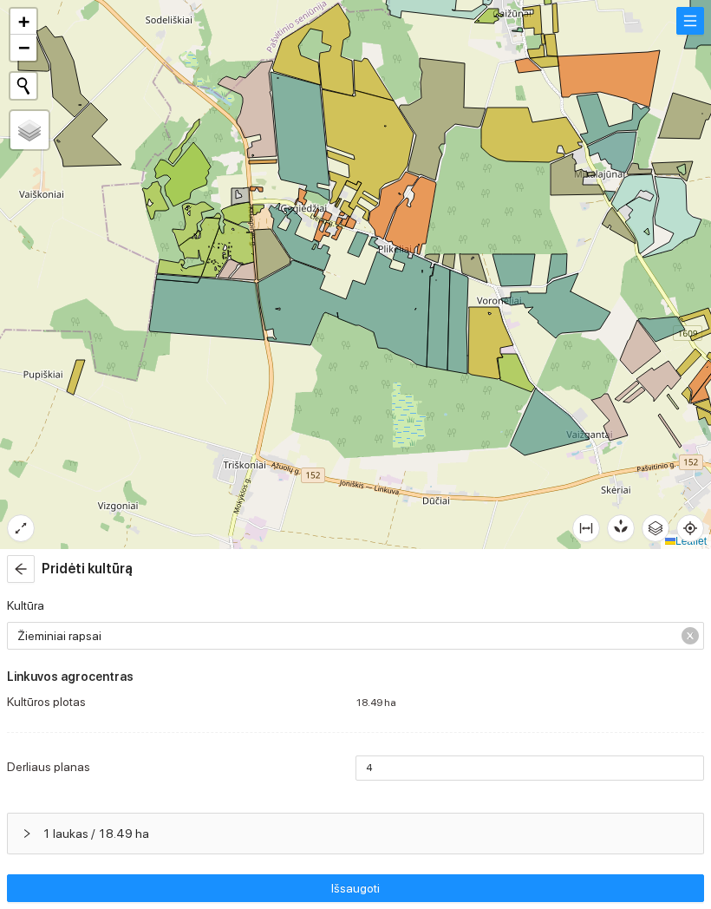
click at [414, 303] on icon at bounding box center [346, 307] width 177 height 119
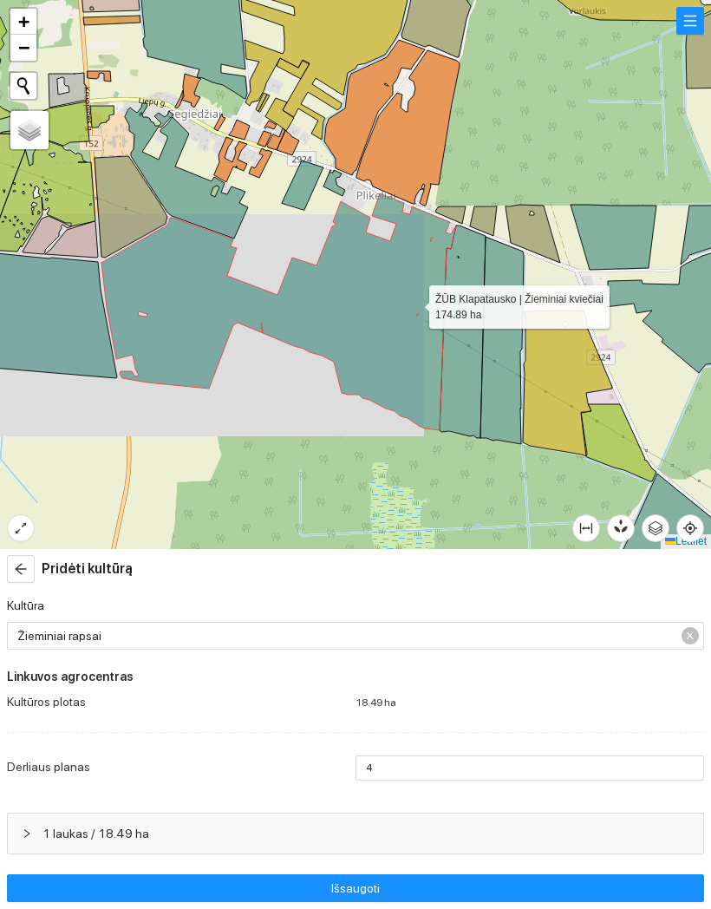
click at [464, 393] on icon at bounding box center [463, 332] width 46 height 213
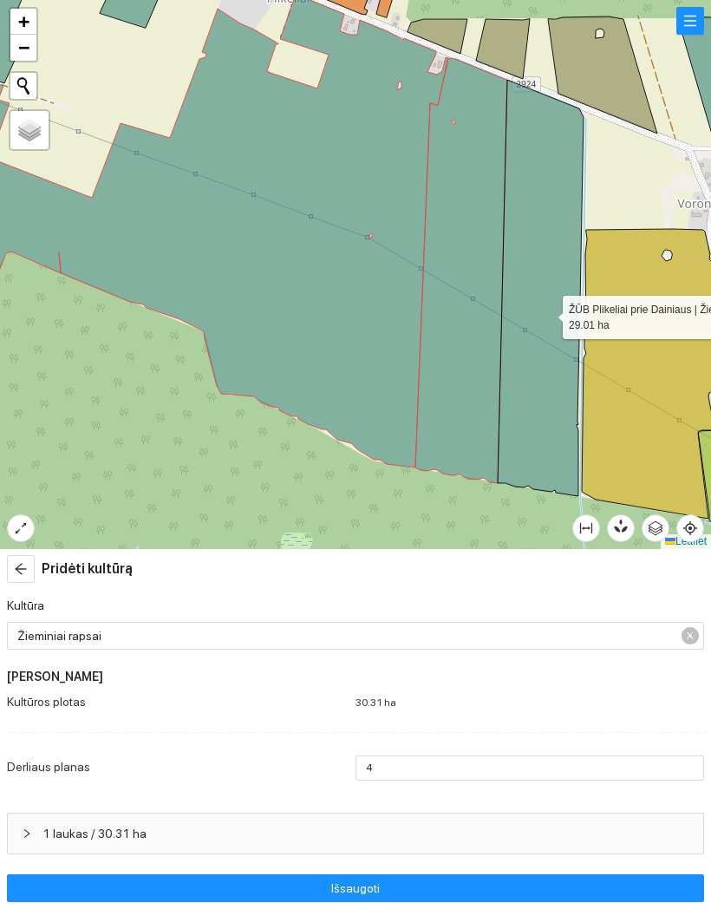
click at [547, 313] on icon at bounding box center [541, 288] width 86 height 416
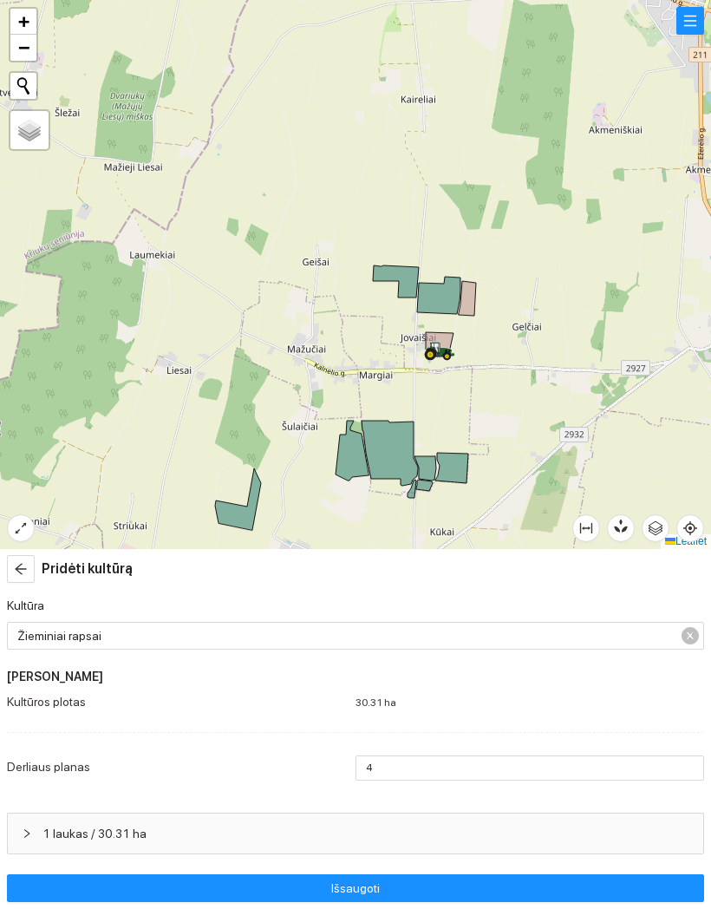
click at [395, 283] on div at bounding box center [355, 274] width 711 height 549
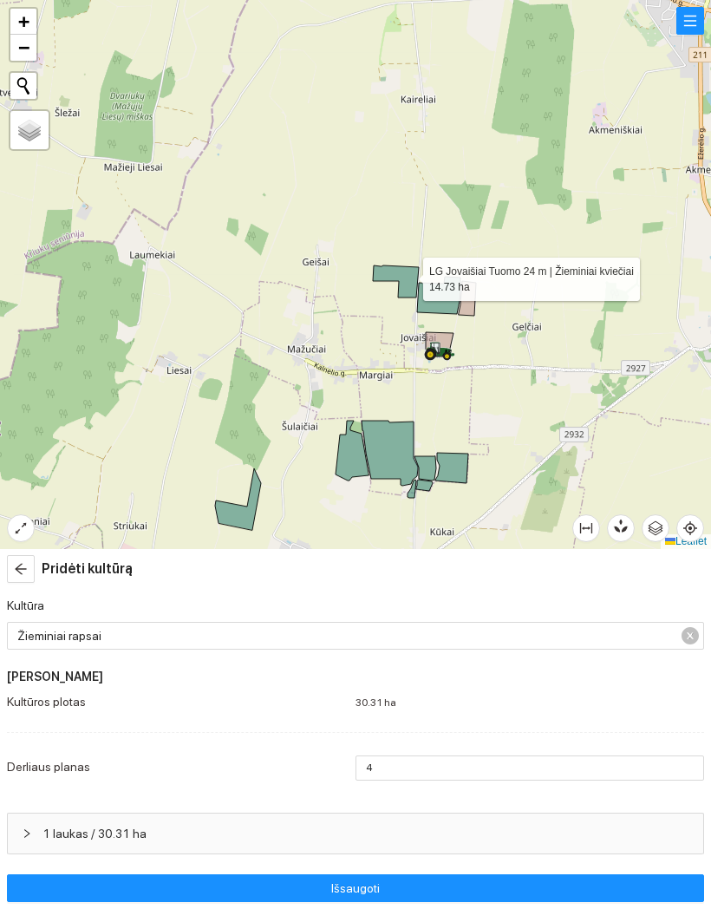
click at [408, 275] on icon at bounding box center [396, 281] width 46 height 32
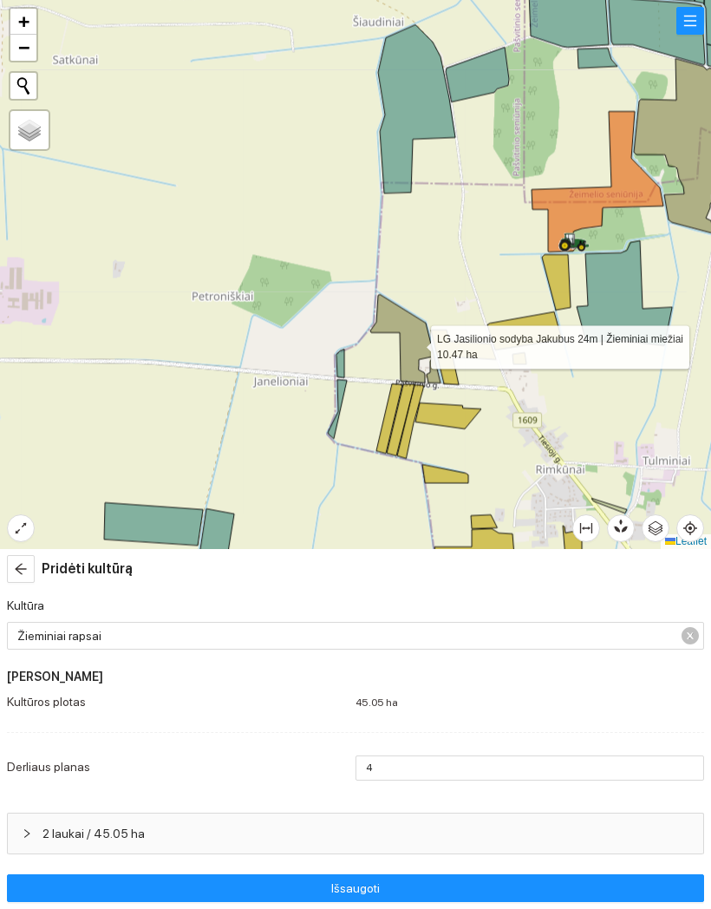
click at [415, 338] on icon at bounding box center [405, 338] width 70 height 88
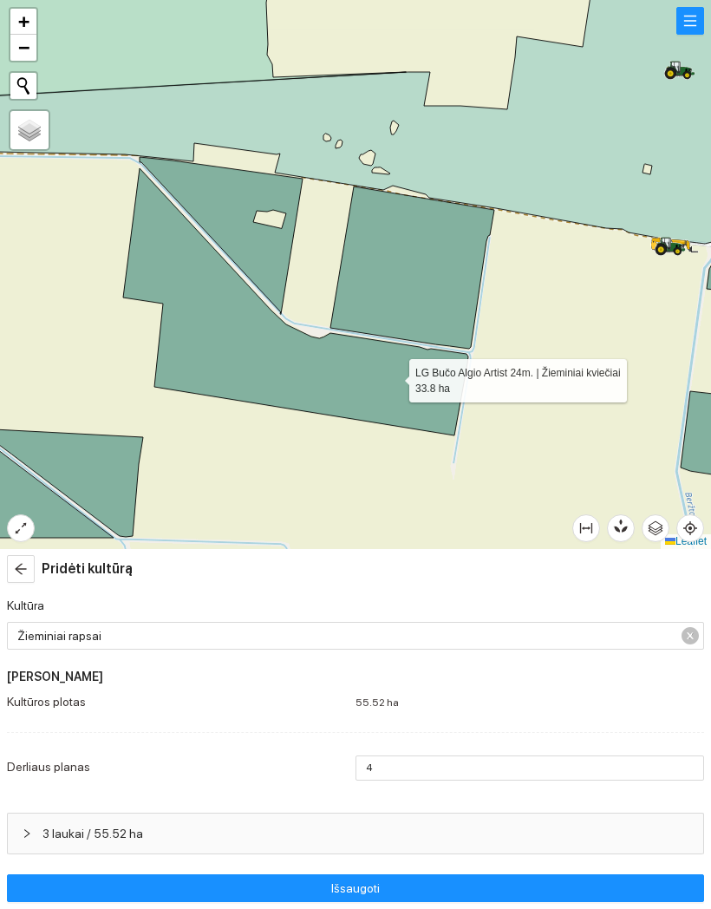
click at [394, 376] on icon at bounding box center [295, 301] width 345 height 267
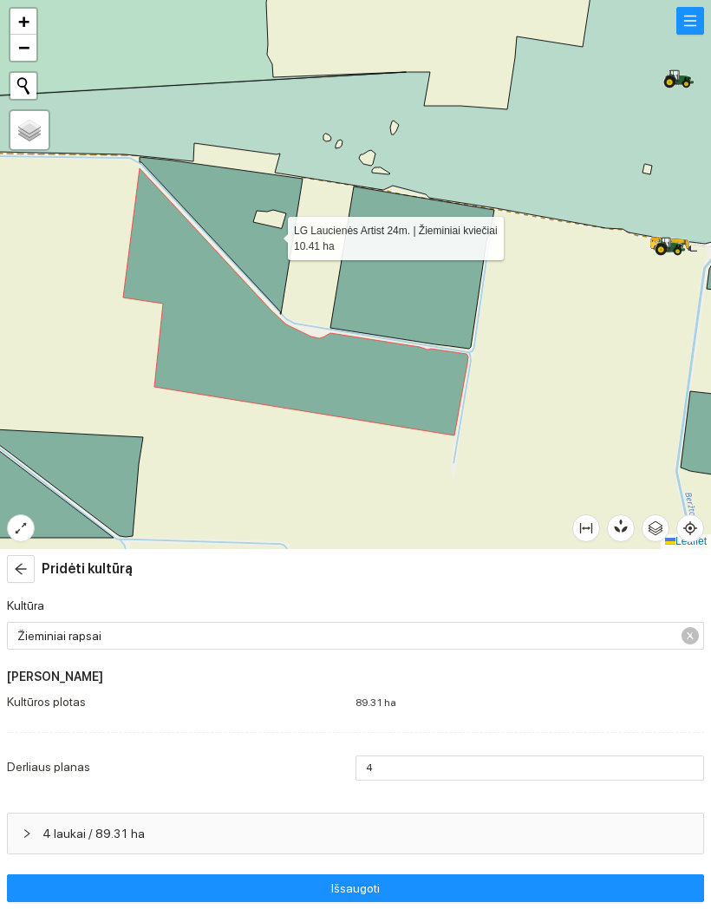
click at [258, 256] on icon at bounding box center [221, 235] width 163 height 157
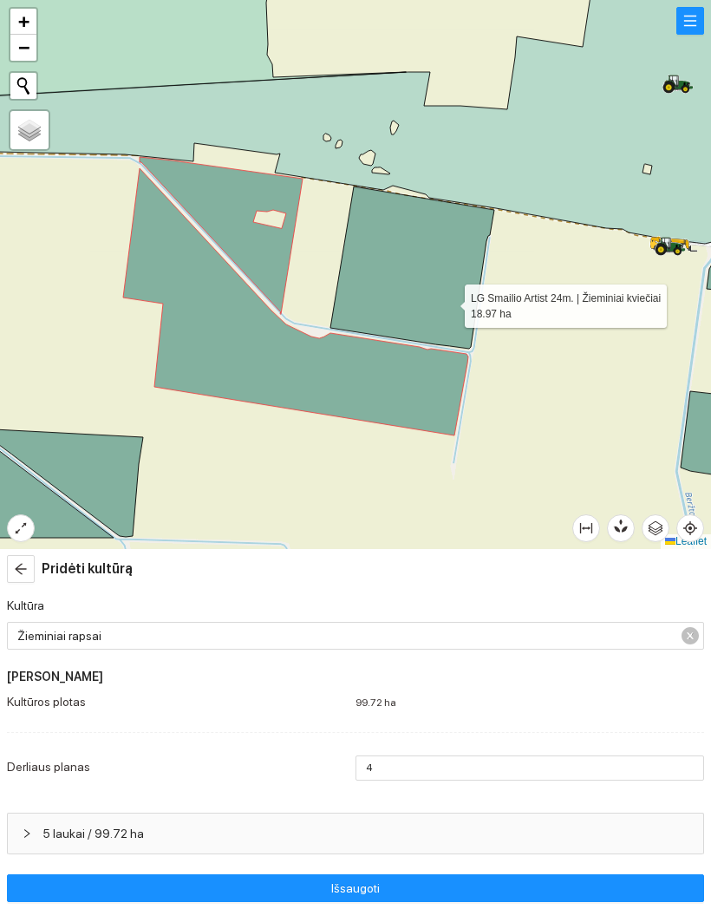
click at [449, 302] on icon at bounding box center [412, 267] width 164 height 162
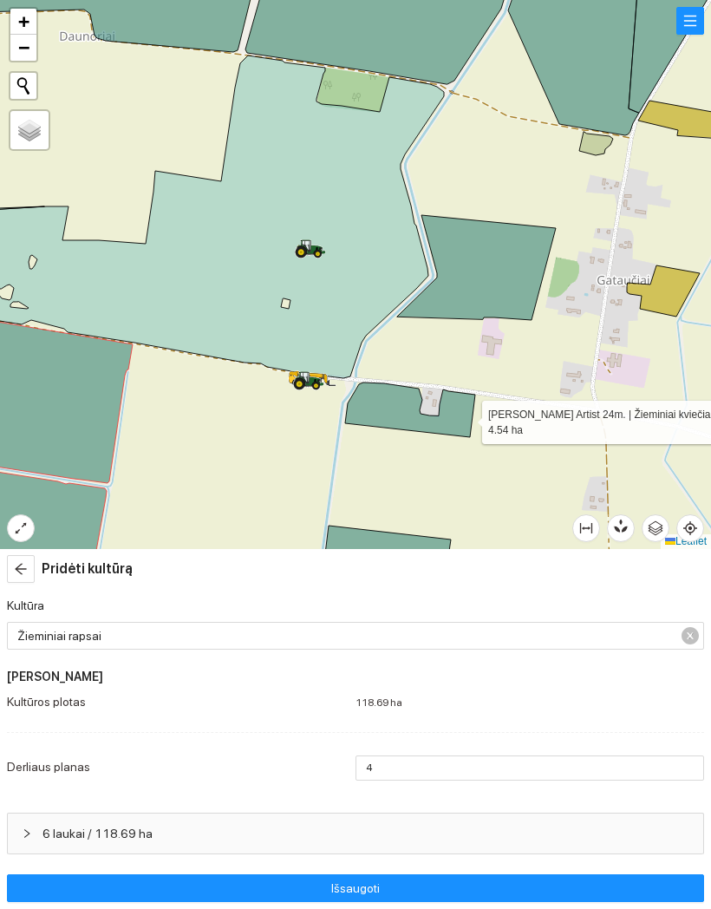
click at [467, 418] on icon at bounding box center [410, 410] width 130 height 55
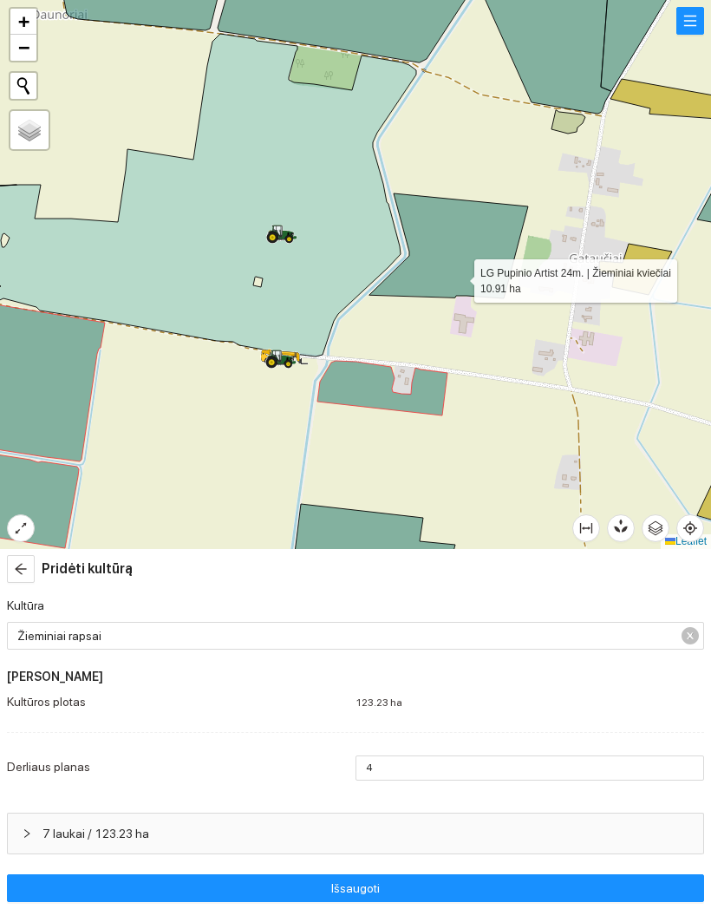
click at [459, 277] on icon at bounding box center [449, 245] width 159 height 105
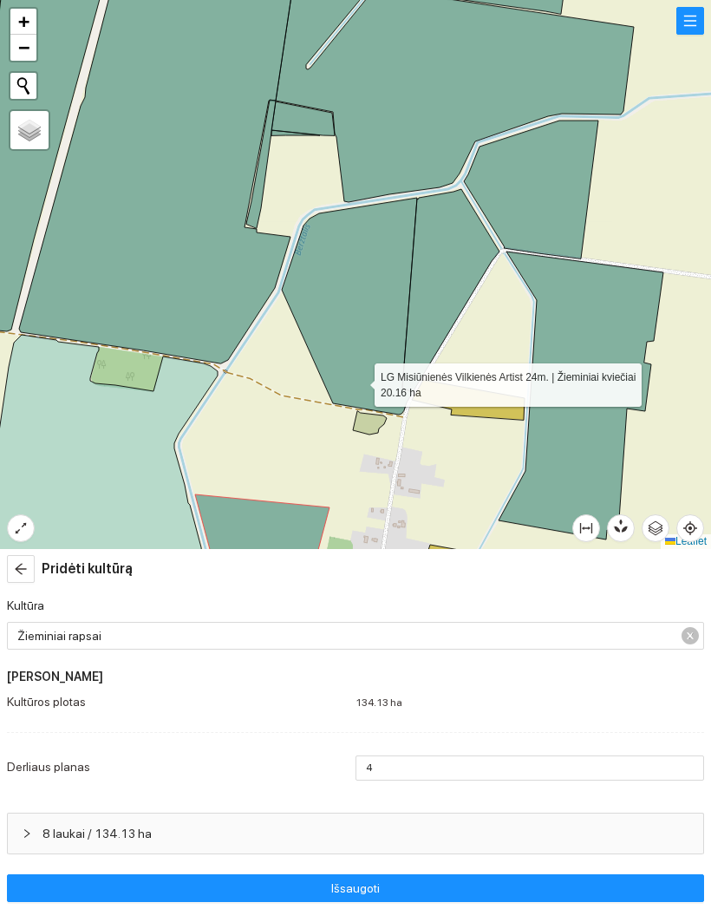
click at [359, 381] on icon at bounding box center [349, 306] width 135 height 217
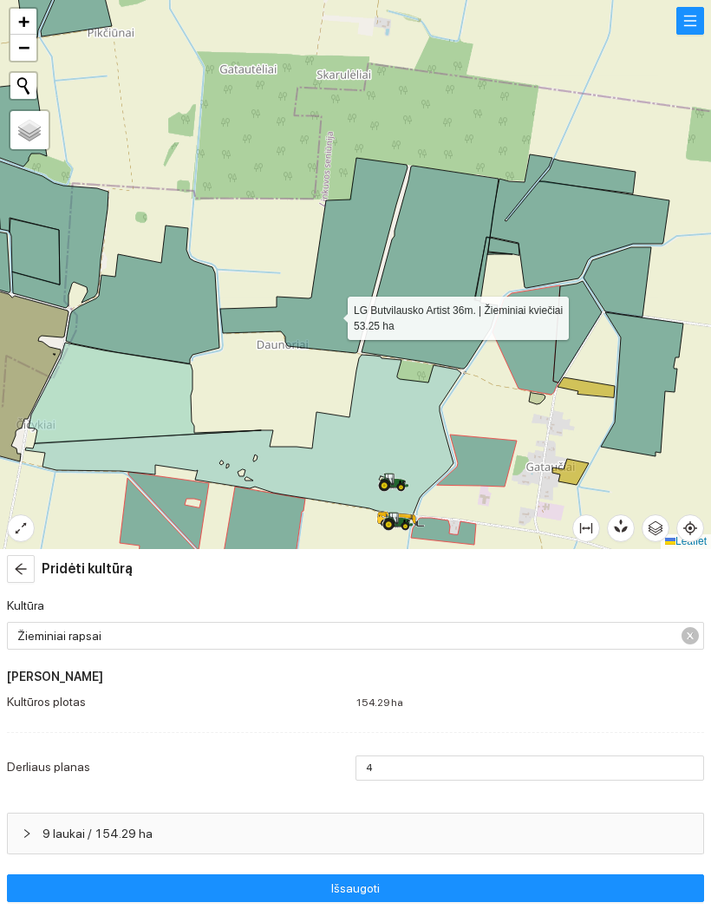
click at [332, 314] on icon at bounding box center [313, 255] width 187 height 195
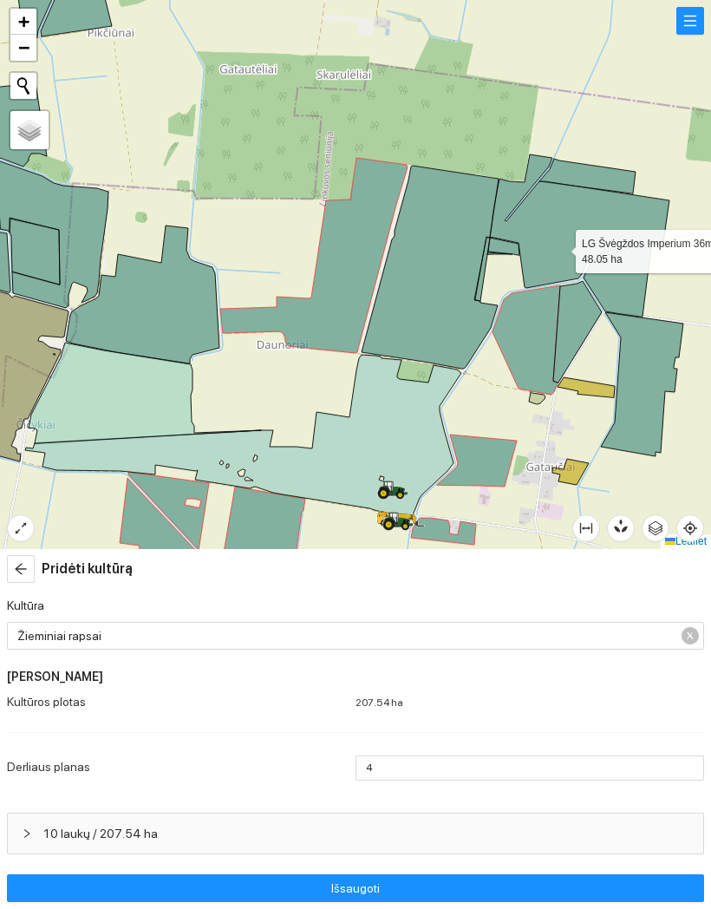
click at [560, 247] on icon at bounding box center [580, 221] width 180 height 134
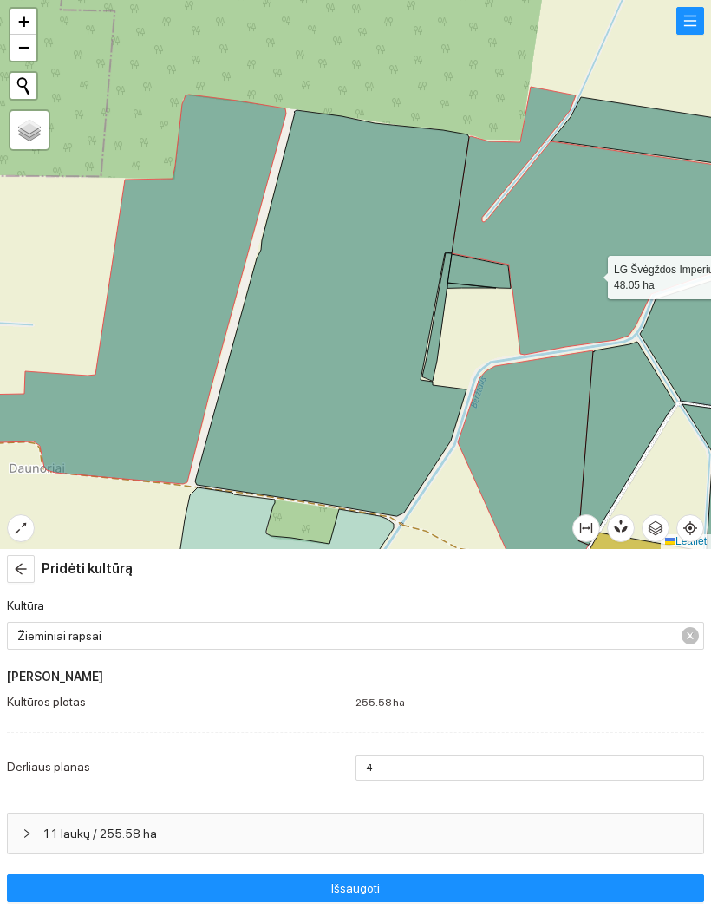
click at [484, 269] on icon at bounding box center [479, 271] width 63 height 34
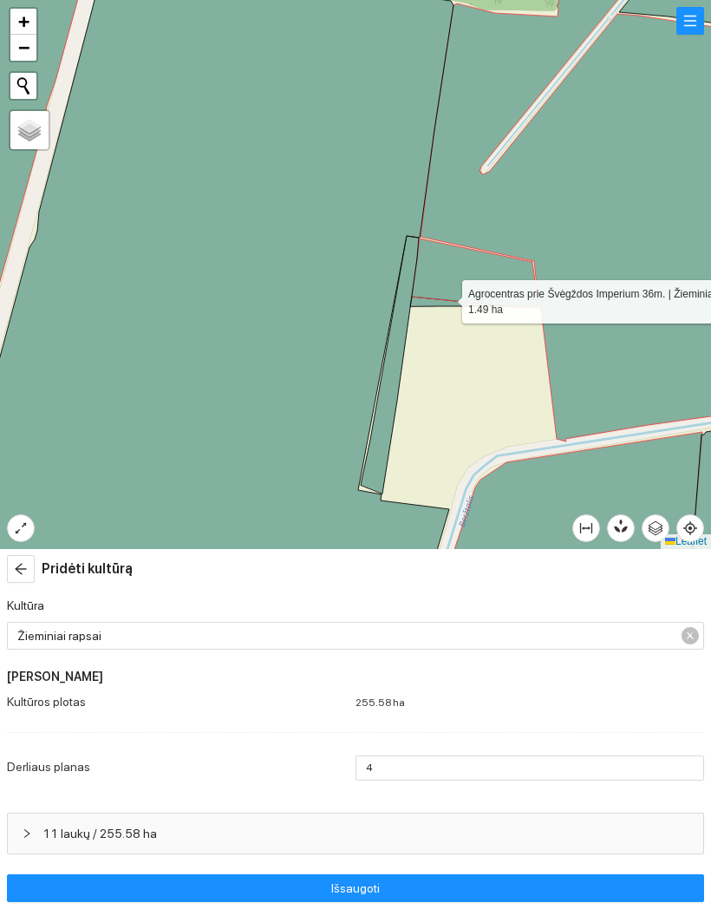
click at [447, 298] on icon at bounding box center [475, 273] width 127 height 69
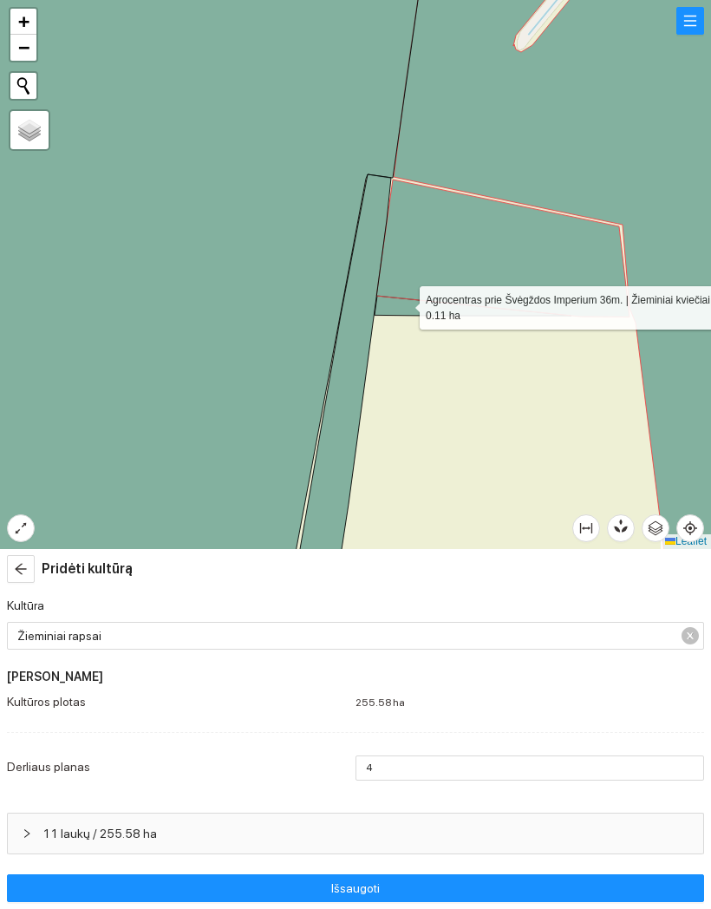
click at [404, 304] on icon at bounding box center [473, 306] width 197 height 20
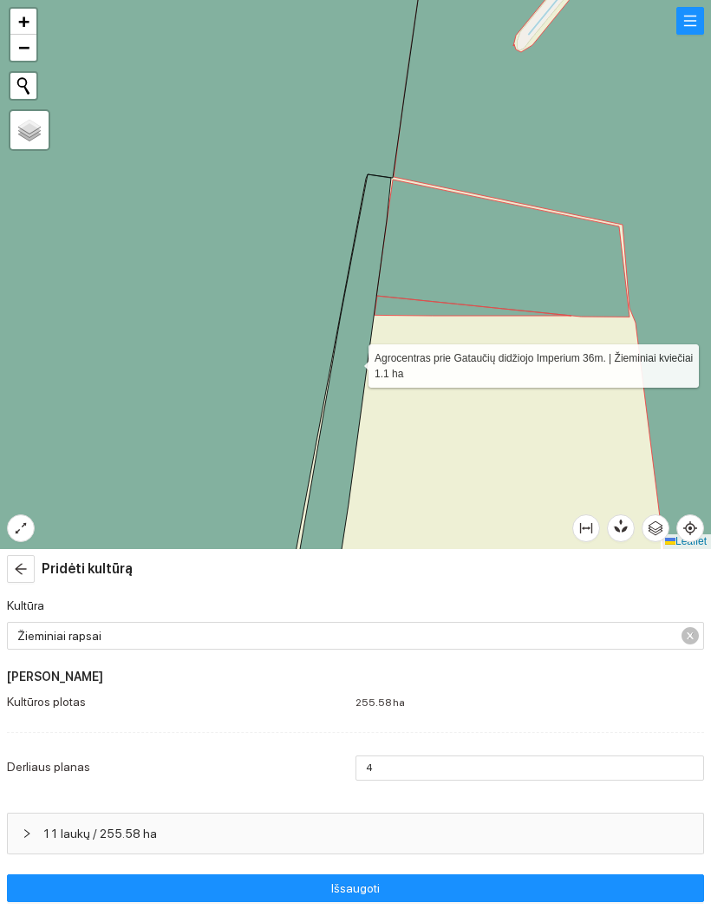
click at [352, 362] on icon at bounding box center [342, 381] width 98 height 415
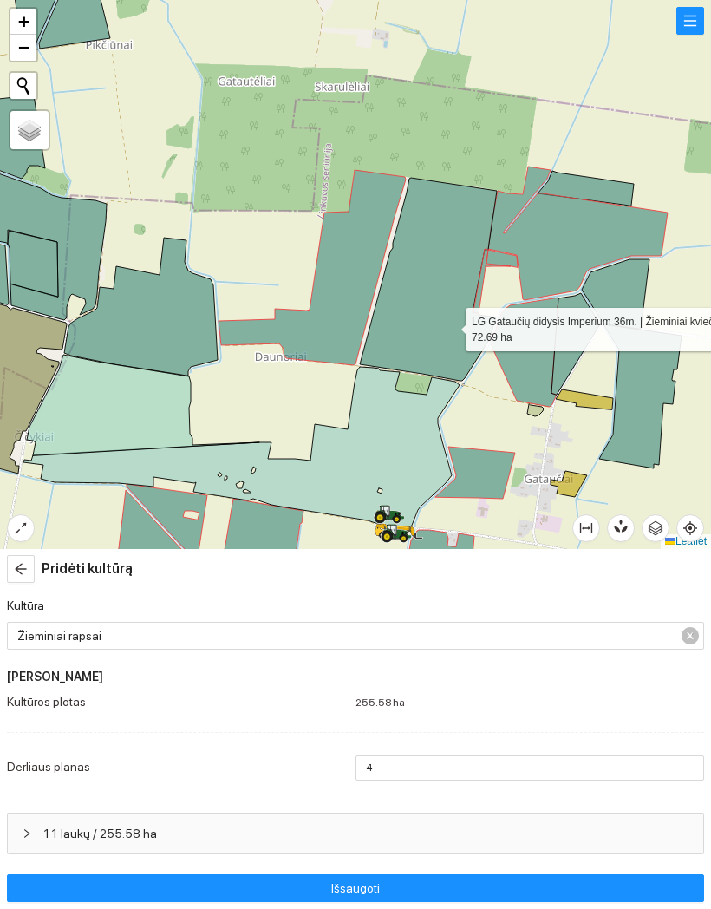
click at [450, 325] on icon at bounding box center [428, 279] width 137 height 203
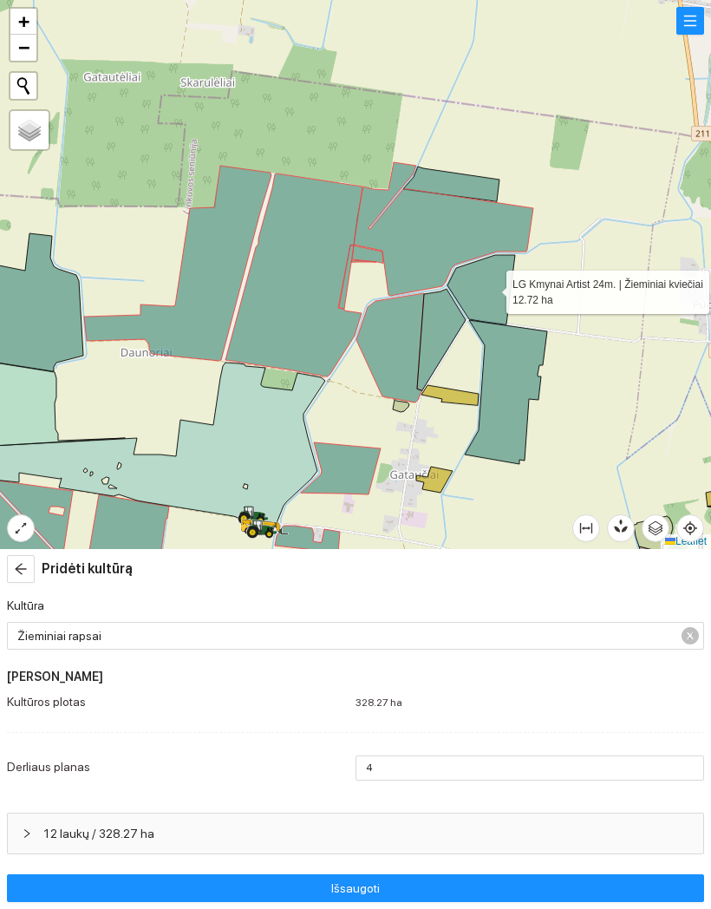
click at [491, 288] on icon at bounding box center [482, 289] width 68 height 69
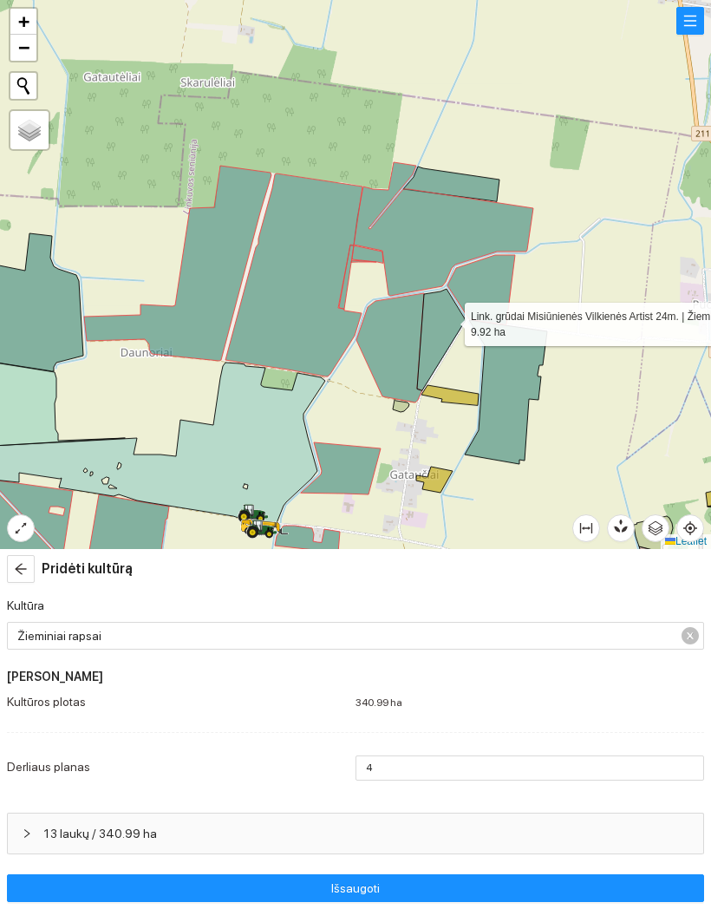
click at [449, 327] on icon at bounding box center [441, 339] width 49 height 101
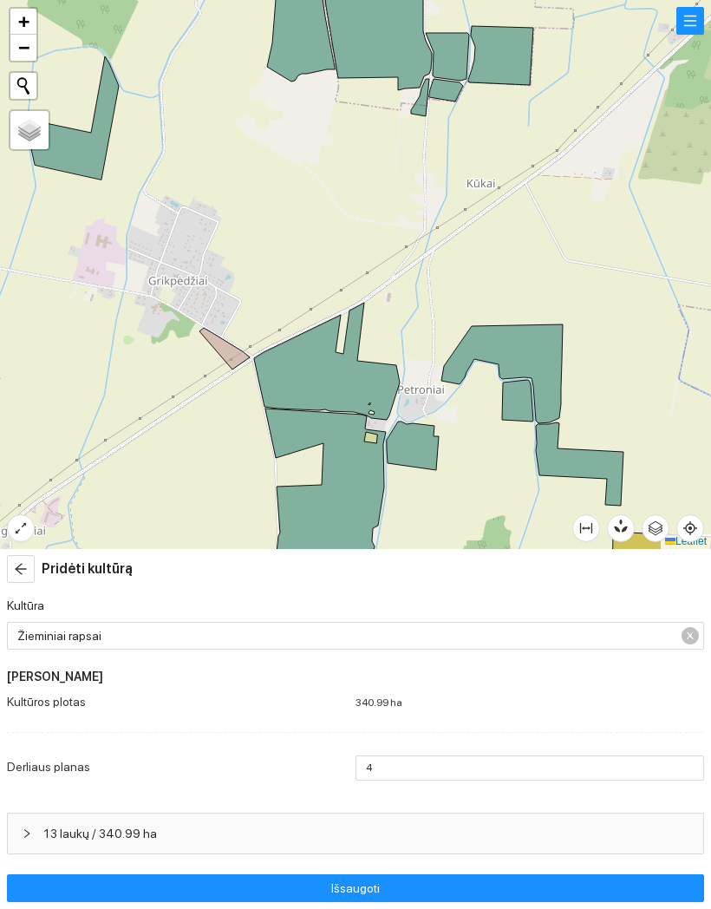
click at [540, 349] on icon at bounding box center [502, 373] width 121 height 99
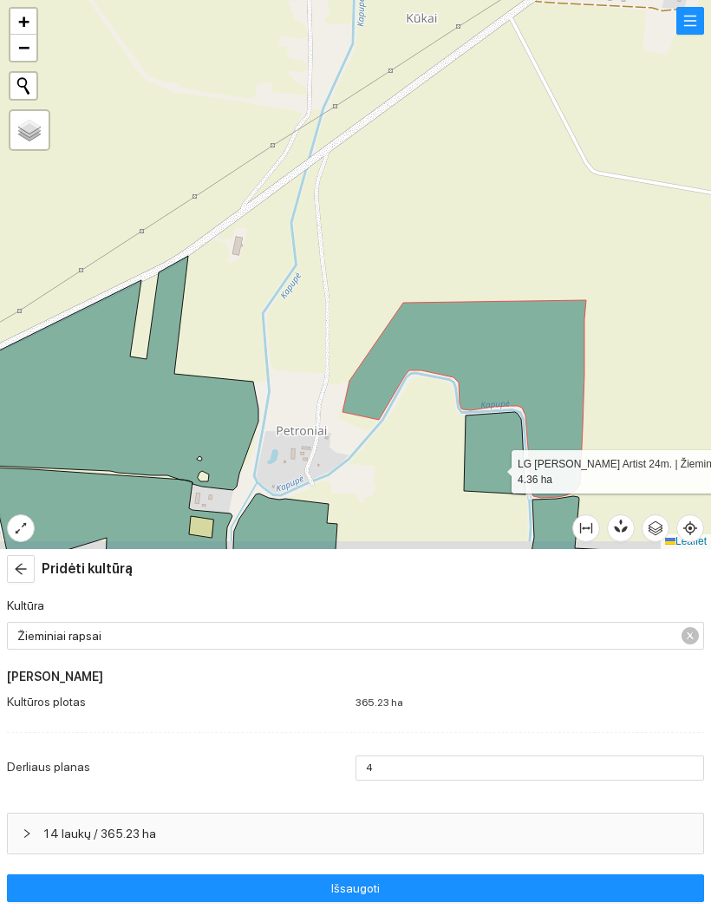
click at [496, 468] on icon at bounding box center [495, 453] width 62 height 82
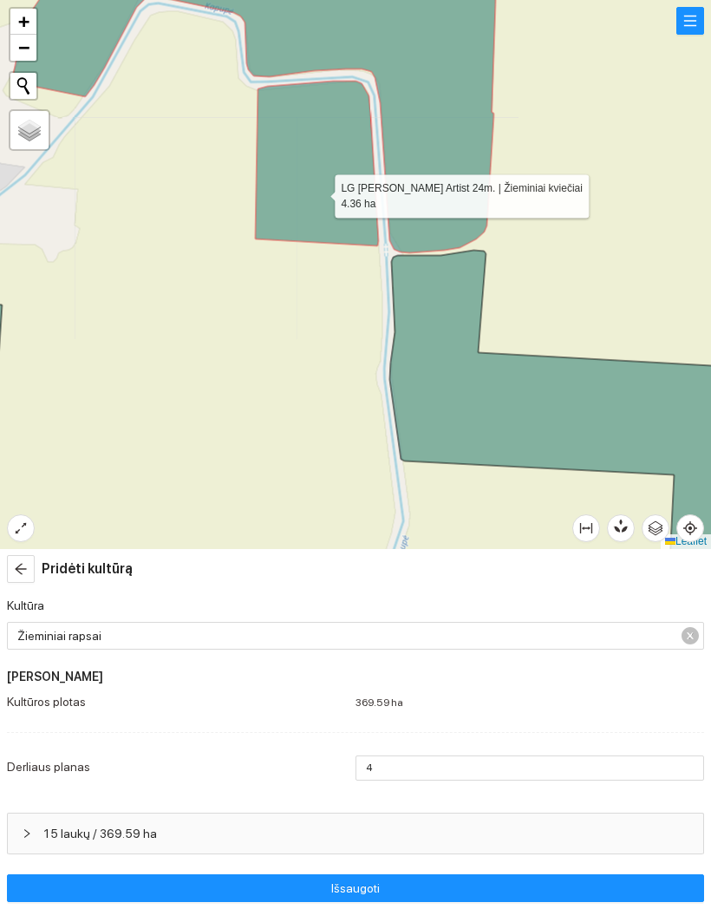
click at [481, 387] on icon at bounding box center [565, 415] width 352 height 331
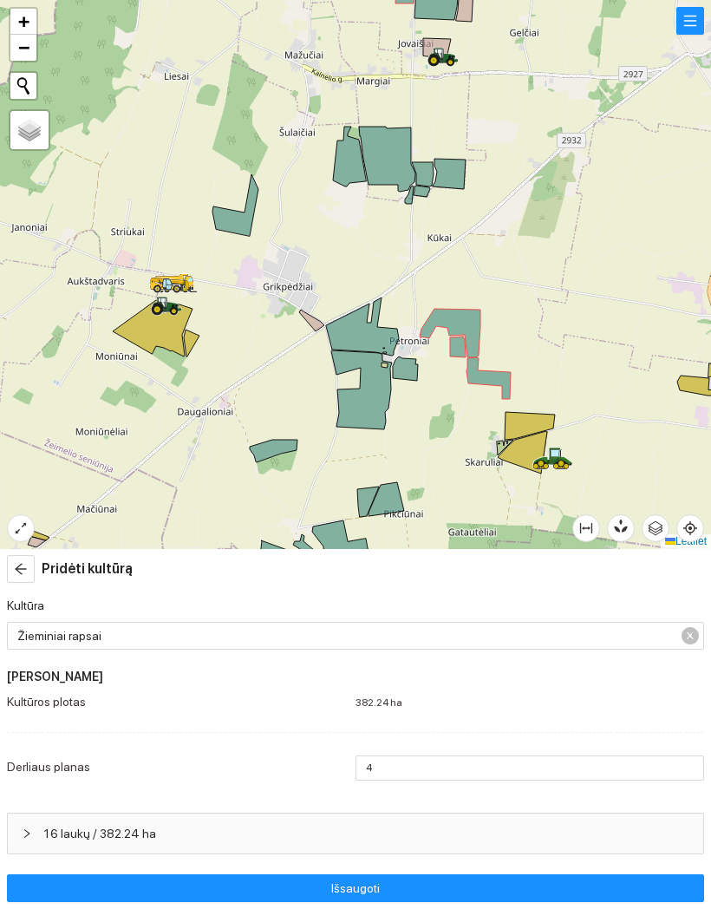
click at [224, 206] on div at bounding box center [355, 274] width 711 height 549
click at [230, 209] on div at bounding box center [355, 274] width 711 height 549
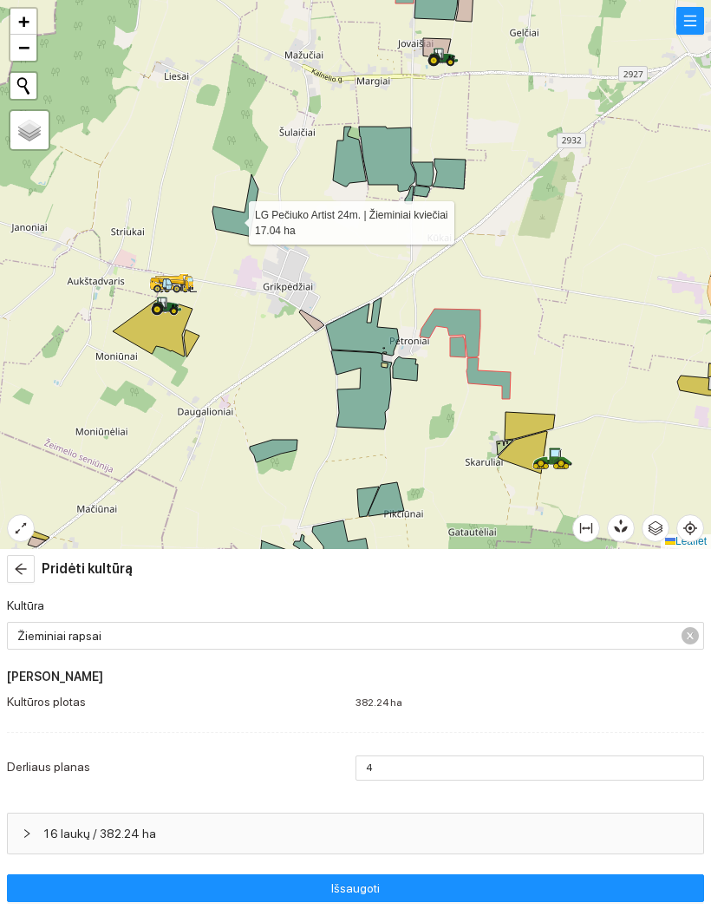
click at [233, 219] on icon at bounding box center [236, 205] width 46 height 62
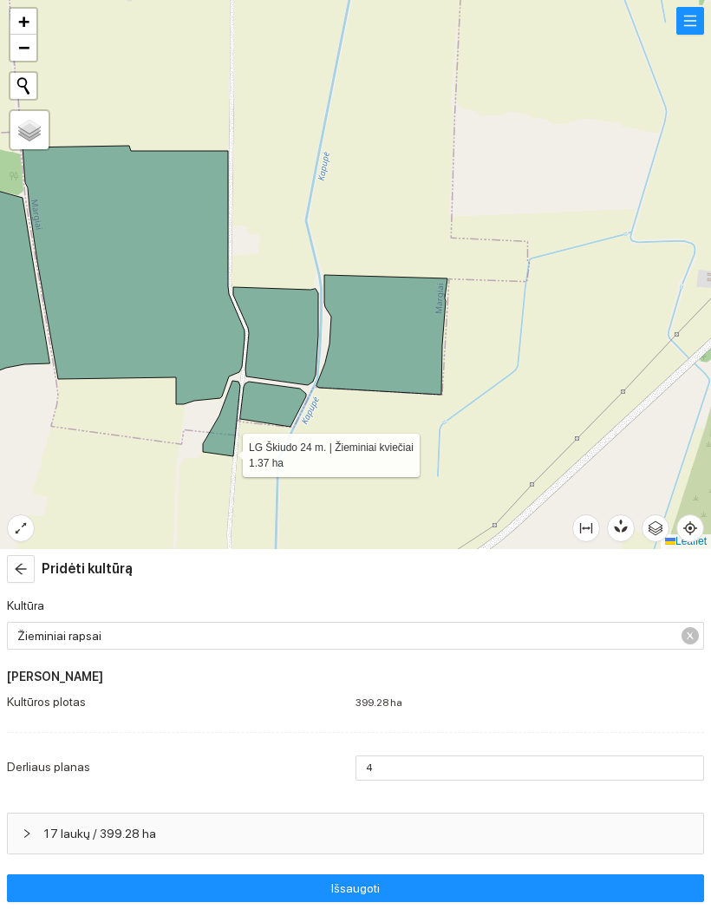
click at [226, 451] on icon at bounding box center [221, 418] width 37 height 75
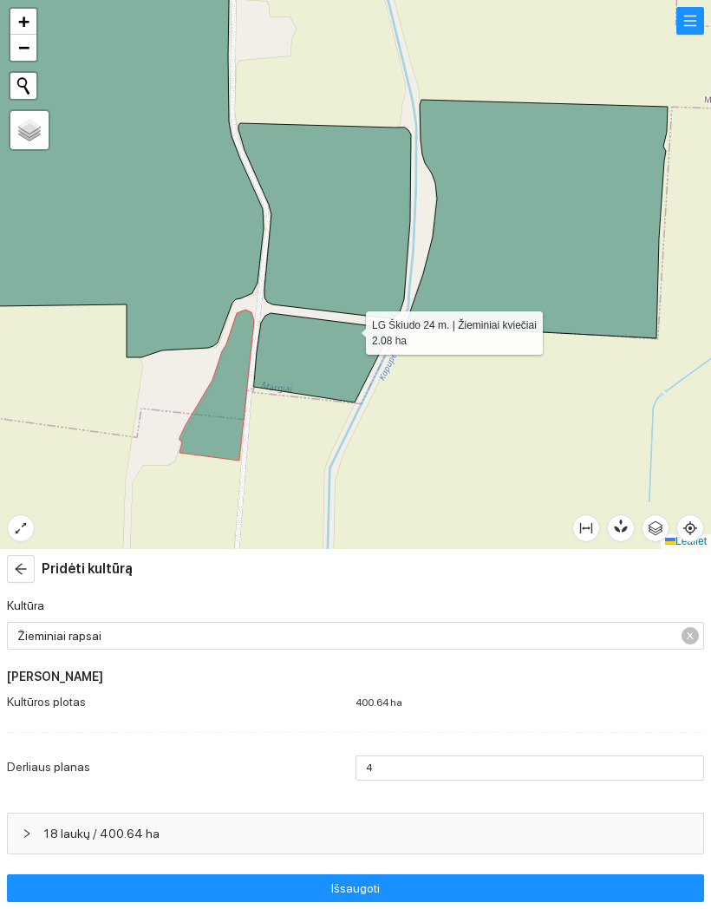
click at [363, 345] on icon at bounding box center [320, 357] width 132 height 89
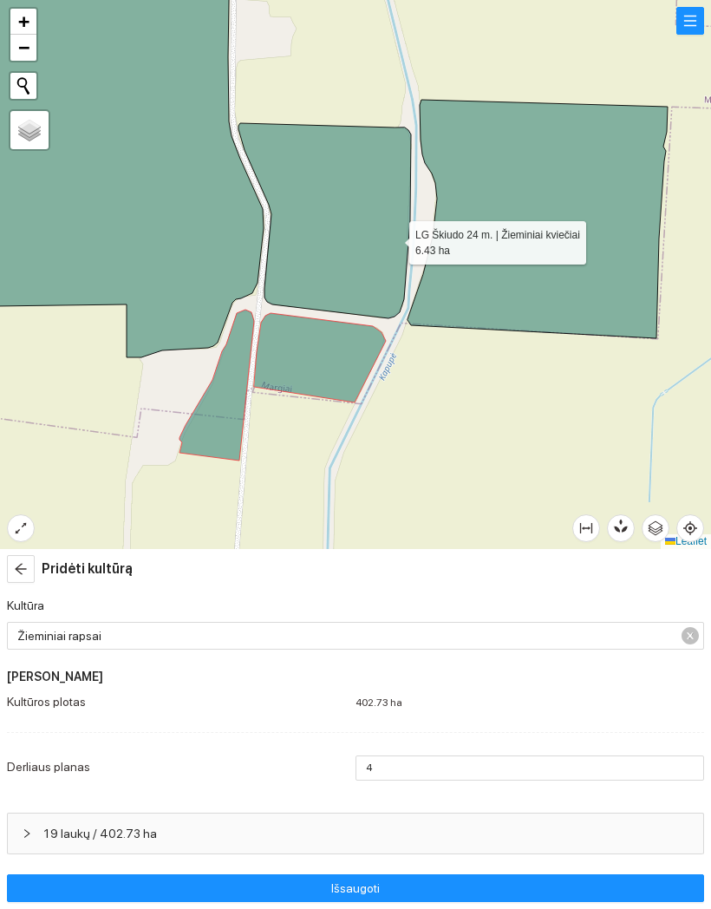
click at [394, 239] on icon at bounding box center [325, 220] width 173 height 195
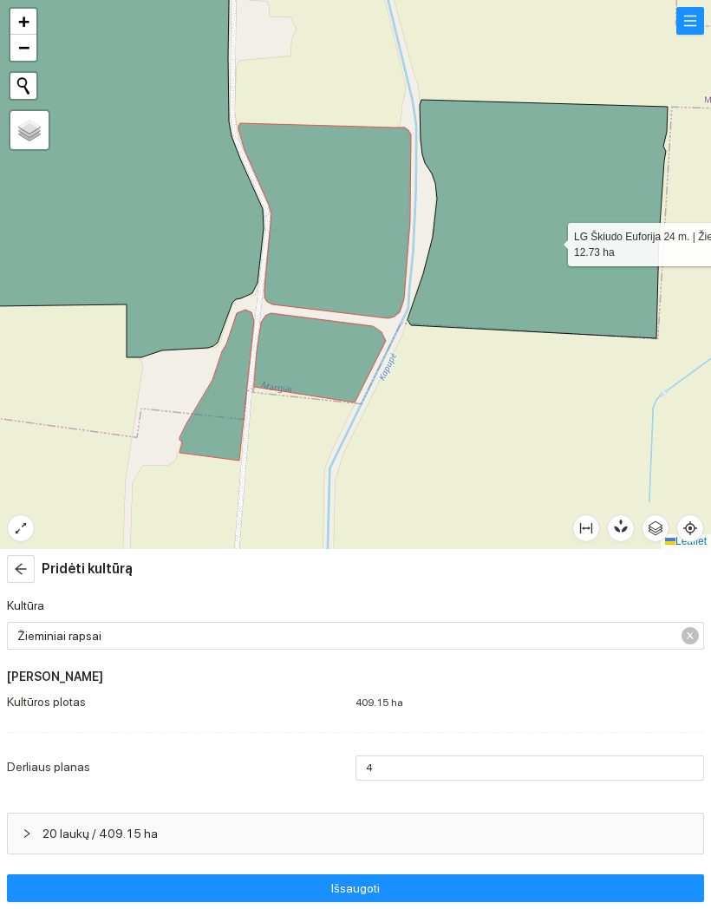
click at [578, 250] on icon at bounding box center [538, 219] width 260 height 239
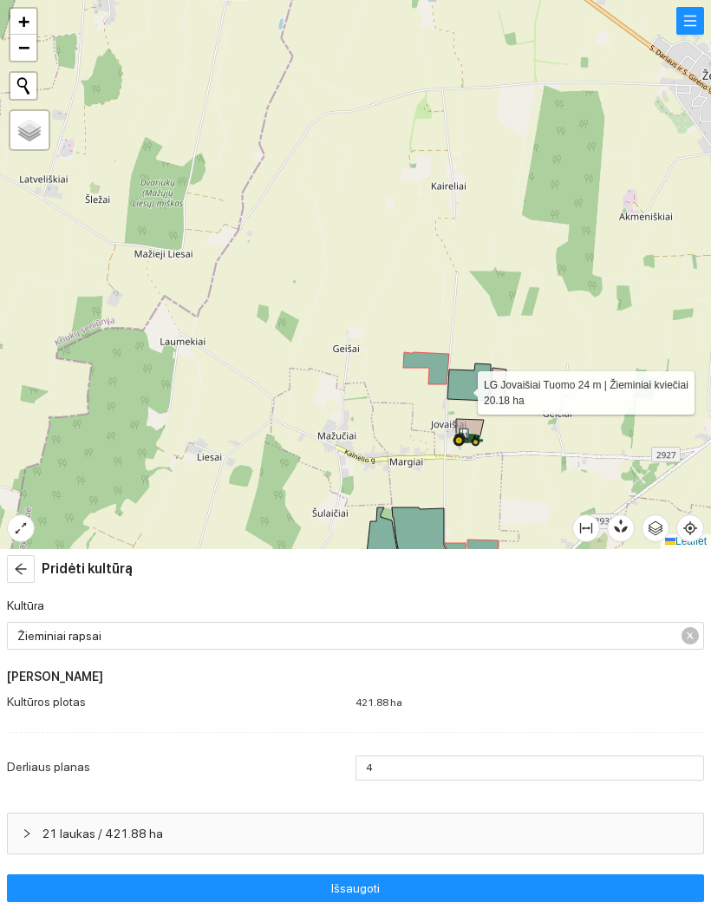
click at [475, 384] on icon at bounding box center [469, 381] width 43 height 37
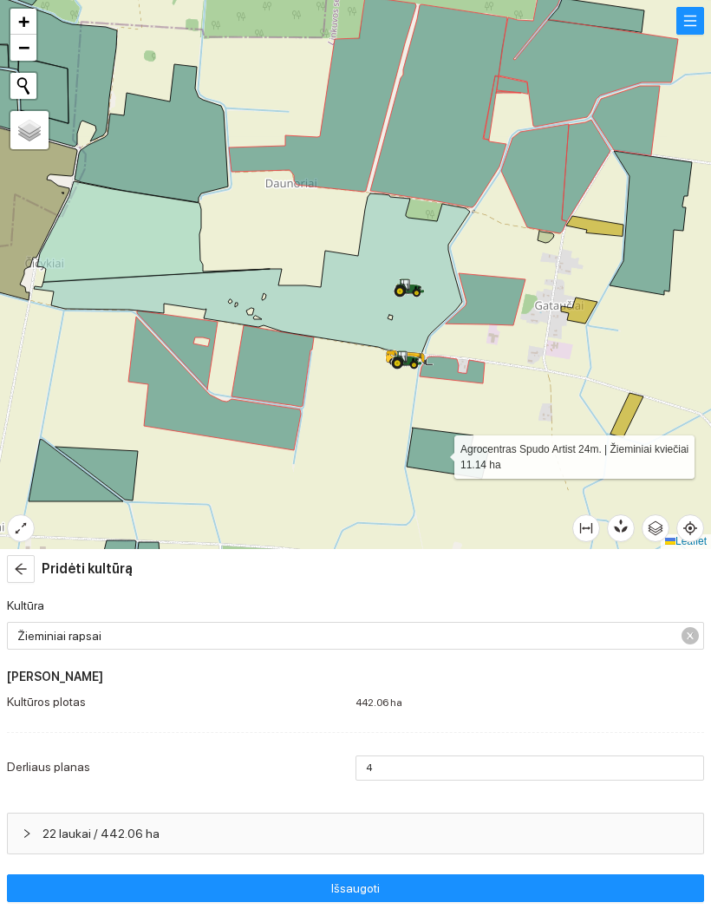
click at [430, 466] on icon at bounding box center [448, 453] width 82 height 50
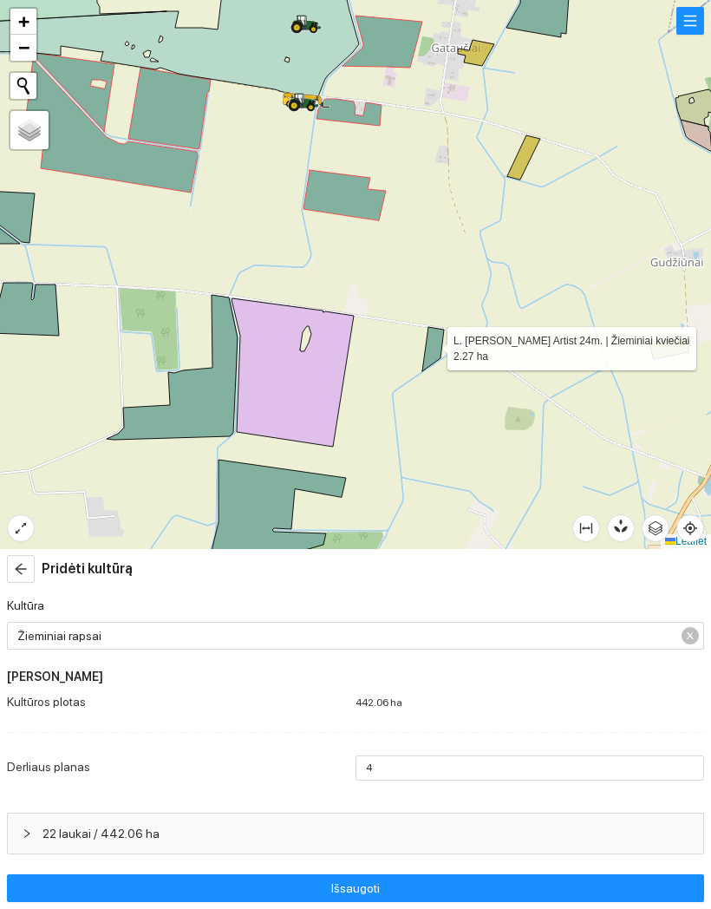
click at [431, 344] on icon at bounding box center [433, 349] width 22 height 44
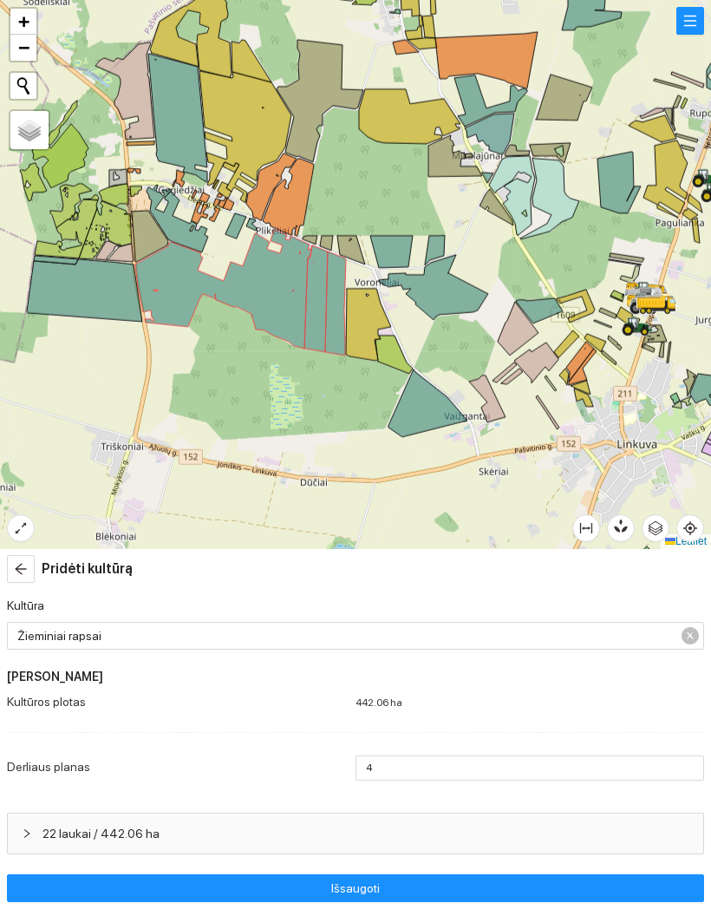
click at [425, 408] on icon at bounding box center [428, 404] width 79 height 68
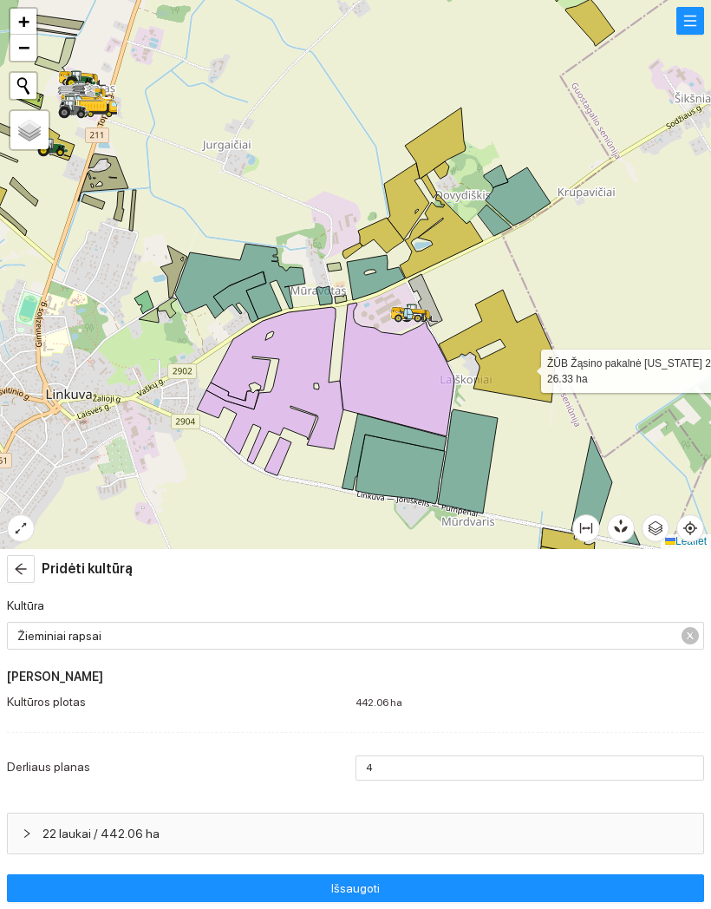
click at [526, 370] on icon at bounding box center [498, 346] width 118 height 113
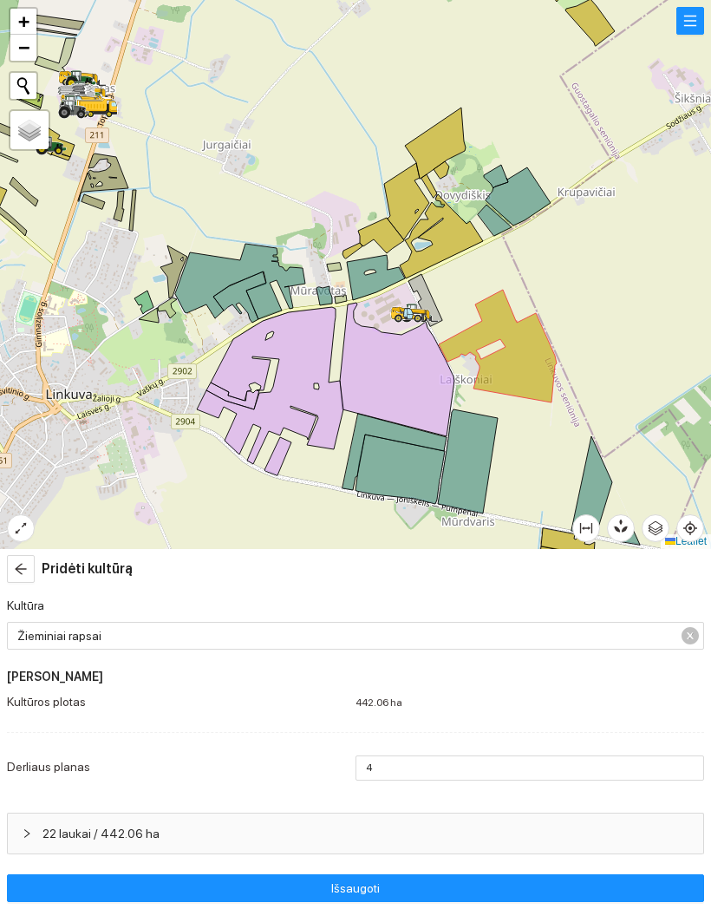
click at [556, 429] on div at bounding box center [355, 274] width 711 height 549
click at [533, 494] on div at bounding box center [355, 274] width 711 height 549
click at [520, 360] on icon at bounding box center [498, 346] width 118 height 113
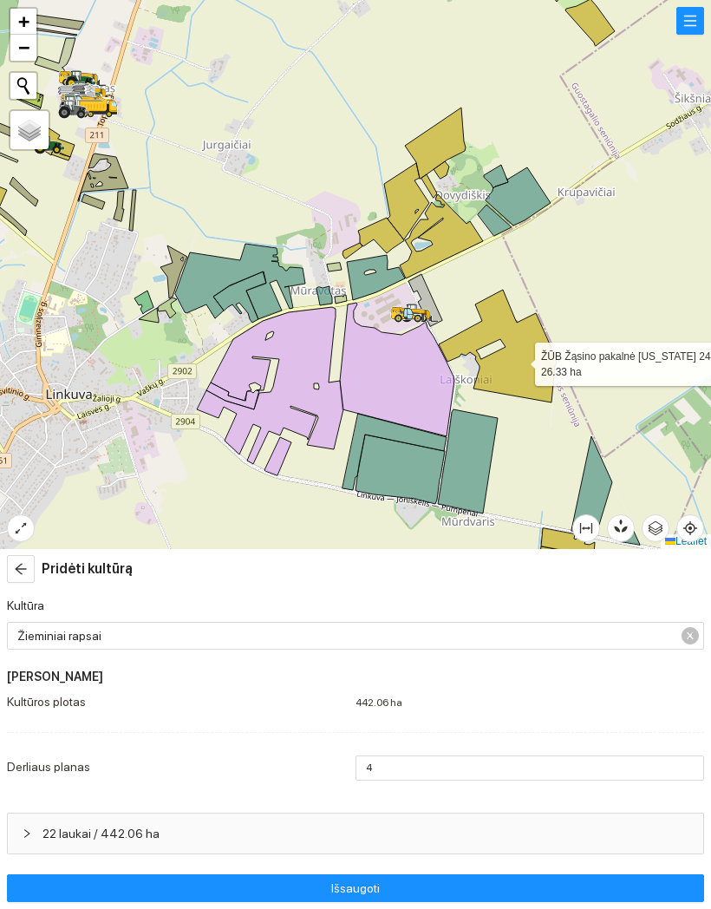
click at [402, 471] on icon at bounding box center [400, 469] width 89 height 69
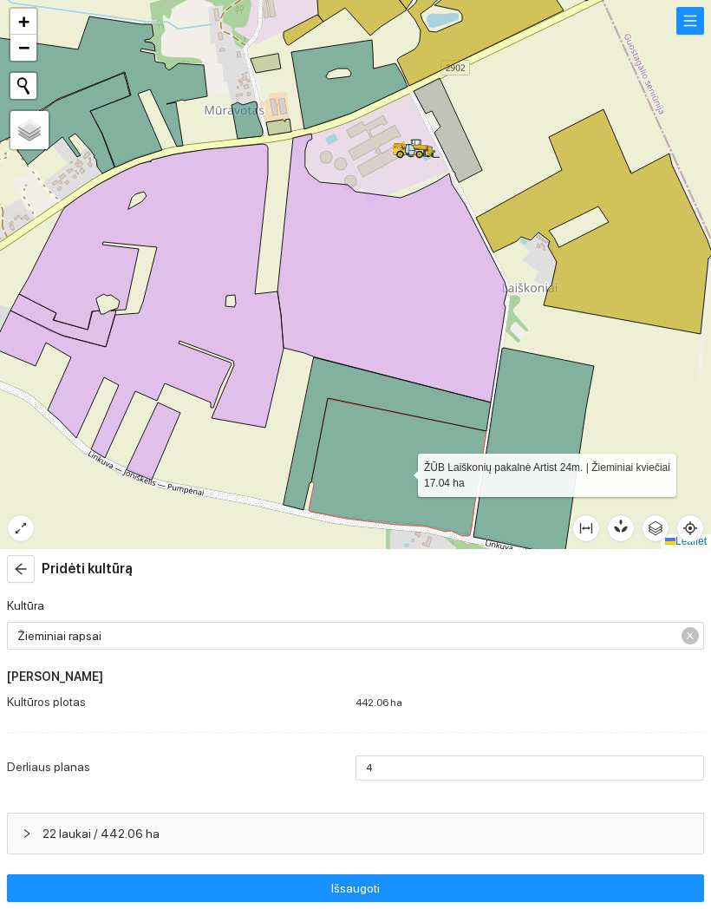
click at [457, 405] on icon at bounding box center [387, 433] width 207 height 153
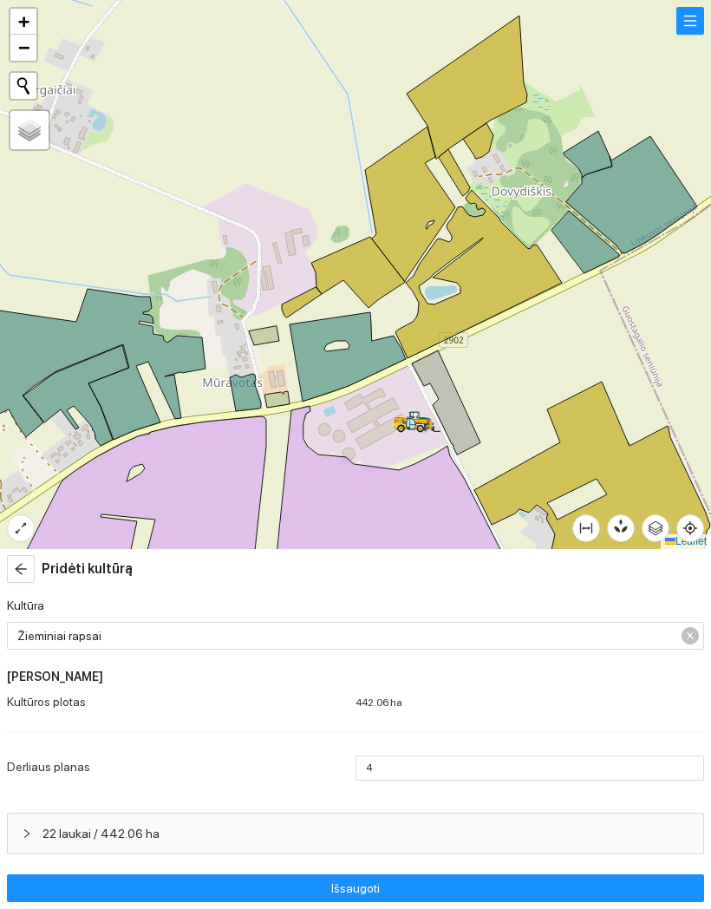
click at [604, 238] on div at bounding box center [355, 274] width 711 height 549
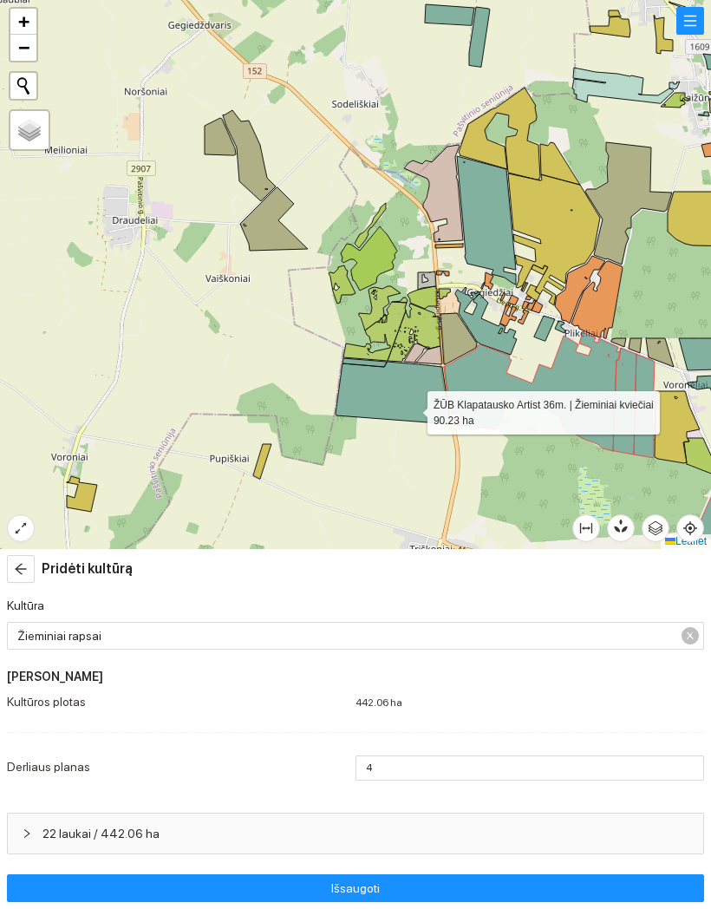
click at [411, 409] on icon at bounding box center [393, 393] width 115 height 62
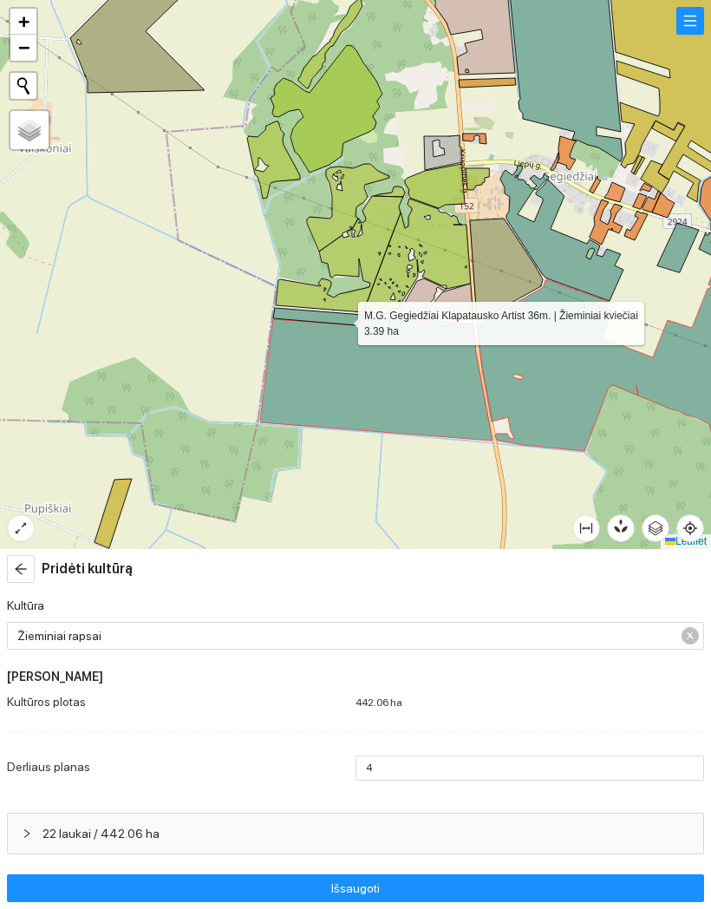
click at [342, 319] on icon at bounding box center [318, 316] width 90 height 17
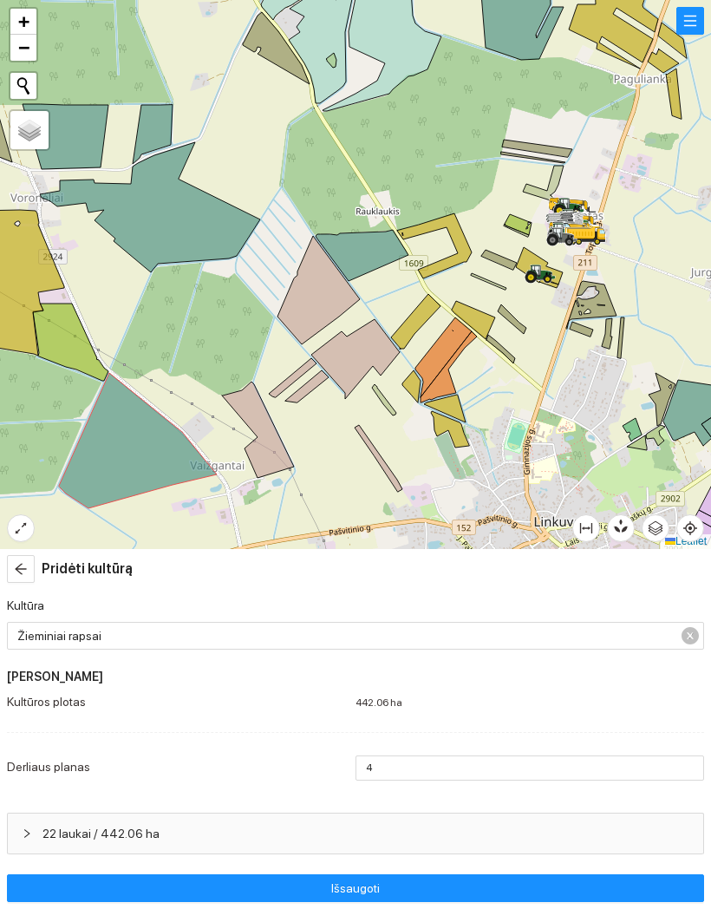
click at [518, 357] on div at bounding box center [355, 274] width 711 height 549
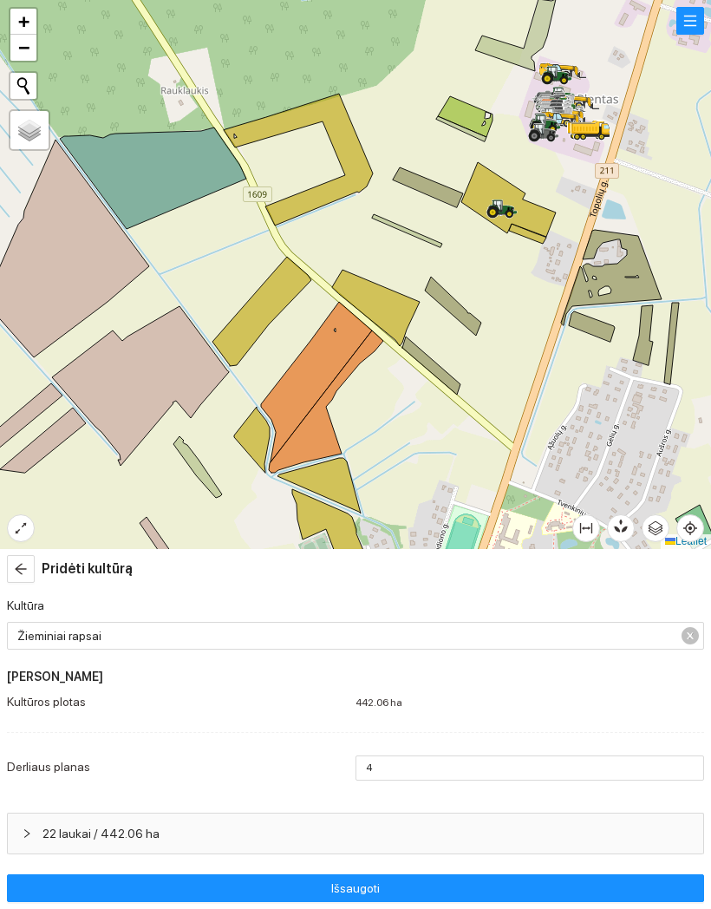
click at [454, 320] on div at bounding box center [355, 274] width 711 height 549
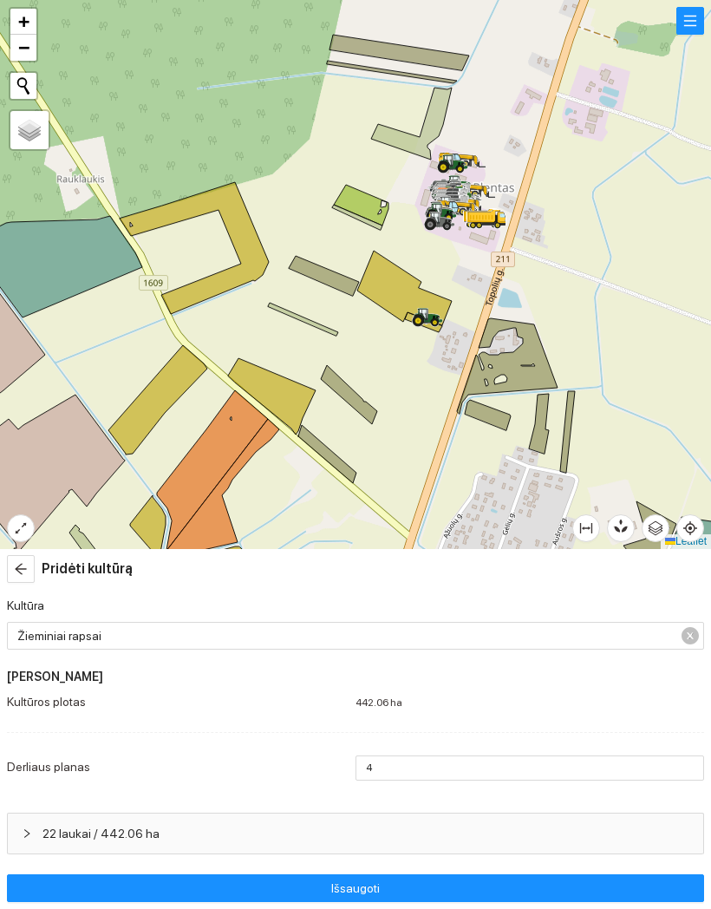
click at [333, 269] on div at bounding box center [355, 274] width 711 height 549
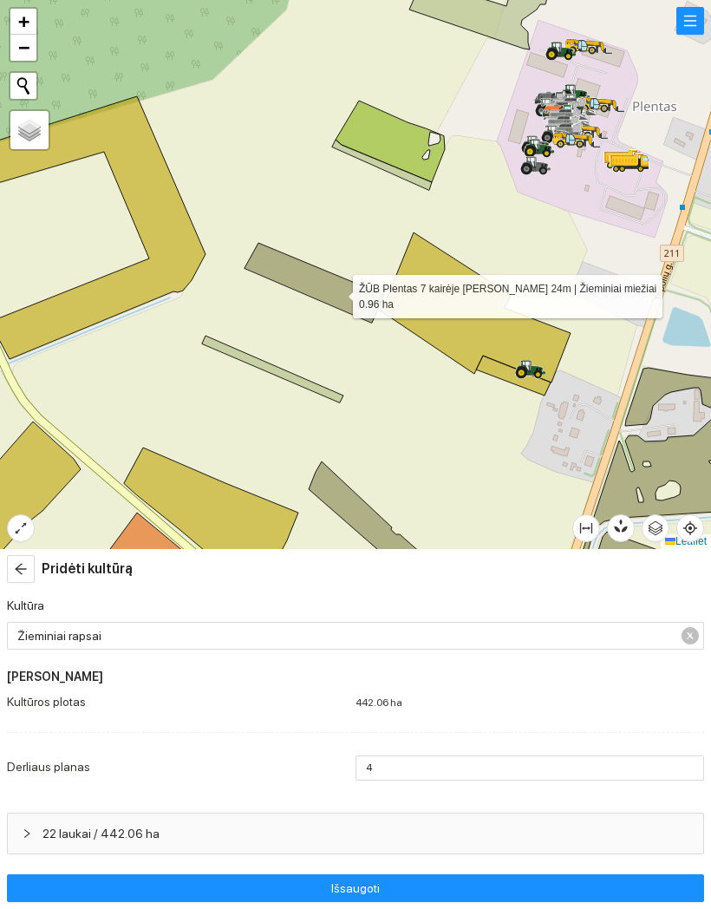
click at [287, 265] on icon at bounding box center [315, 283] width 140 height 80
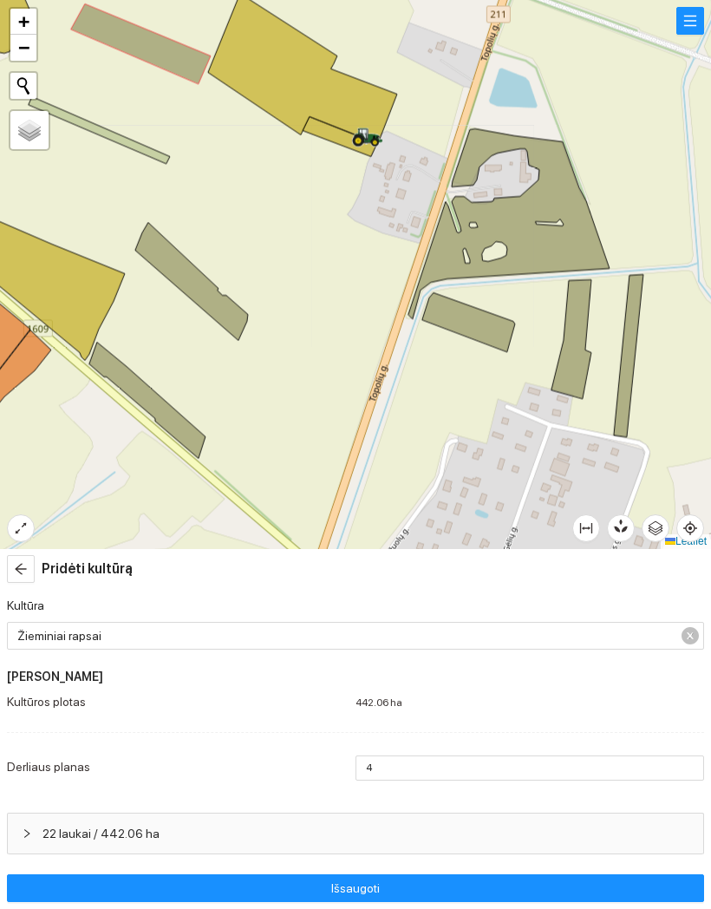
click at [589, 342] on div at bounding box center [355, 274] width 711 height 549
click at [580, 358] on icon at bounding box center [572, 338] width 40 height 119
click at [631, 393] on icon at bounding box center [628, 355] width 29 height 162
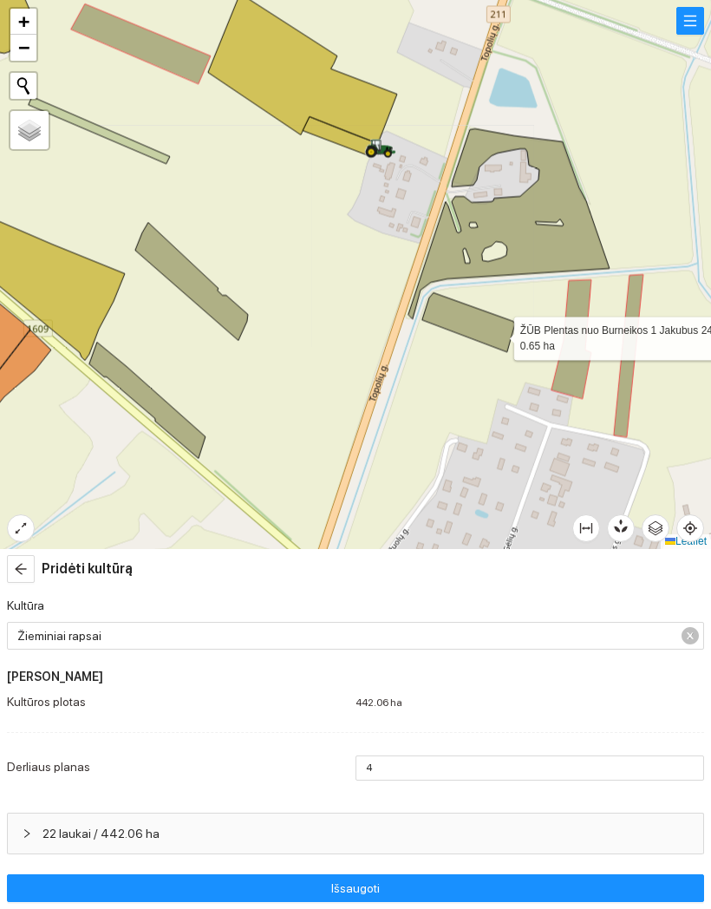
click at [499, 334] on icon at bounding box center [468, 321] width 93 height 59
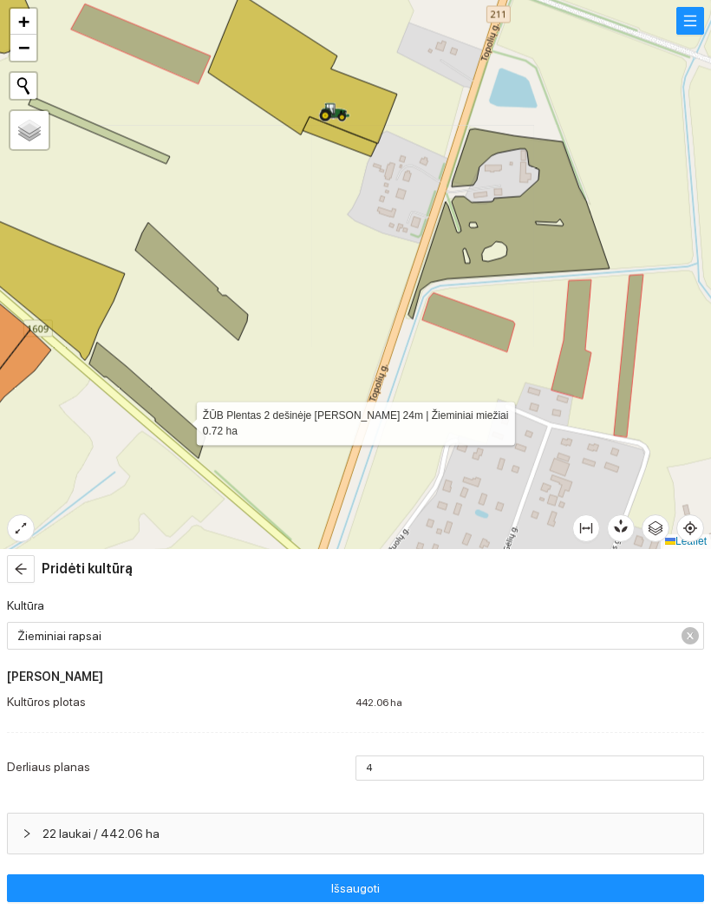
click at [181, 419] on icon at bounding box center [147, 400] width 116 height 116
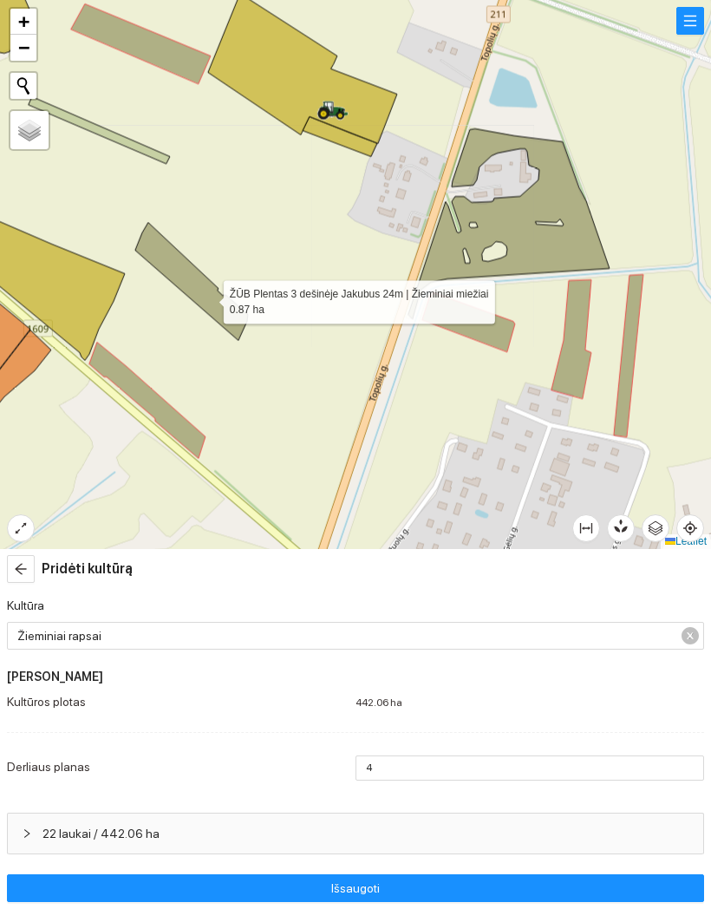
click at [207, 297] on icon at bounding box center [191, 281] width 113 height 118
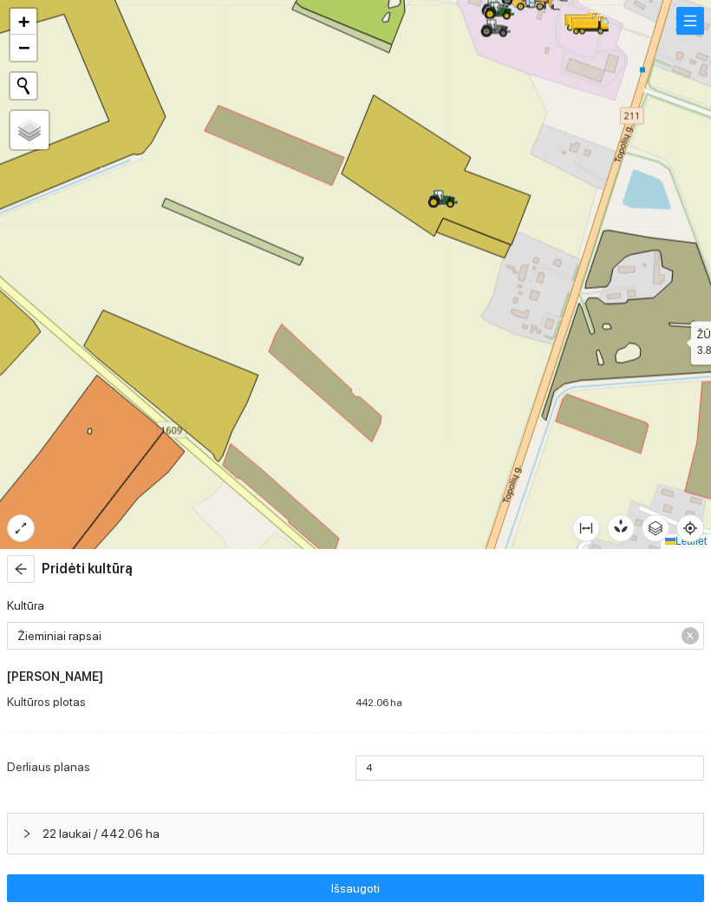
click at [676, 338] on icon at bounding box center [642, 325] width 201 height 190
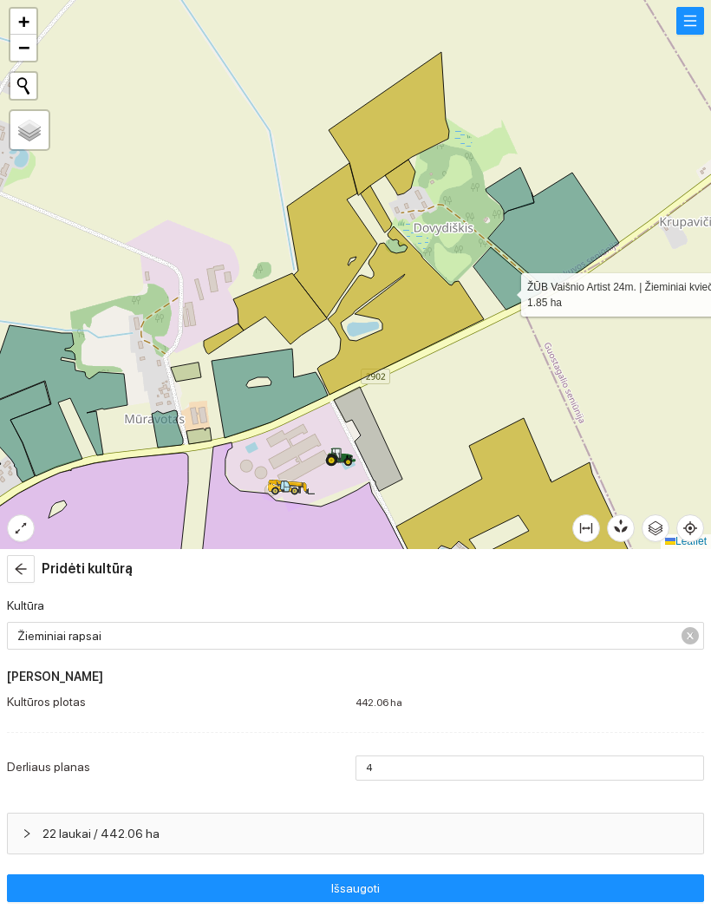
click at [521, 277] on icon at bounding box center [508, 278] width 68 height 62
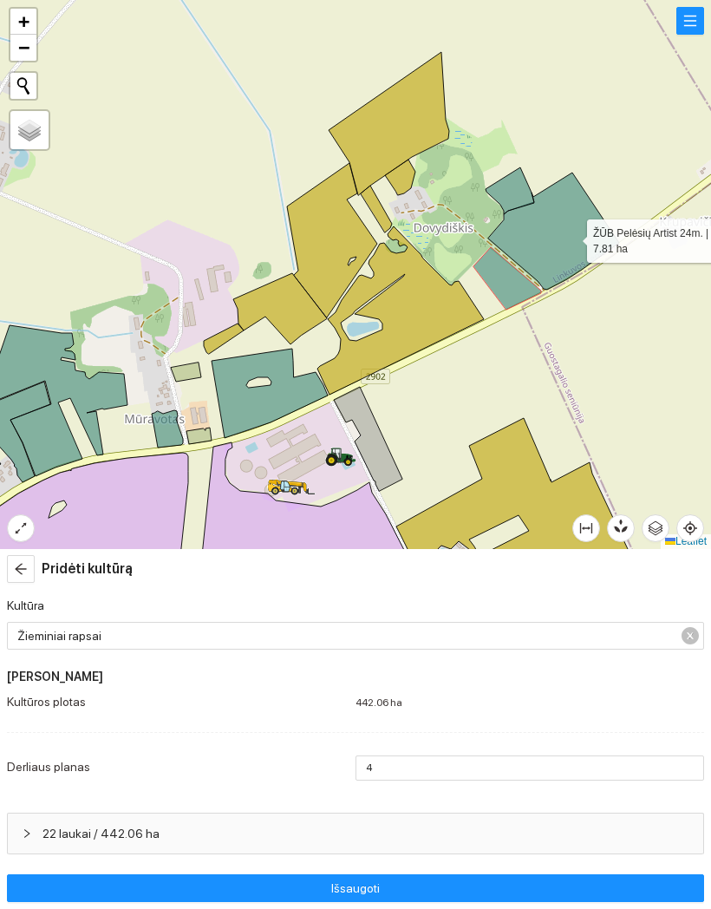
click at [572, 237] on icon at bounding box center [553, 231] width 131 height 117
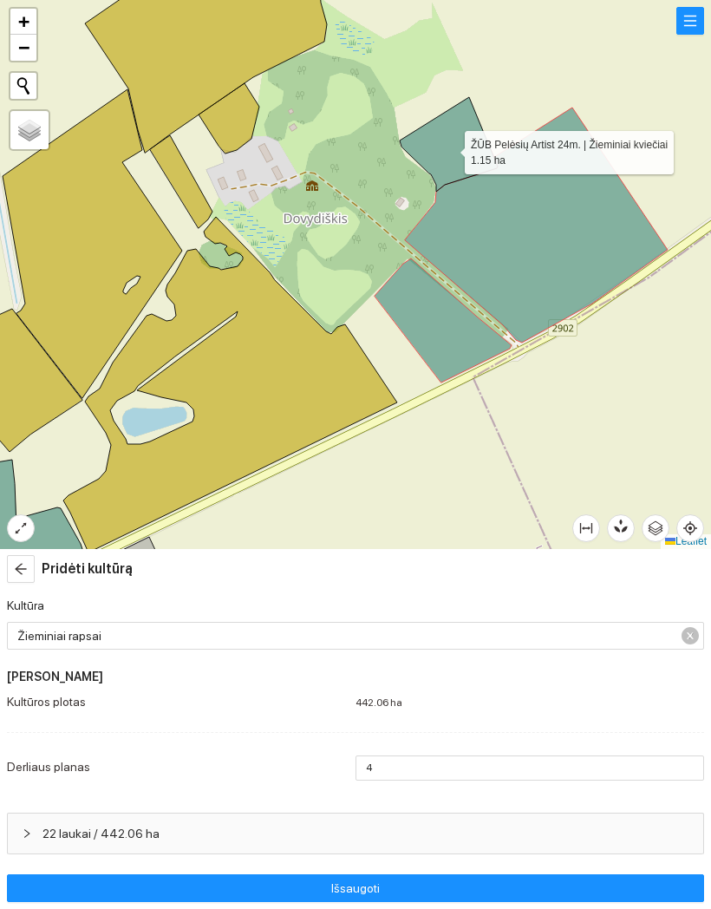
click at [449, 147] on icon at bounding box center [449, 144] width 98 height 95
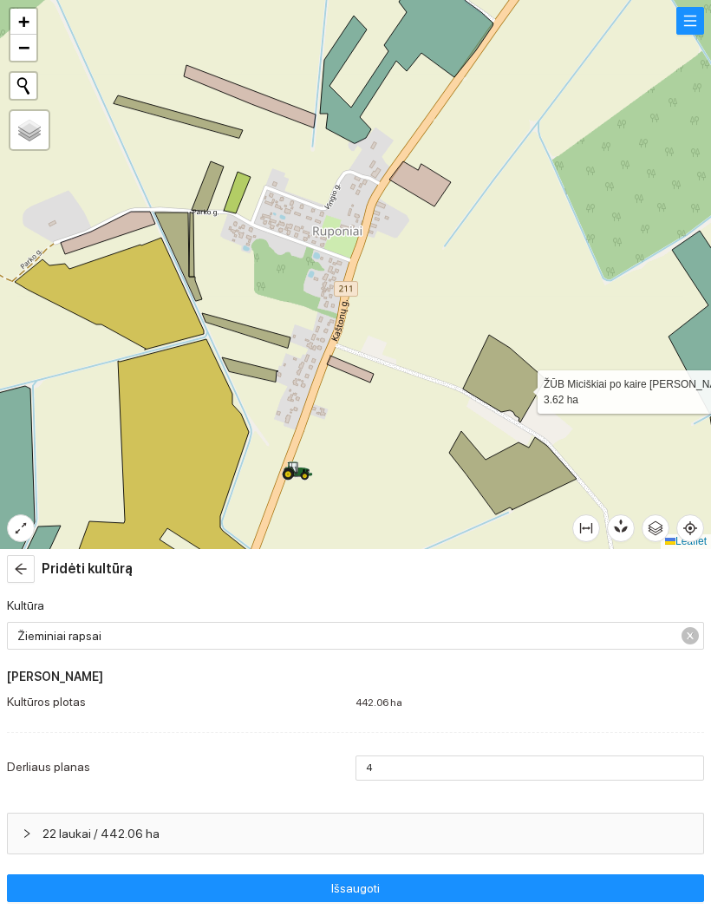
click at [521, 387] on icon at bounding box center [504, 379] width 82 height 88
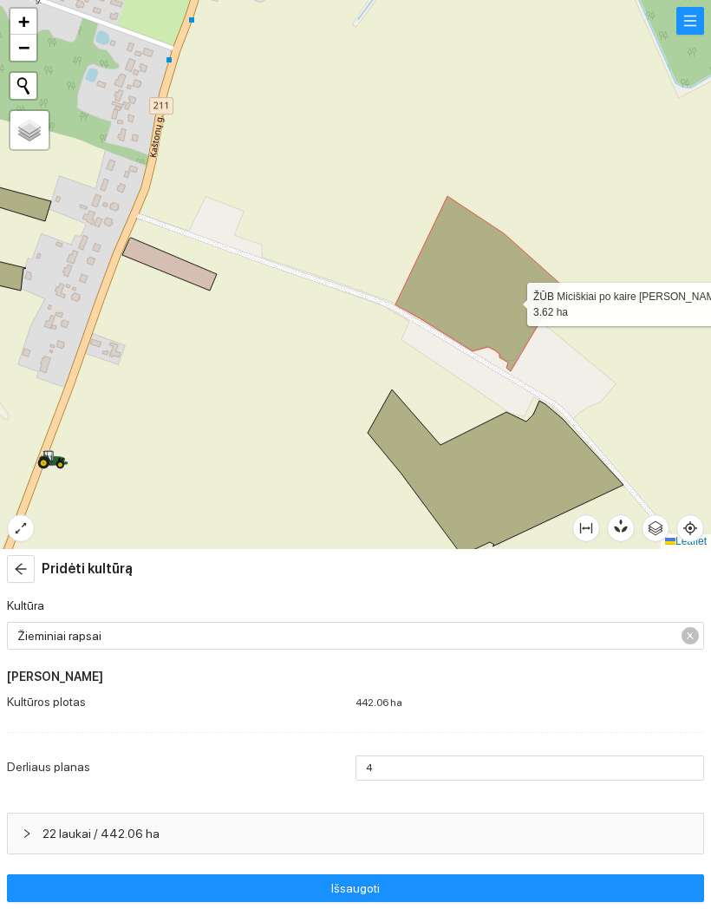
click at [502, 459] on icon at bounding box center [496, 472] width 256 height 166
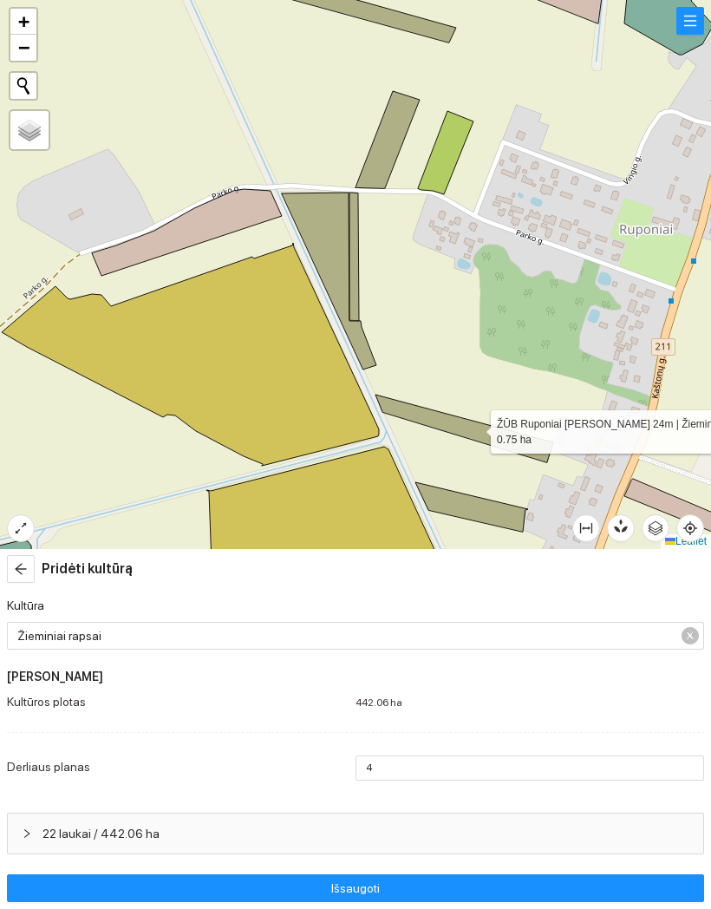
click at [487, 429] on icon at bounding box center [465, 429] width 178 height 68
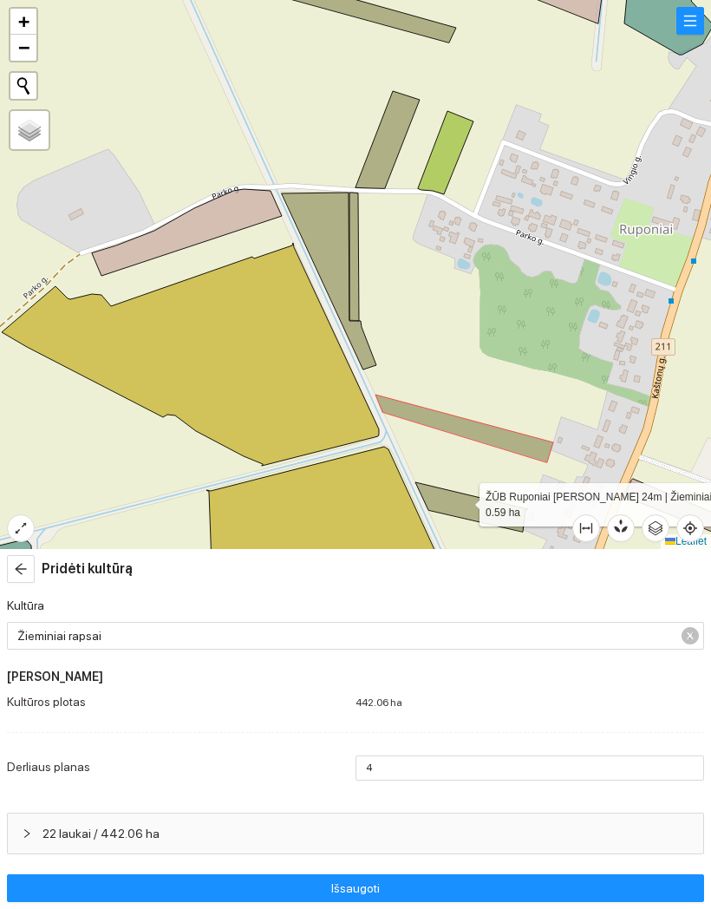
click at [464, 500] on icon at bounding box center [471, 506] width 113 height 49
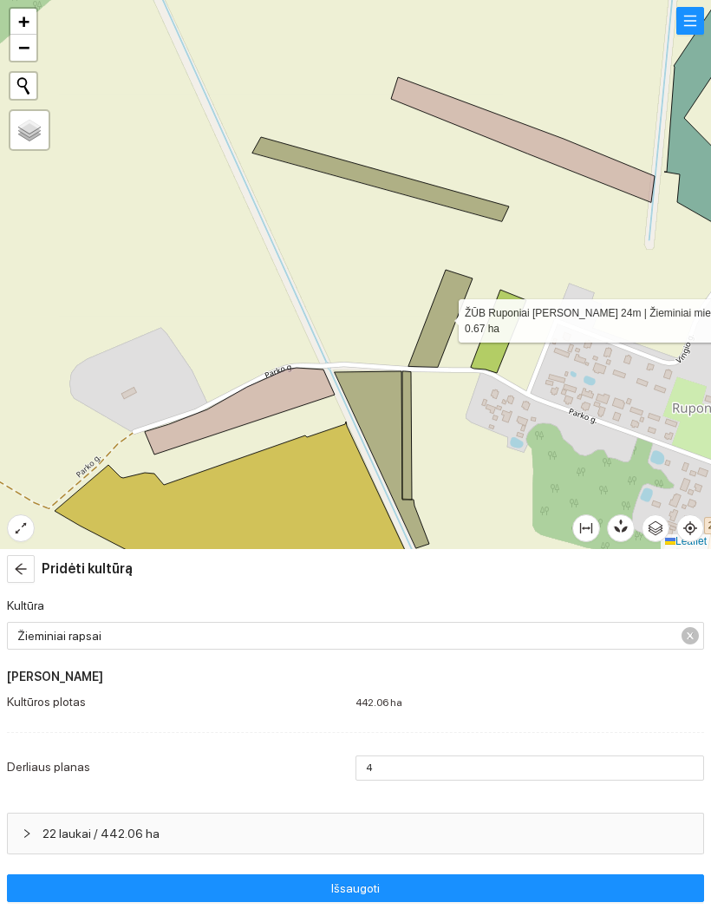
click at [443, 317] on icon at bounding box center [441, 318] width 64 height 97
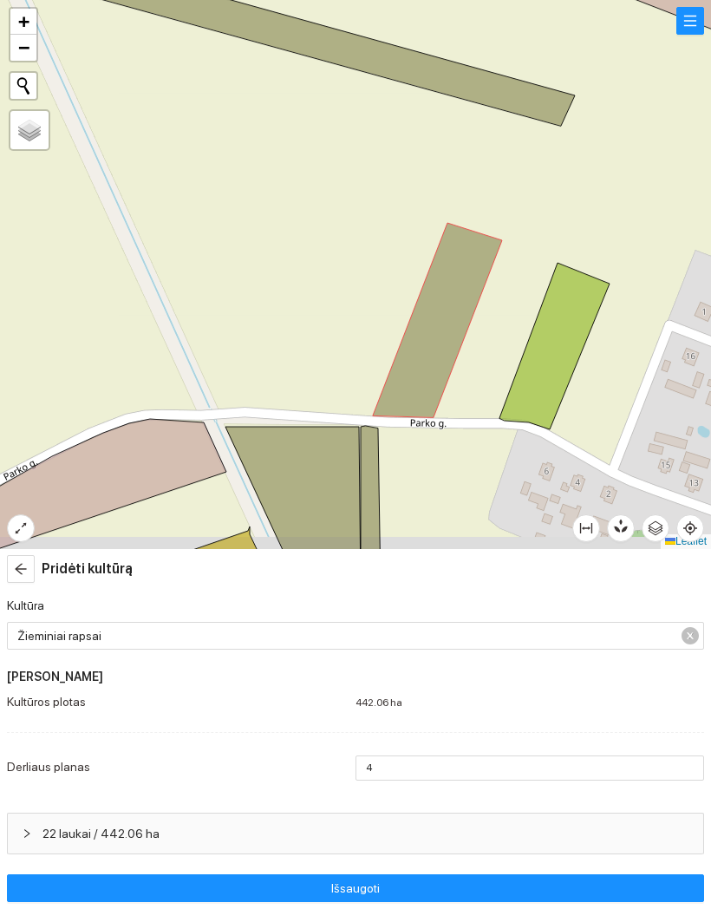
click at [520, 118] on div at bounding box center [355, 274] width 711 height 549
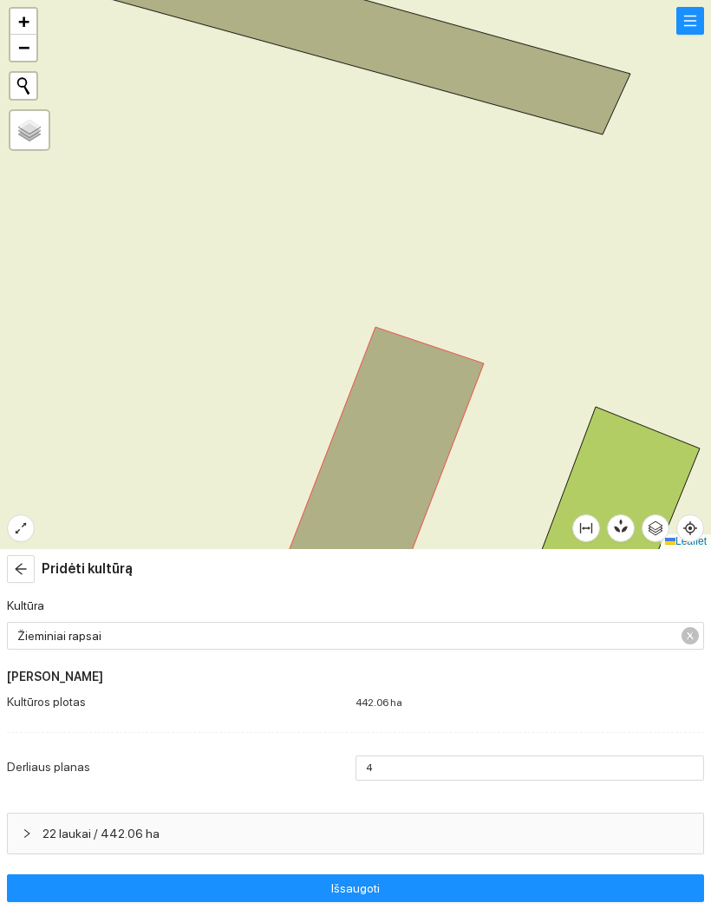
click at [566, 107] on icon at bounding box center [279, 39] width 703 height 189
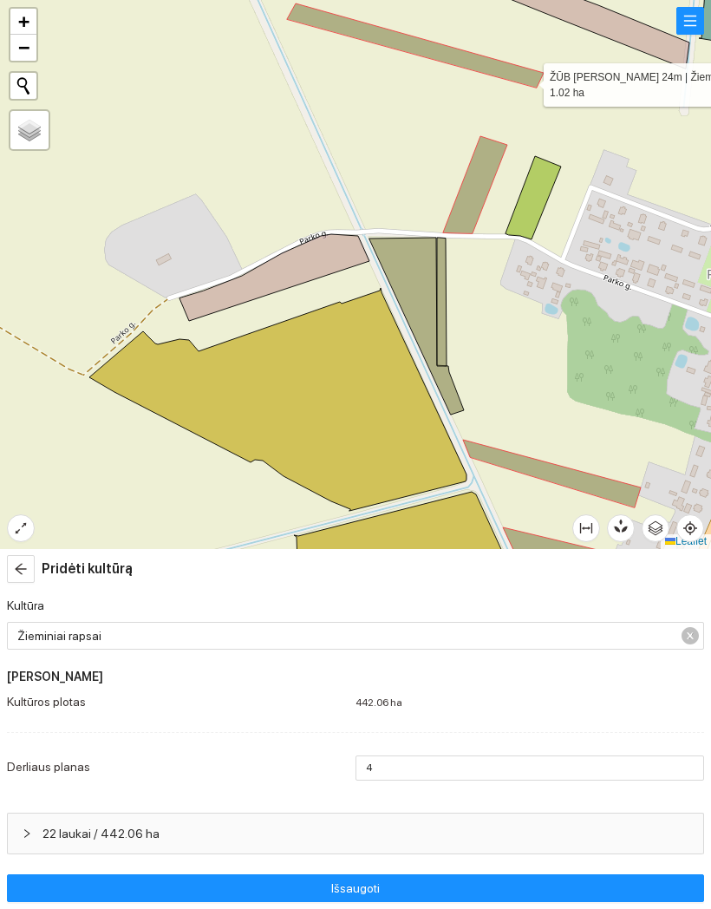
click at [425, 287] on icon at bounding box center [417, 326] width 95 height 177
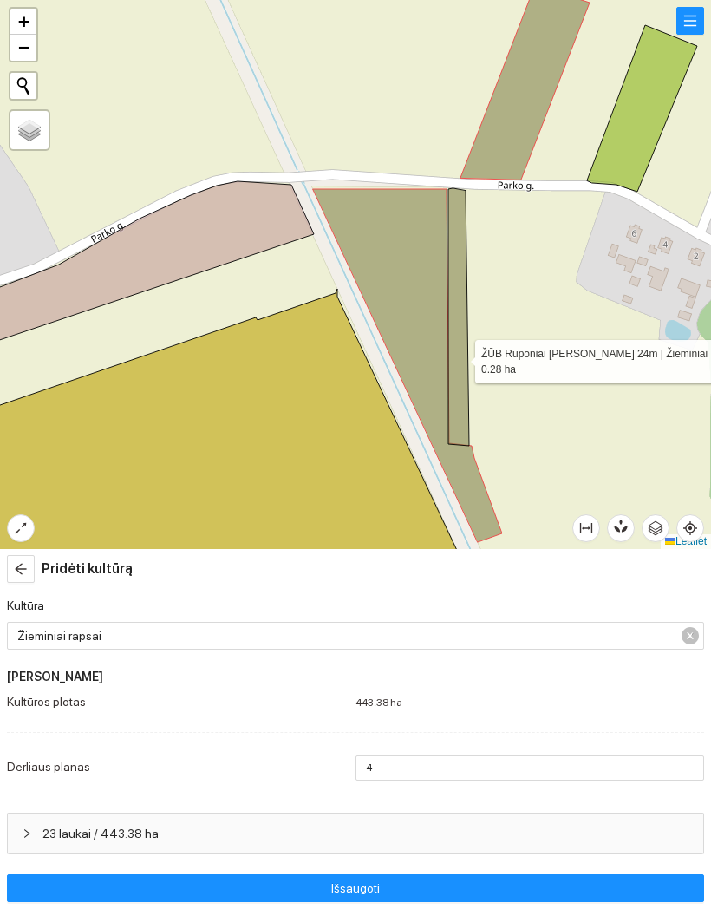
click at [460, 357] on icon at bounding box center [458, 317] width 21 height 258
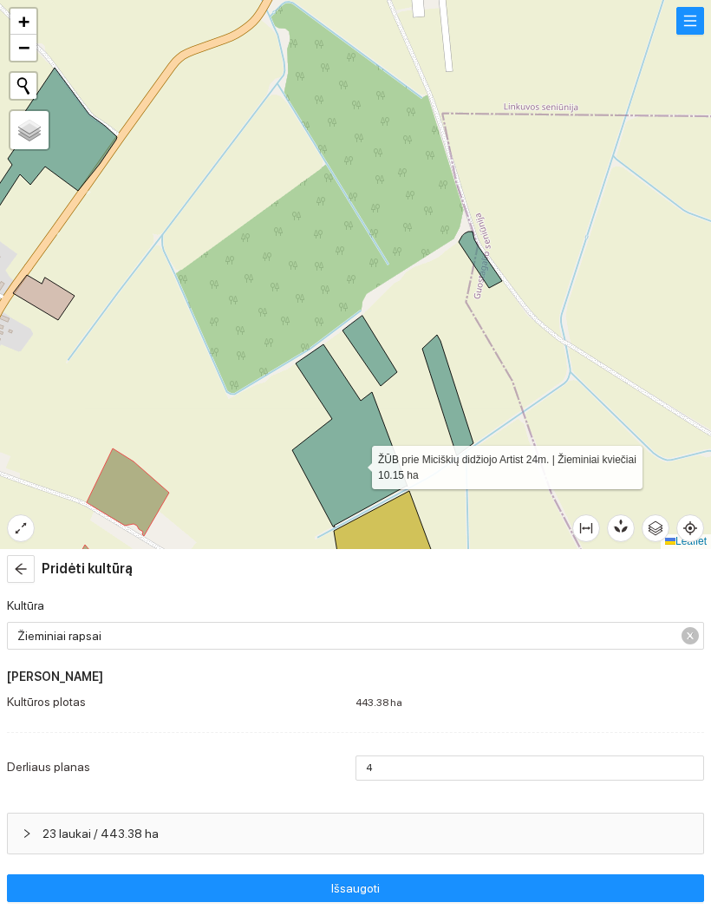
click at [357, 463] on icon at bounding box center [349, 435] width 115 height 182
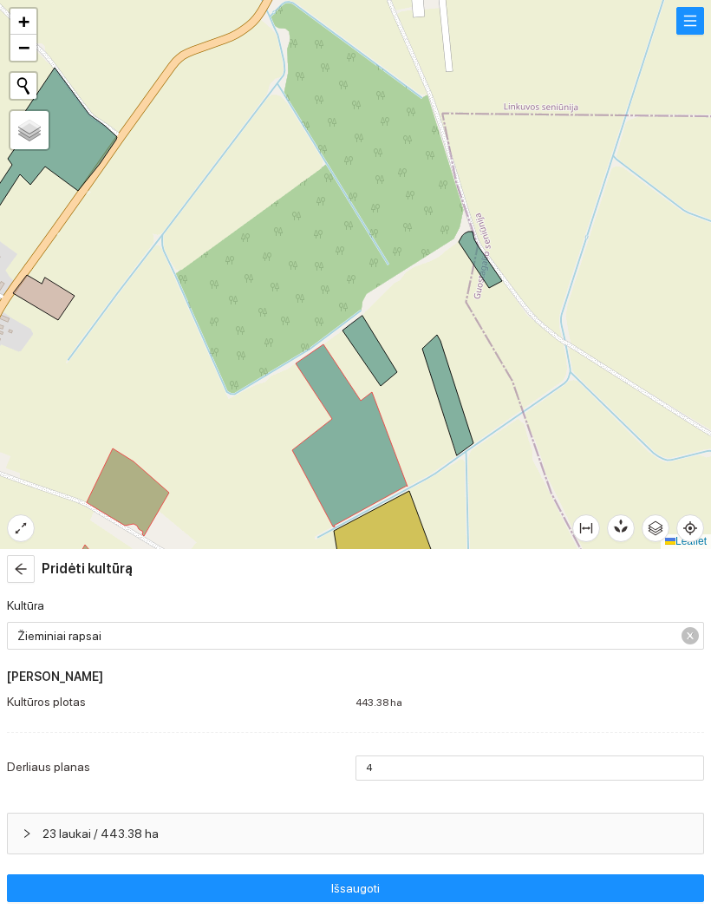
click at [384, 342] on div at bounding box center [355, 274] width 711 height 549
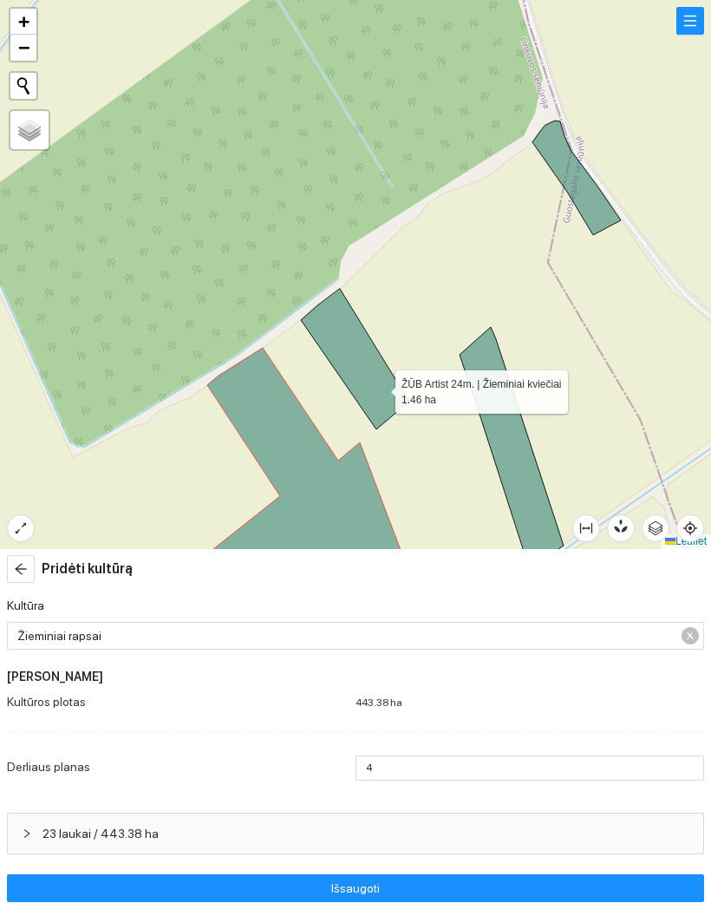
click at [380, 388] on icon at bounding box center [355, 359] width 108 height 141
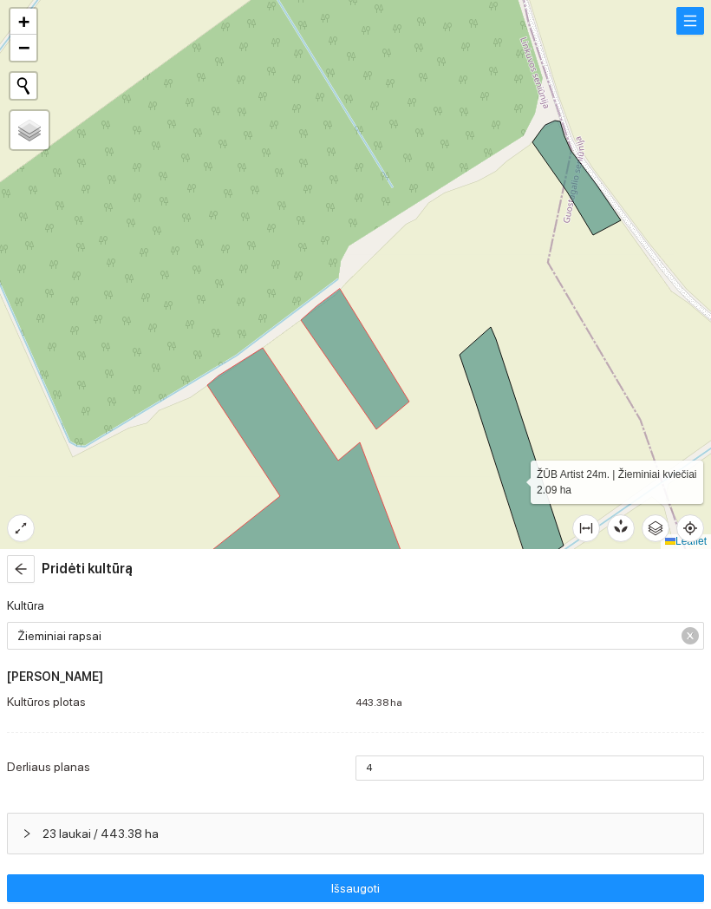
click at [515, 477] on icon at bounding box center [512, 448] width 104 height 242
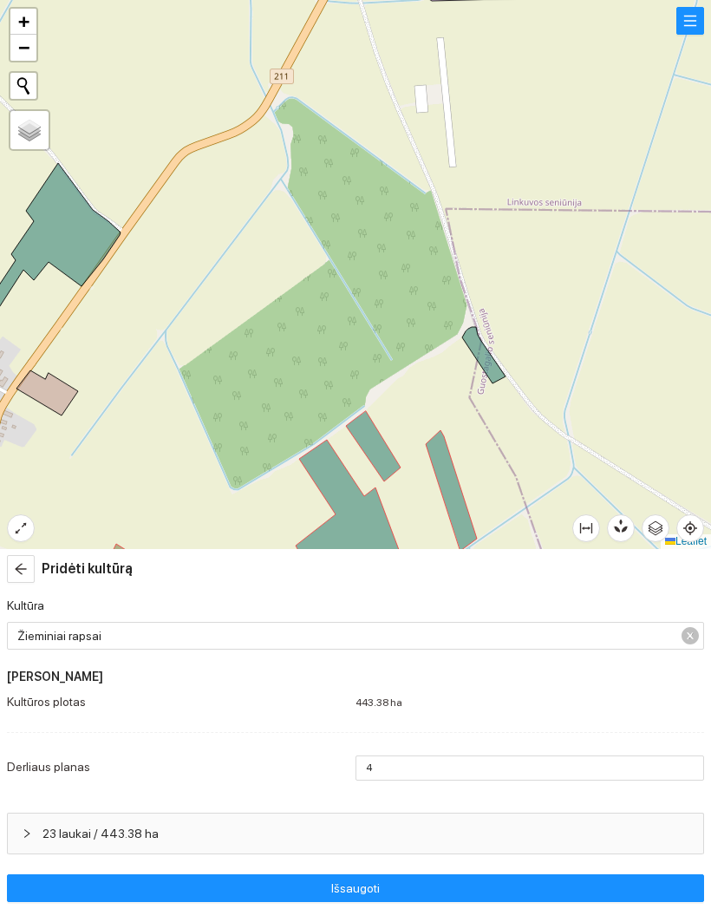
click at [474, 358] on div at bounding box center [355, 274] width 711 height 549
click at [490, 355] on icon at bounding box center [483, 355] width 43 height 56
click at [495, 343] on div at bounding box center [355, 274] width 711 height 549
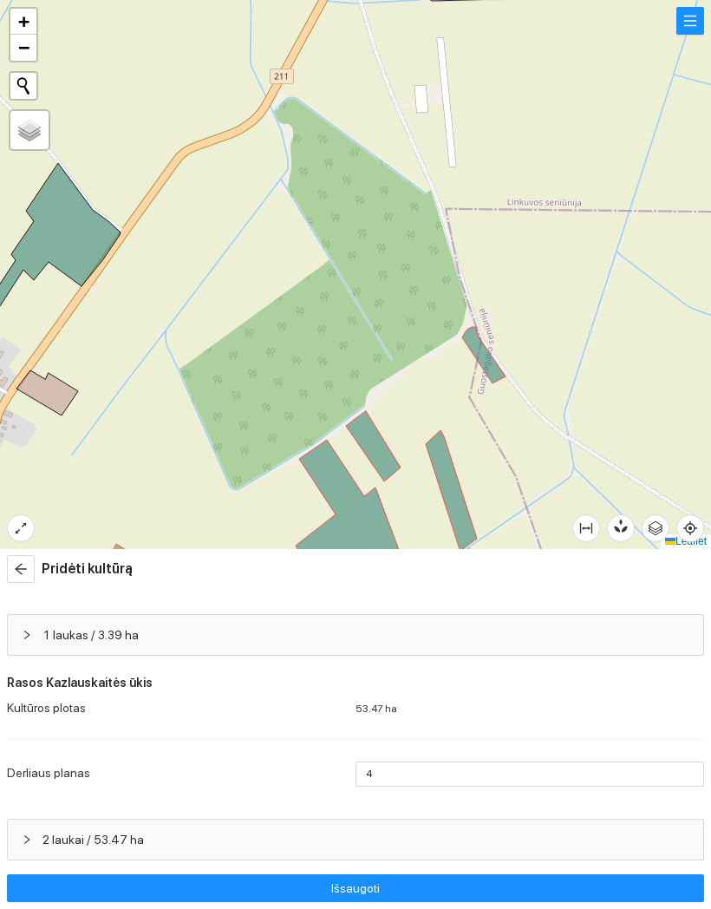
scroll to position [1025, 0]
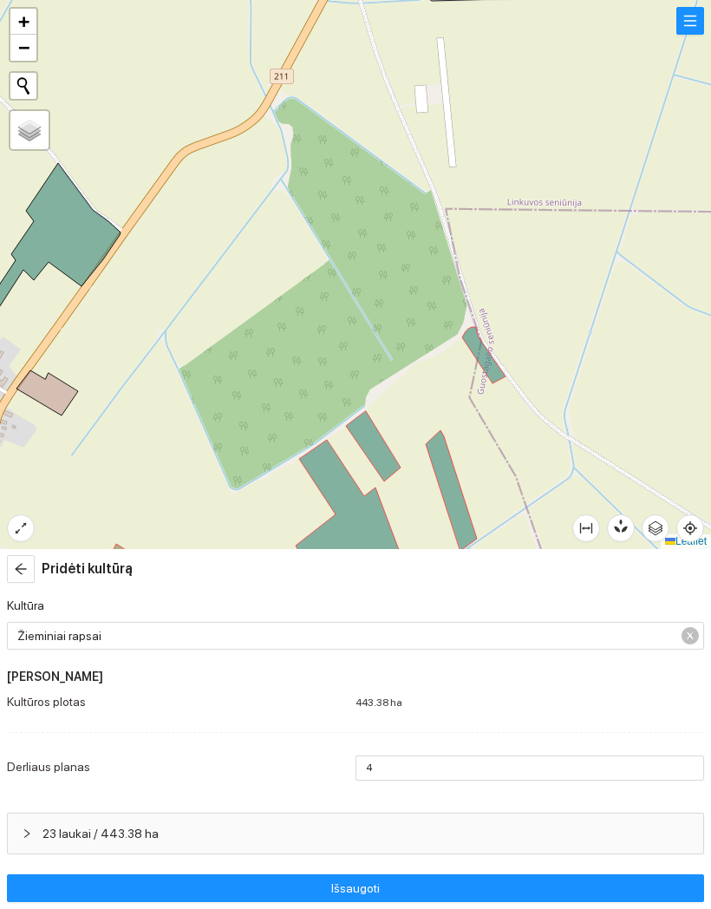
scroll to position [1025, 0]
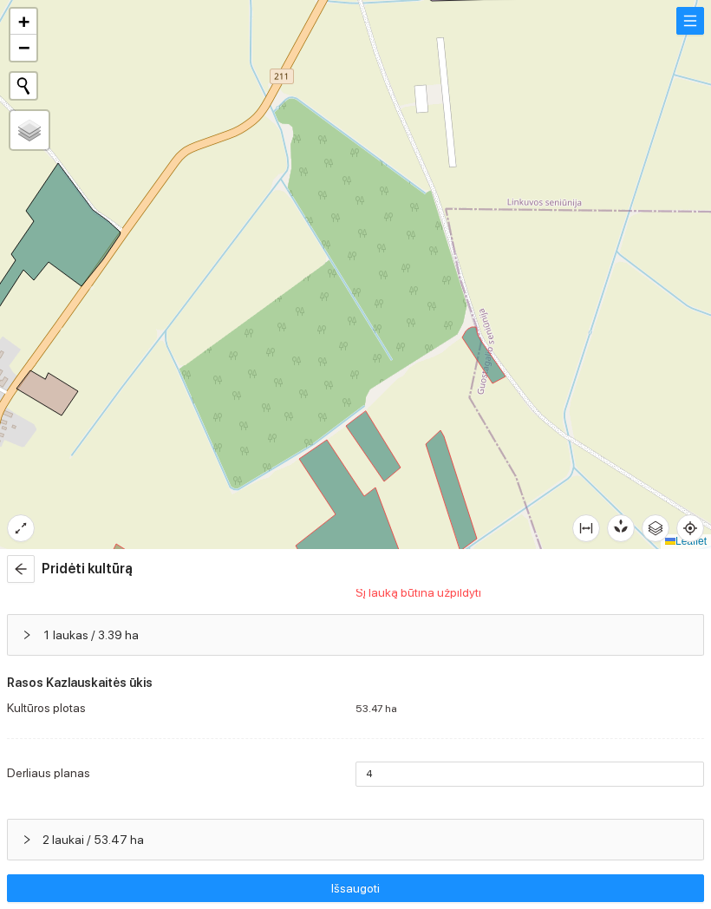
click at [434, 874] on button "Išsaugoti" at bounding box center [355, 888] width 697 height 28
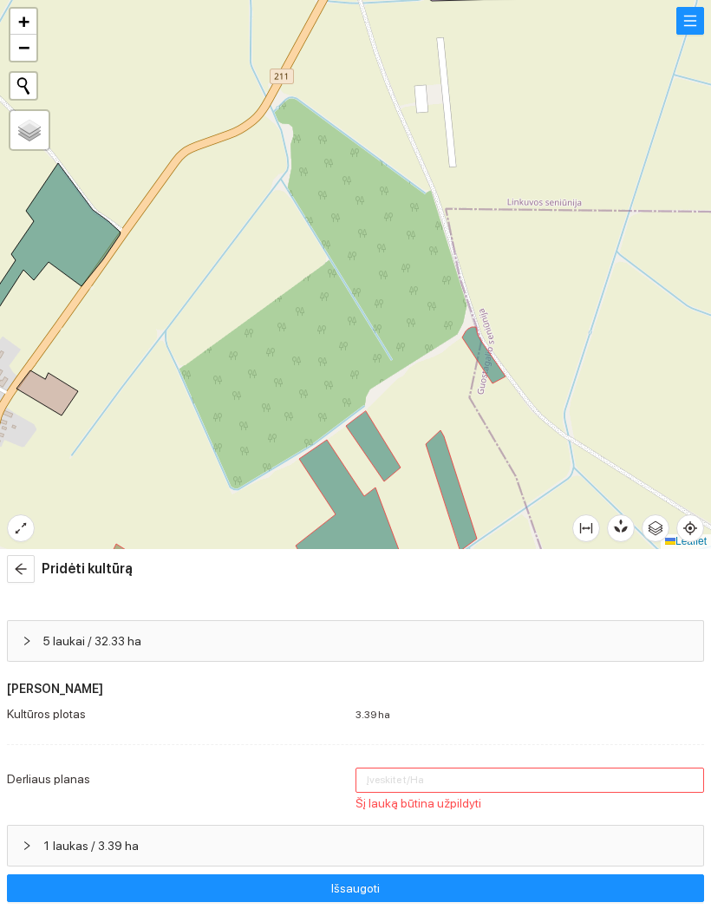
scroll to position [804, 0]
click at [505, 770] on input "number" at bounding box center [530, 782] width 349 height 25
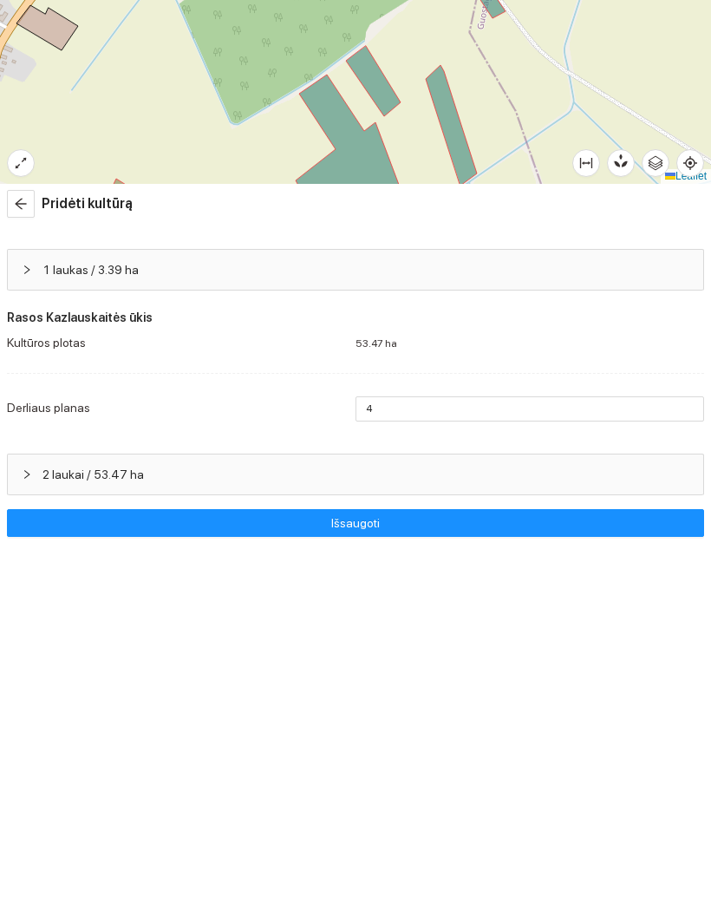
scroll to position [1025, 0]
type input "4"
click at [586, 874] on button "Išsaugoti" at bounding box center [355, 888] width 697 height 28
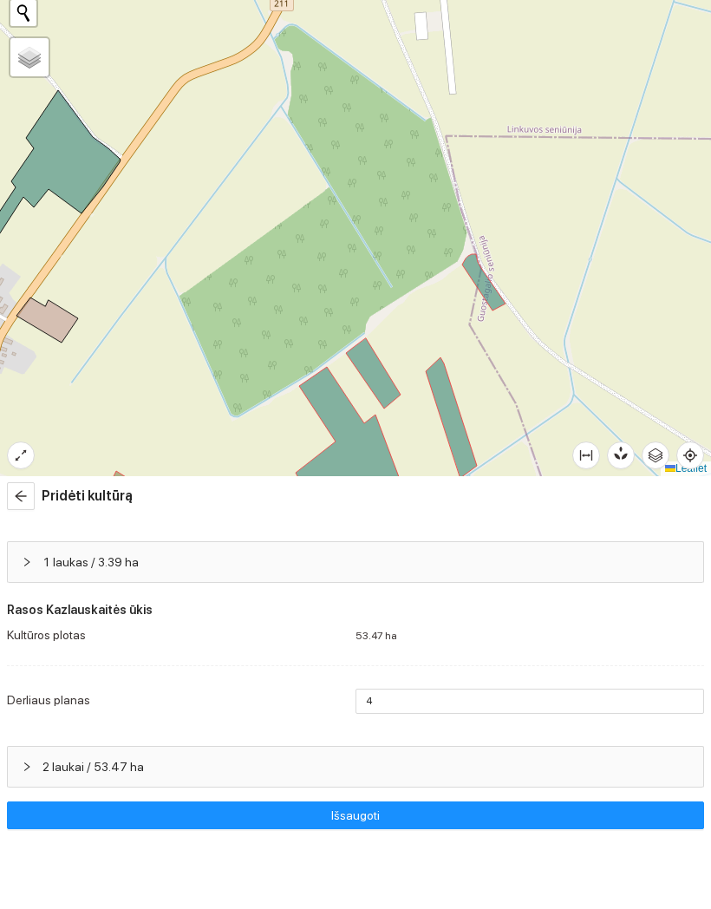
click at [464, 874] on button "Išsaugoti" at bounding box center [355, 888] width 697 height 28
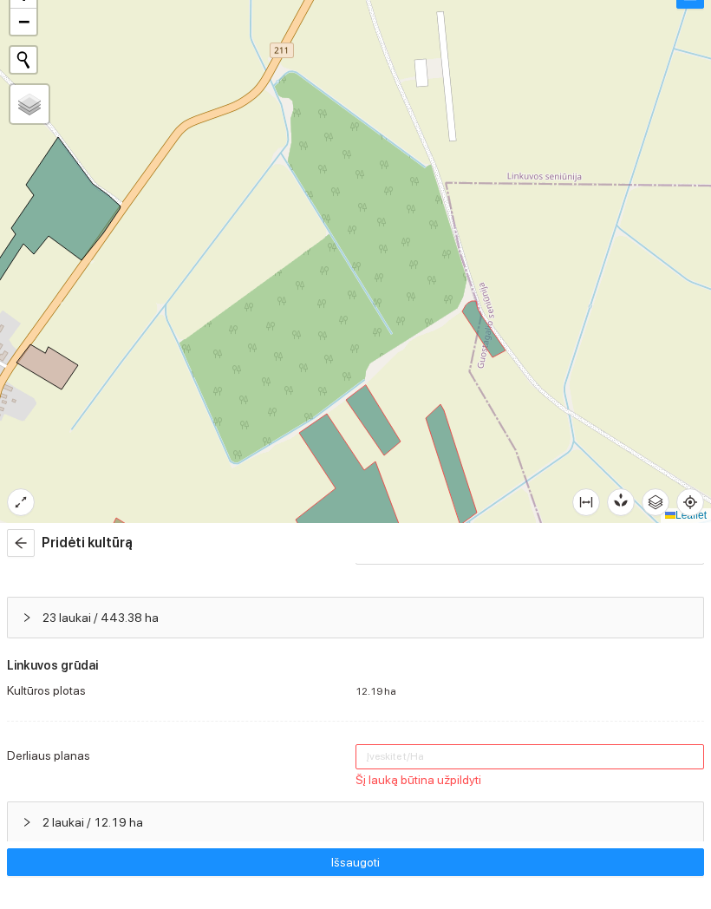
scroll to position [185, 0]
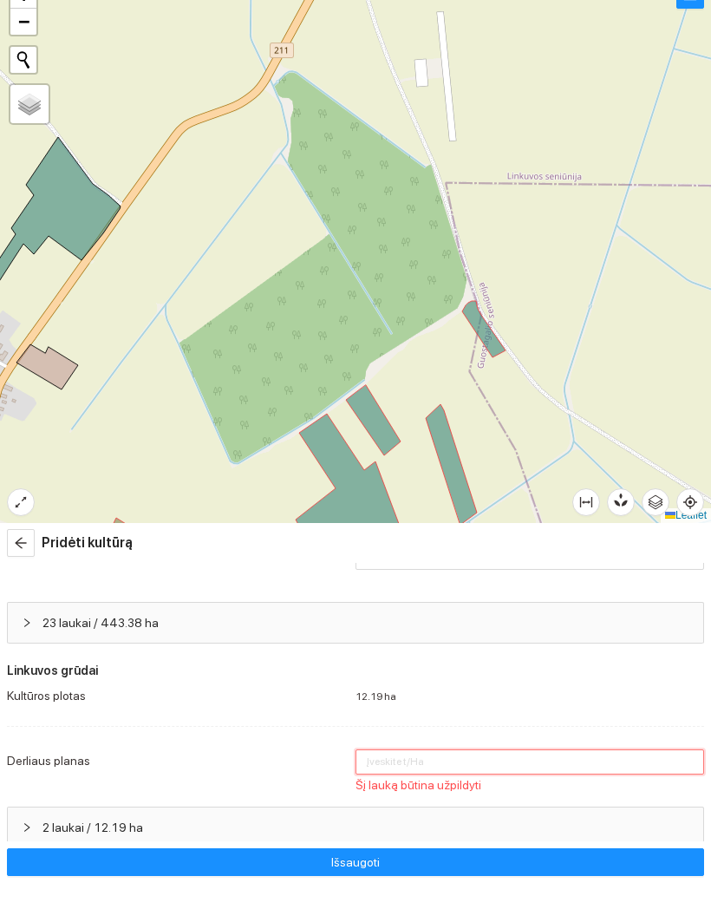
click at [486, 775] on input "number" at bounding box center [530, 787] width 349 height 25
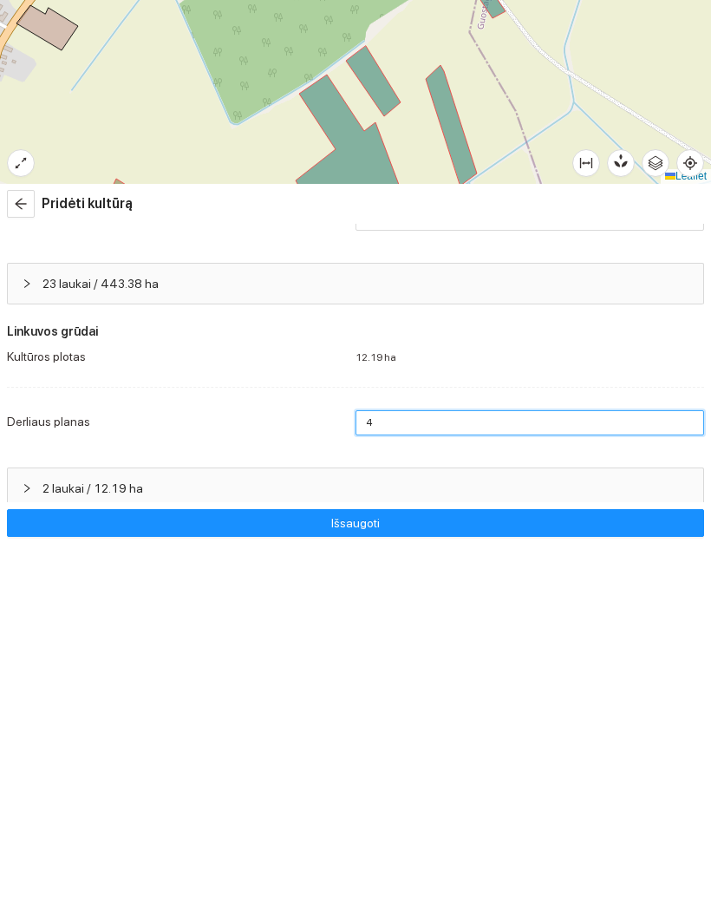
type input "4"
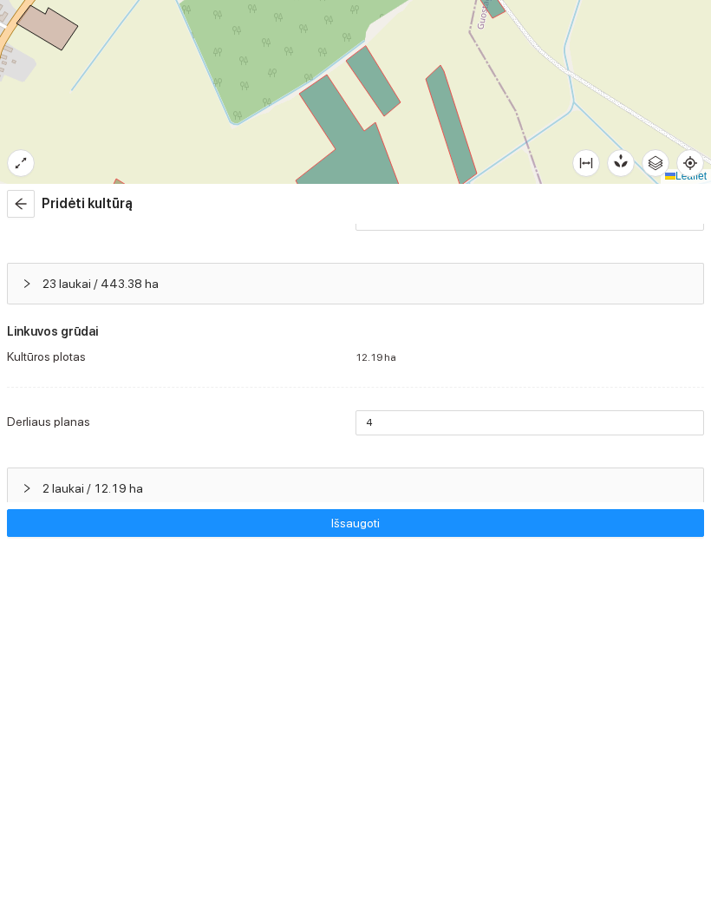
click at [569, 874] on button "Išsaugoti" at bounding box center [355, 888] width 697 height 28
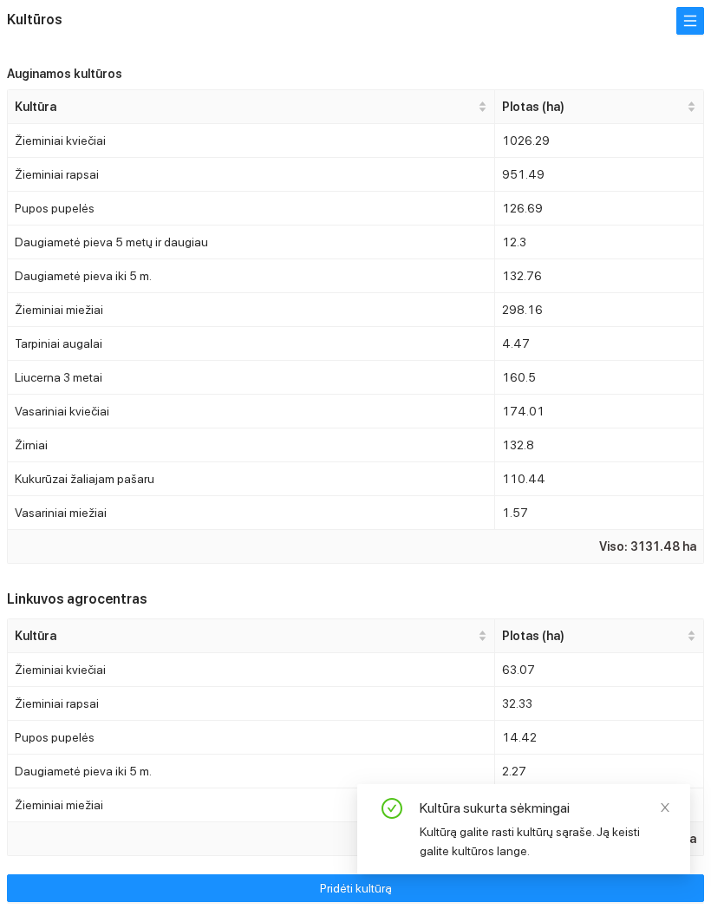
click at [690, 27] on button "button" at bounding box center [691, 21] width 28 height 28
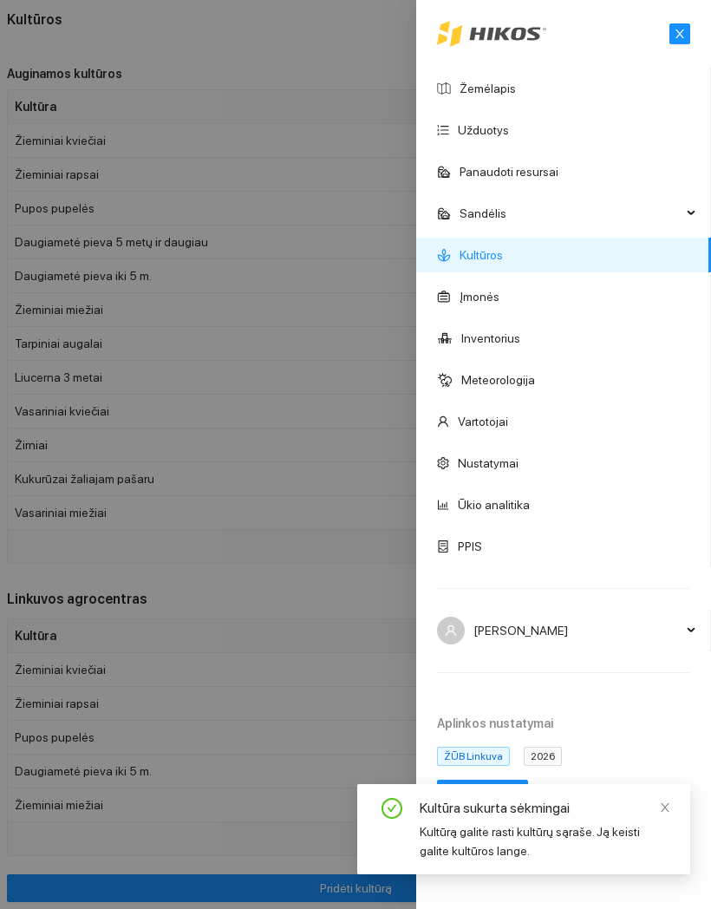
click at [516, 85] on link "Žemėlapis" at bounding box center [488, 89] width 56 height 14
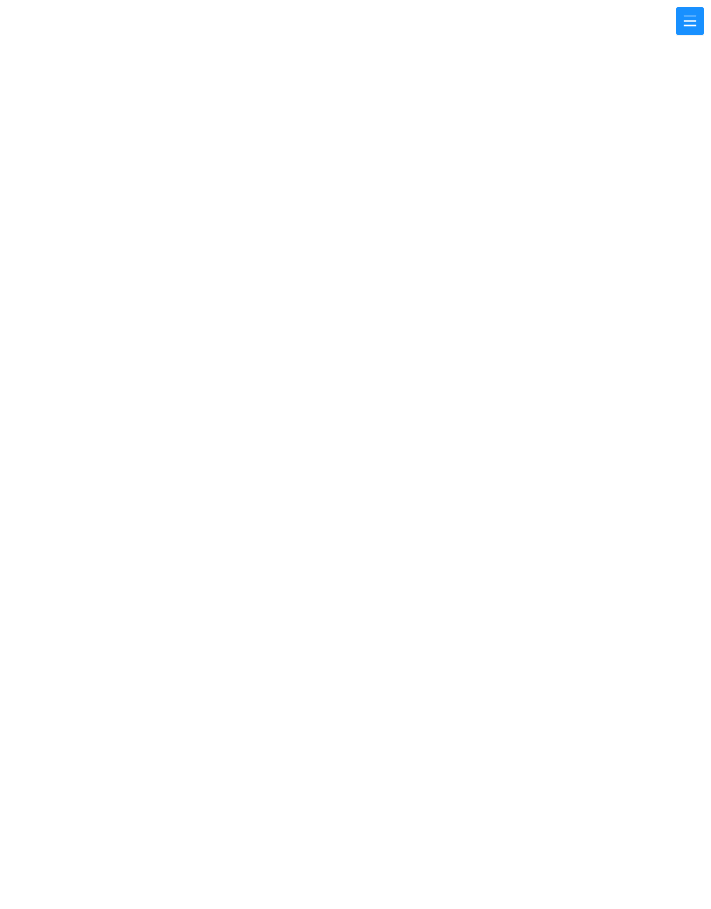
scroll to position [160, 100]
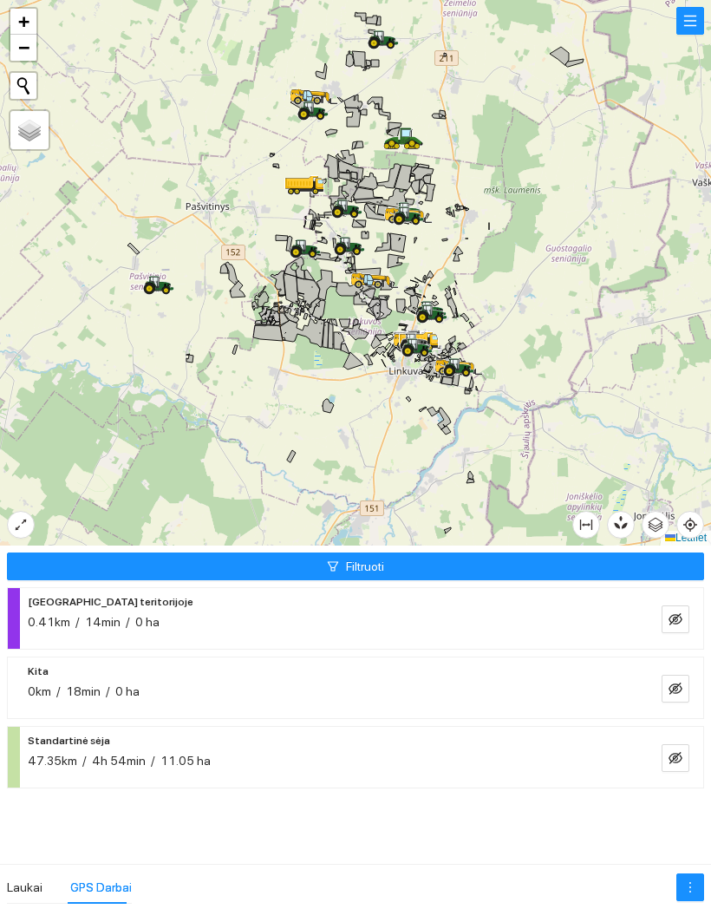
click at [704, 10] on button "button" at bounding box center [691, 21] width 28 height 28
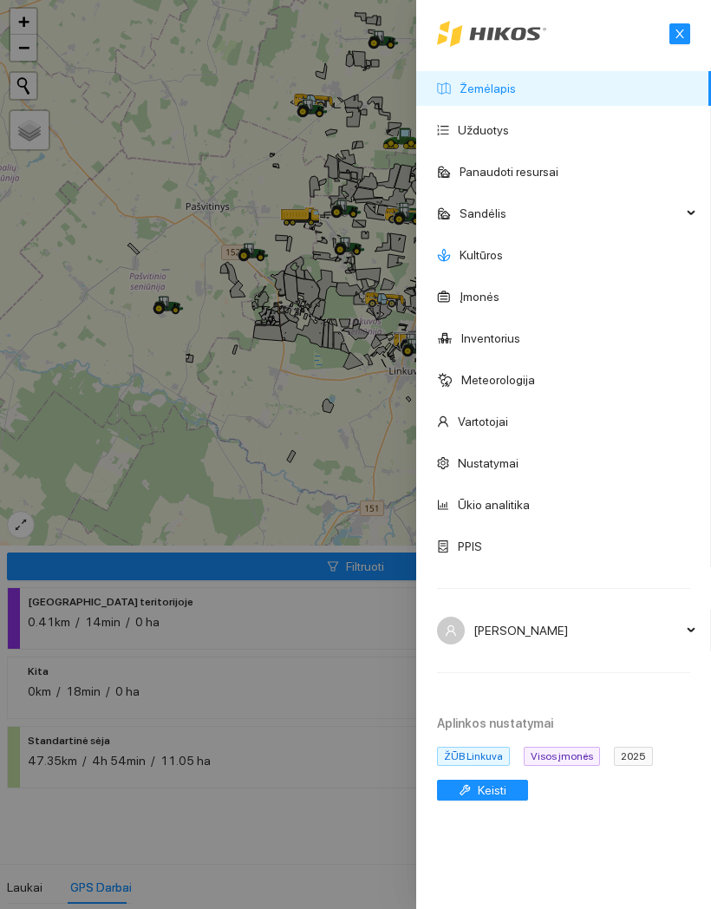
click at [503, 259] on link "Kultūros" at bounding box center [481, 255] width 43 height 14
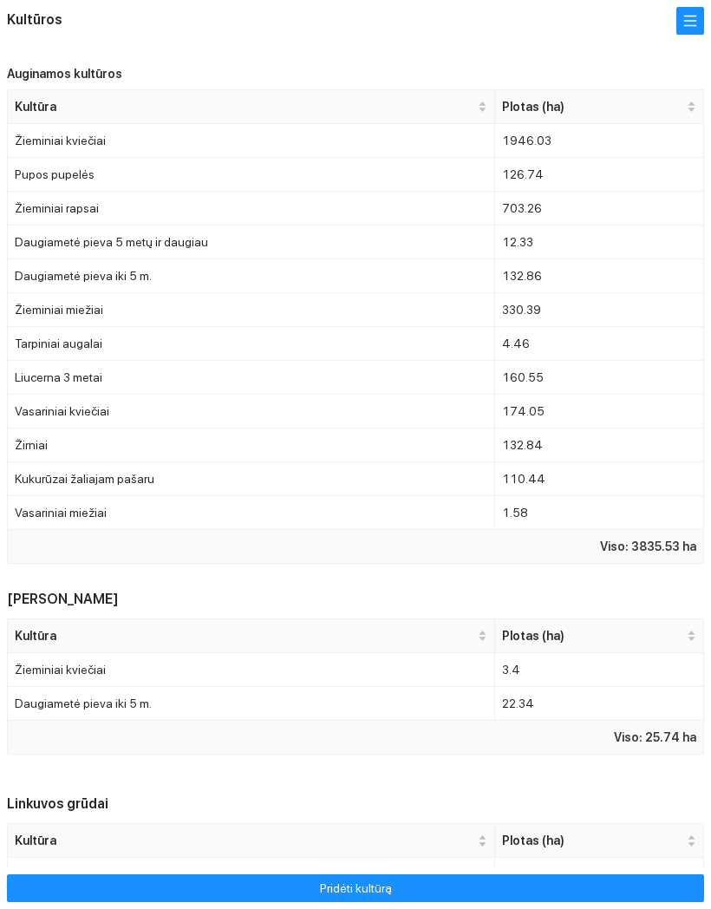
click at [357, 895] on span "Pridėti kultūrą" at bounding box center [356, 888] width 72 height 19
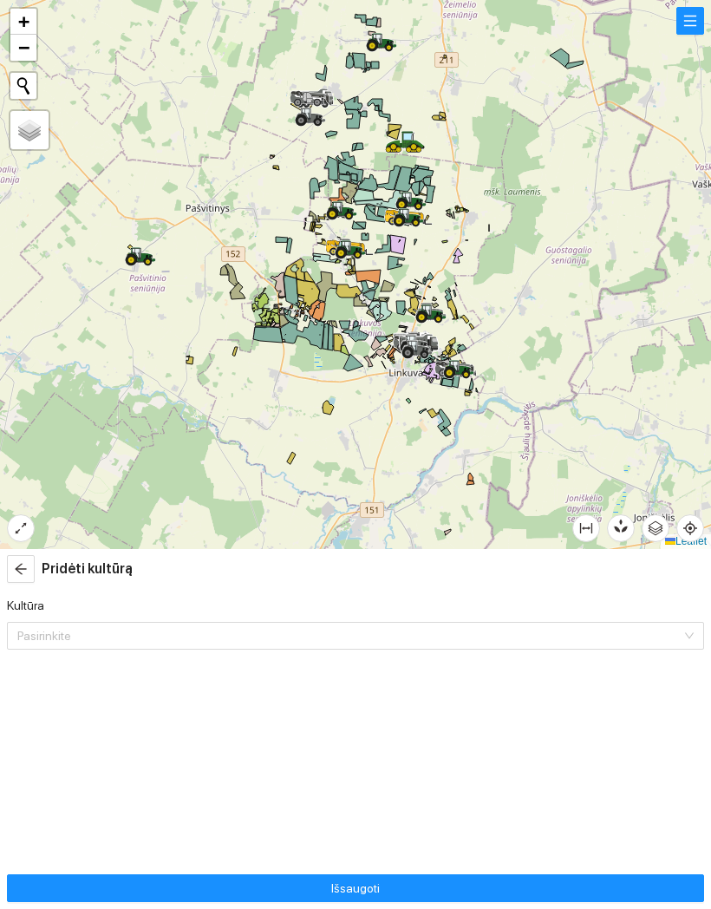
click at [452, 632] on input "Kultūra" at bounding box center [349, 636] width 664 height 26
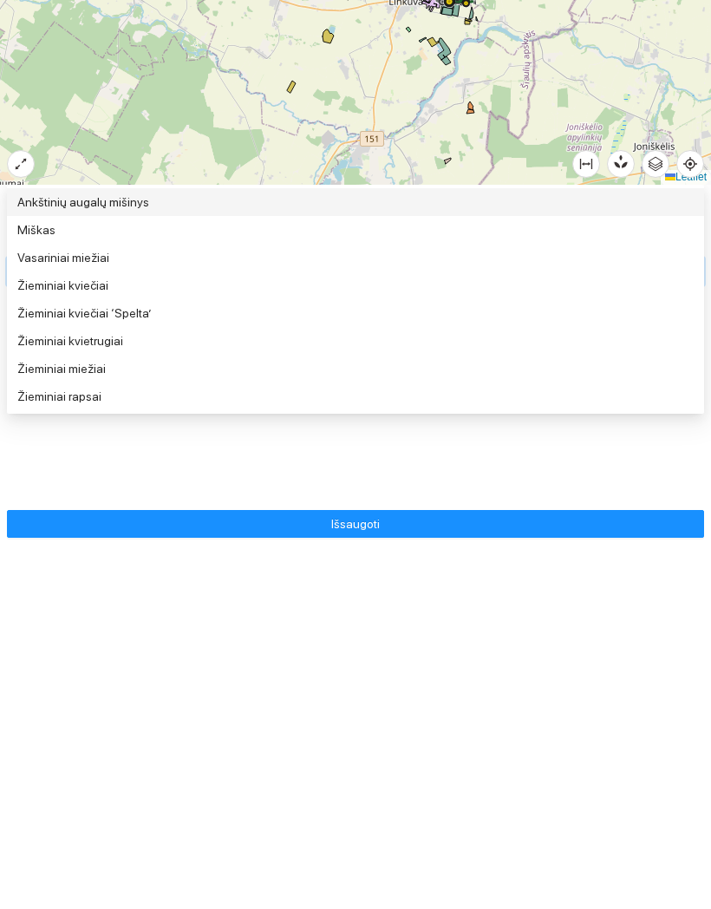
type input "Mie"
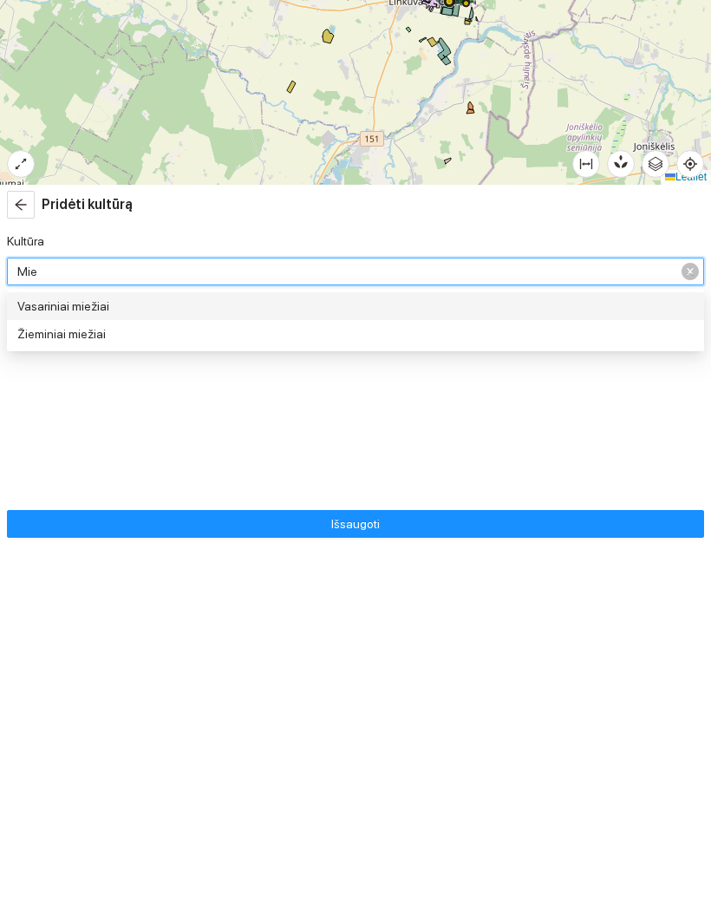
click at [485, 684] on div "Žieminiai miežiai" at bounding box center [355, 698] width 697 height 28
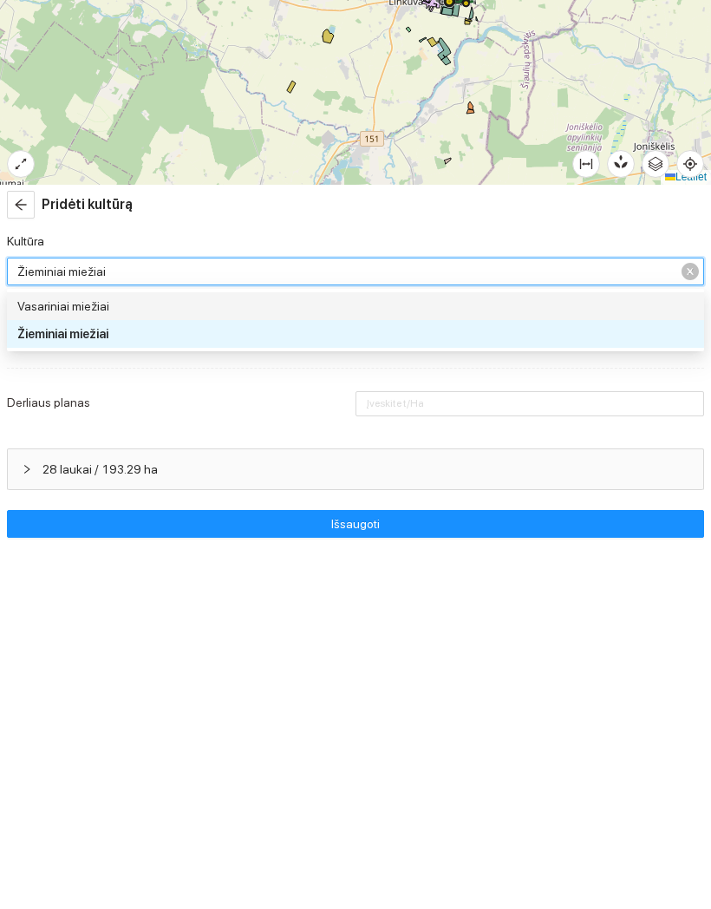
type input "8"
type input "5"
type input "8"
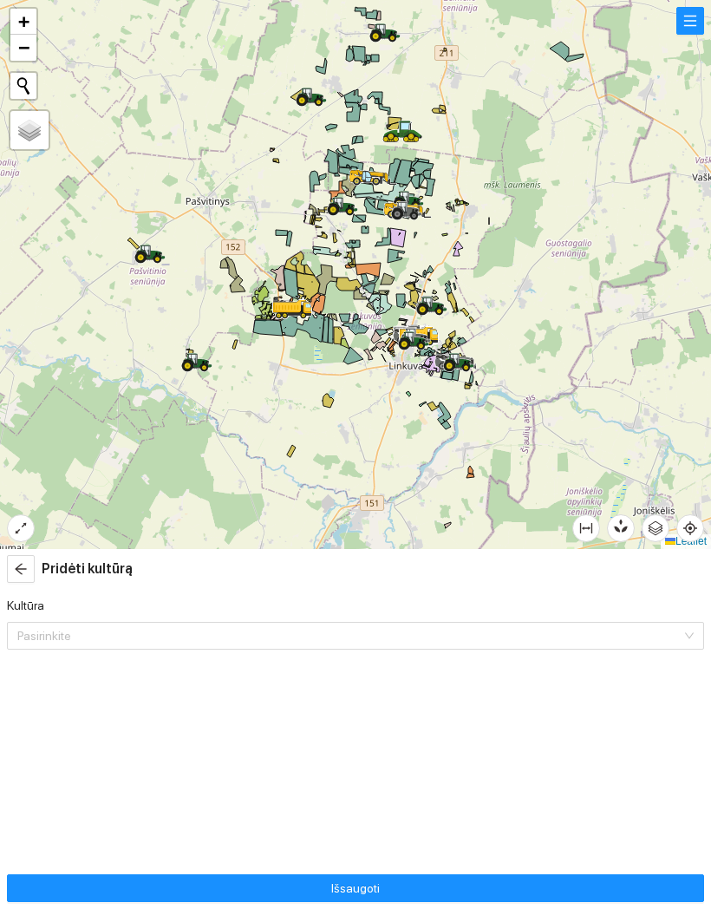
click at [694, 21] on button "button" at bounding box center [691, 21] width 28 height 28
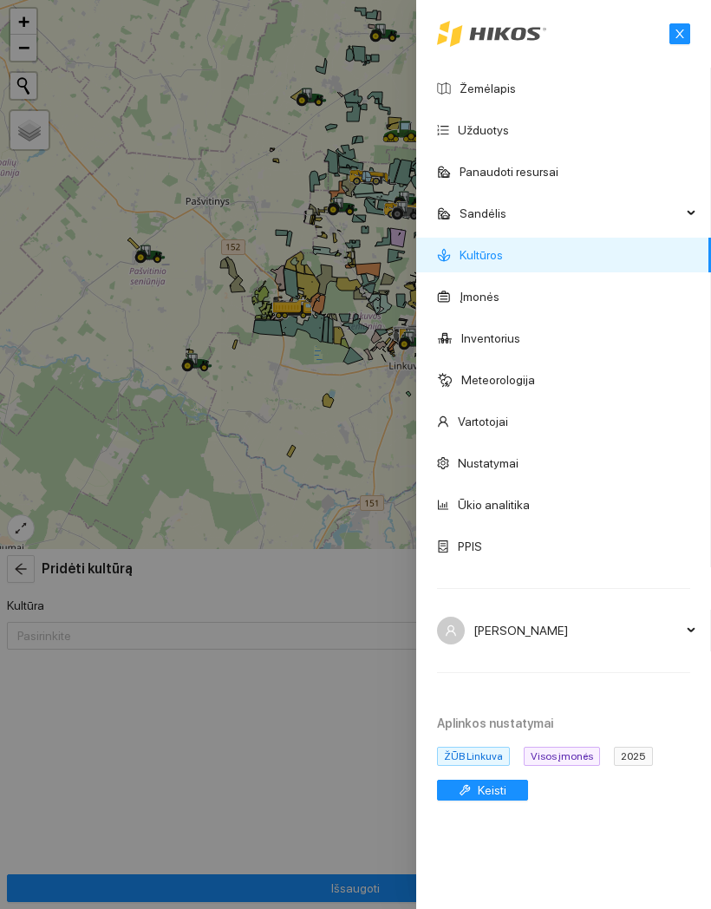
click at [645, 756] on div "2025" at bounding box center [637, 756] width 46 height 19
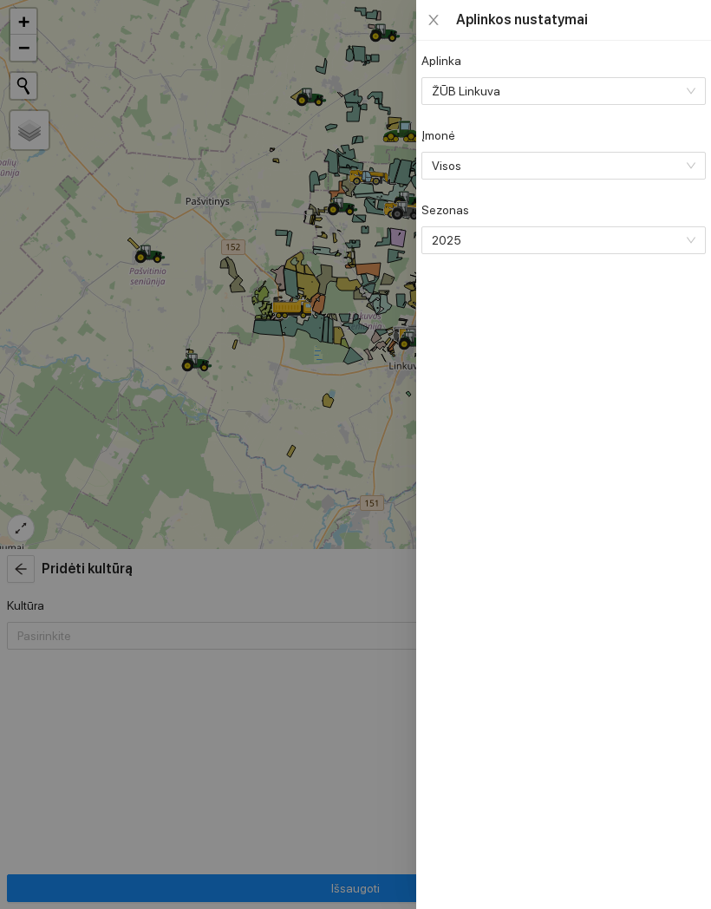
click at [629, 250] on span "2025" at bounding box center [562, 240] width 260 height 26
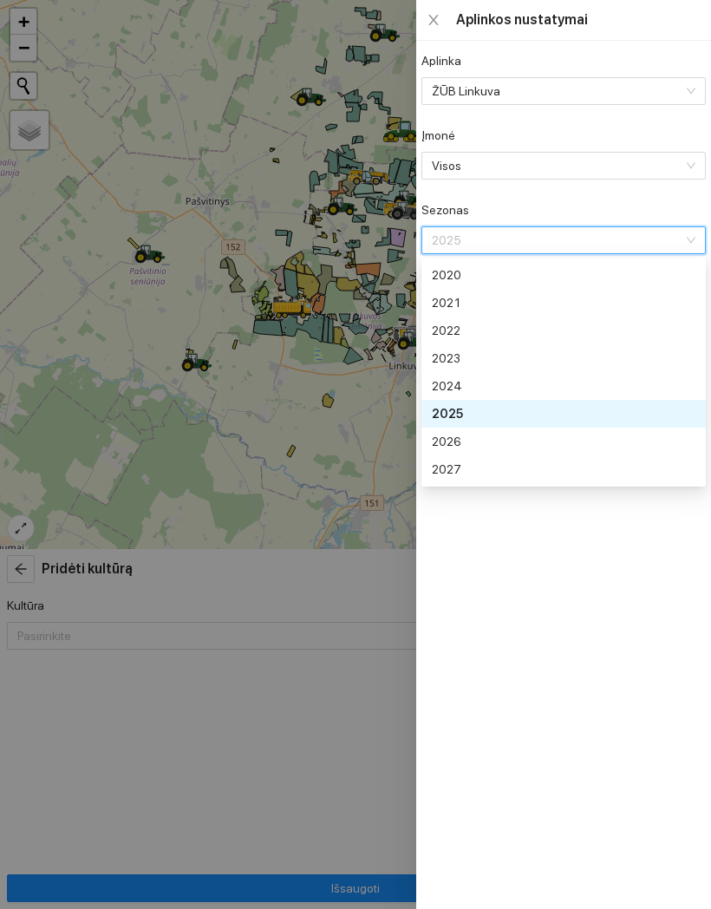
click at [514, 425] on div "2025" at bounding box center [564, 414] width 285 height 28
